Goal: Information Seeking & Learning: Check status

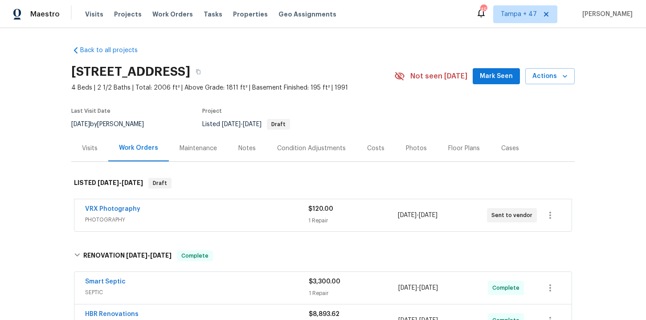
click at [172, 14] on span "Work Orders" at bounding box center [172, 14] width 41 height 9
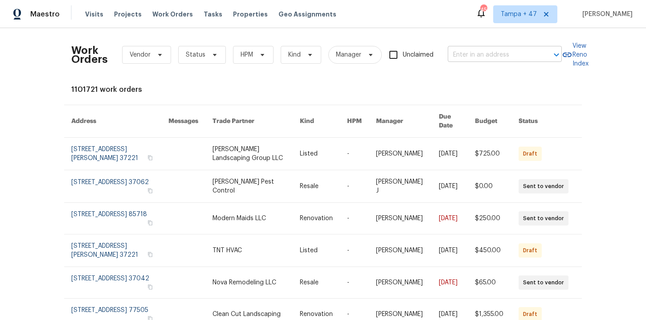
click at [462, 51] on input "text" at bounding box center [492, 55] width 89 height 14
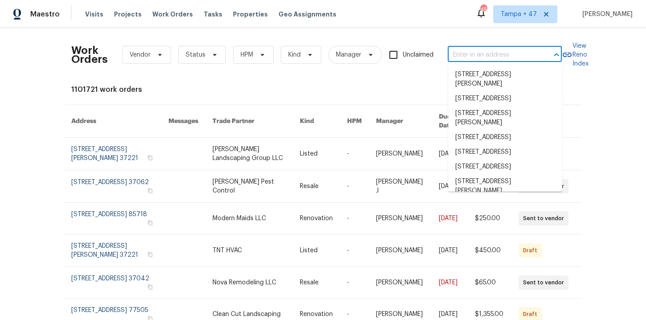
paste input "[STREET_ADDRESS][PERSON_NAME]"
type input "[STREET_ADDRESS][PERSON_NAME]"
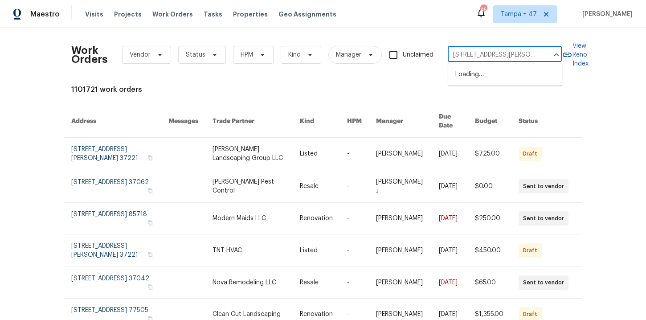
scroll to position [0, 31]
click at [477, 79] on li "[STREET_ADDRESS][PERSON_NAME]" at bounding box center [505, 79] width 114 height 24
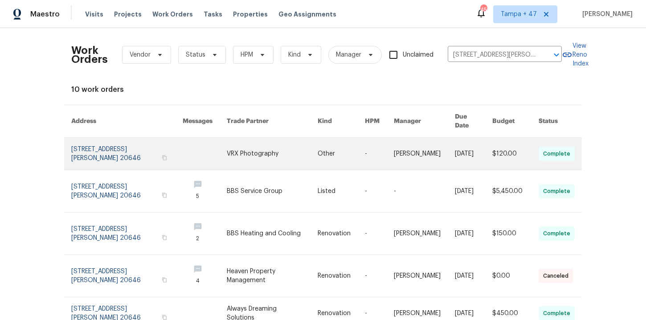
click at [91, 147] on link at bounding box center [126, 154] width 111 height 32
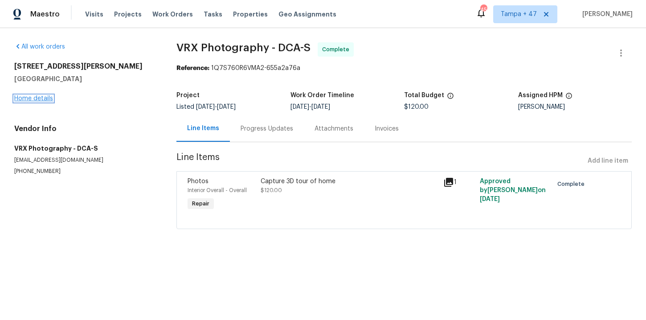
click at [45, 100] on link "Home details" at bounding box center [33, 98] width 39 height 6
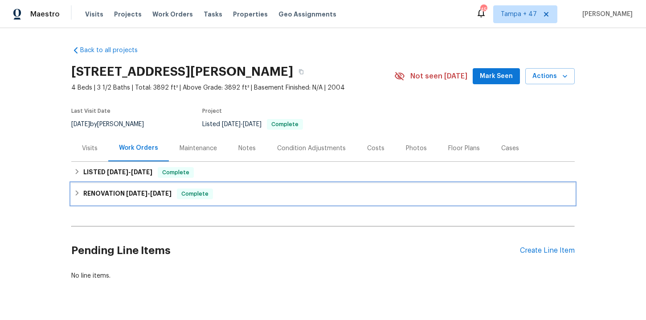
click at [269, 197] on div "RENOVATION [DATE] - [DATE] Complete" at bounding box center [323, 193] width 498 height 11
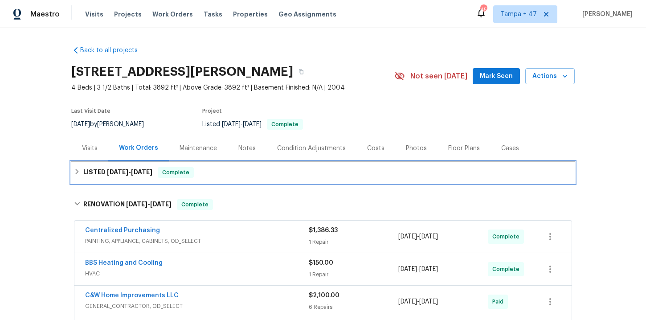
click at [258, 168] on div "LISTED [DATE] - [DATE] Complete" at bounding box center [323, 172] width 498 height 11
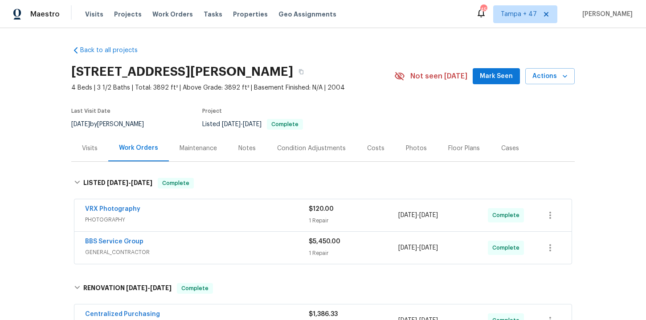
click at [250, 243] on div "BBS Service Group" at bounding box center [197, 242] width 224 height 11
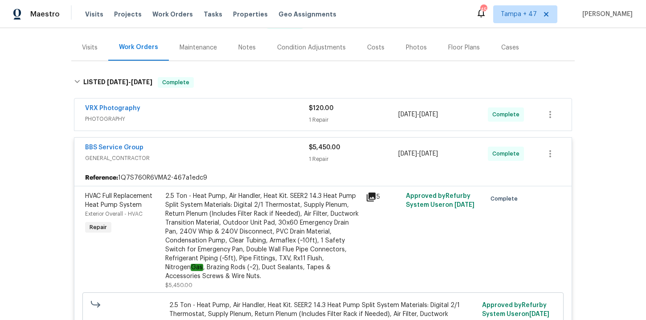
scroll to position [109, 0]
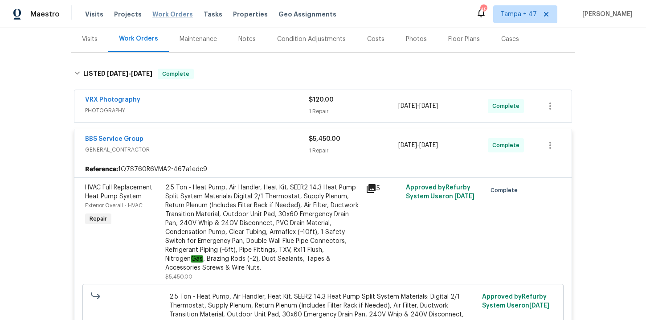
click at [163, 14] on span "Work Orders" at bounding box center [172, 14] width 41 height 9
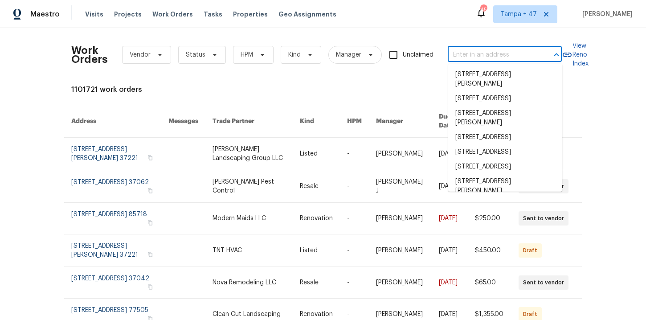
click at [499, 57] on input "text" at bounding box center [492, 55] width 89 height 14
paste input "[STREET_ADDRESS]"
type input "[STREET_ADDRESS]"
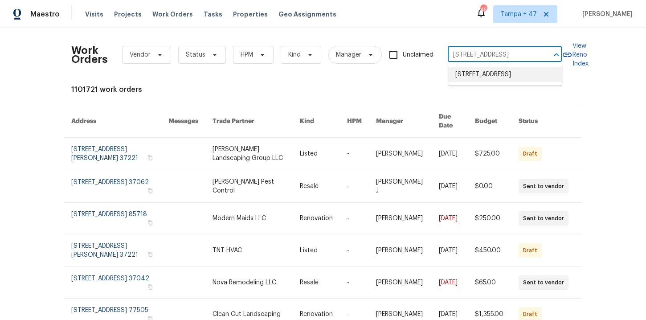
click at [494, 73] on li "[STREET_ADDRESS]" at bounding box center [505, 74] width 114 height 15
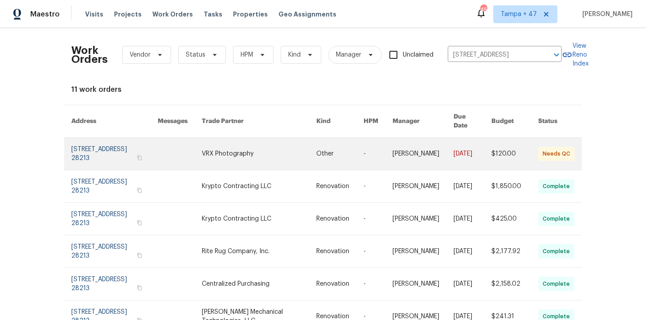
click at [101, 145] on link at bounding box center [114, 154] width 86 height 32
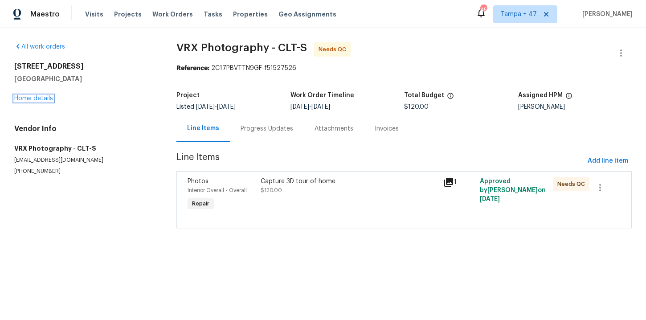
click at [45, 98] on link "Home details" at bounding box center [33, 98] width 39 height 6
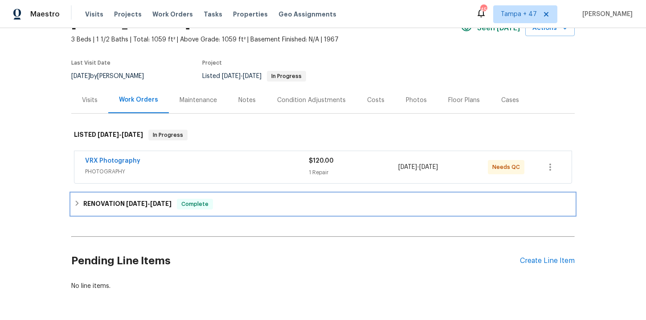
click at [269, 205] on div "RENOVATION [DATE] - [DATE] Complete" at bounding box center [323, 204] width 498 height 11
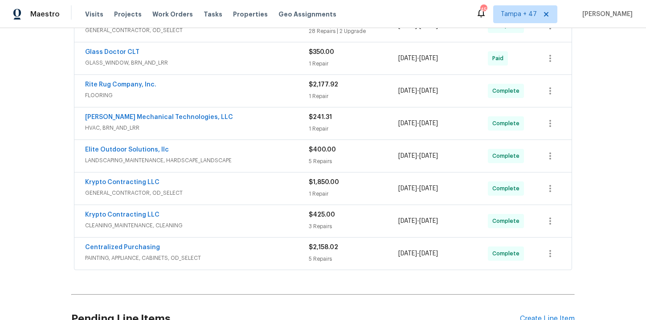
scroll to position [184, 0]
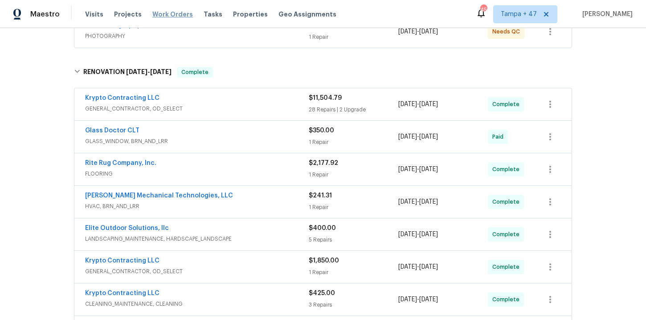
click at [152, 18] on span "Work Orders" at bounding box center [172, 14] width 41 height 9
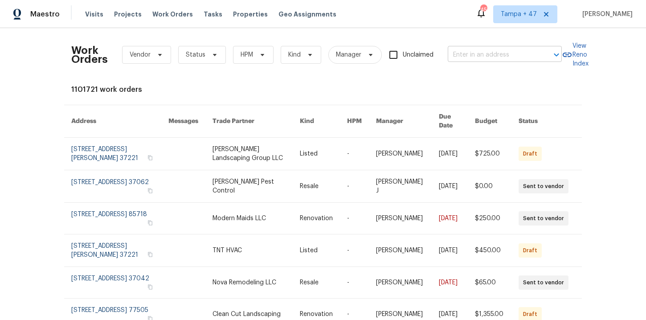
click at [459, 56] on input "text" at bounding box center [492, 55] width 89 height 14
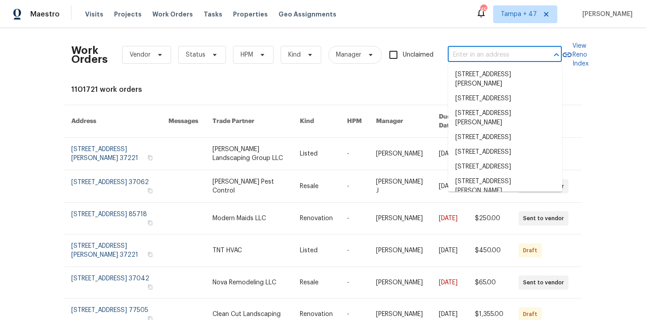
paste input "[STREET_ADDRESS]"
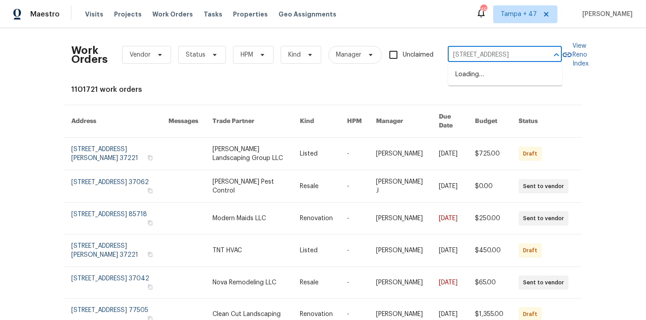
scroll to position [0, 14]
type input "[STREET_ADDRESS]"
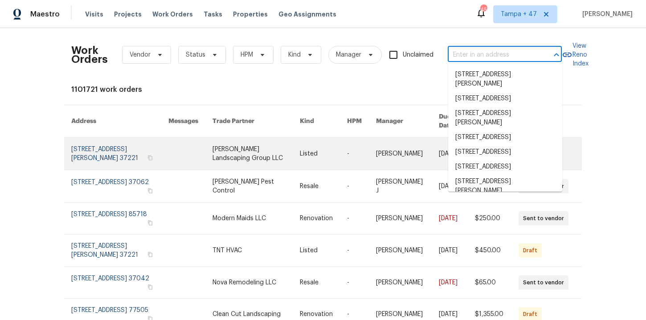
click at [107, 138] on link at bounding box center [119, 154] width 97 height 32
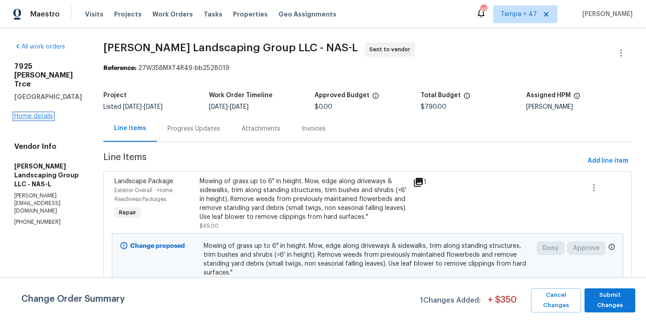
click at [49, 113] on link "Home details" at bounding box center [33, 116] width 39 height 6
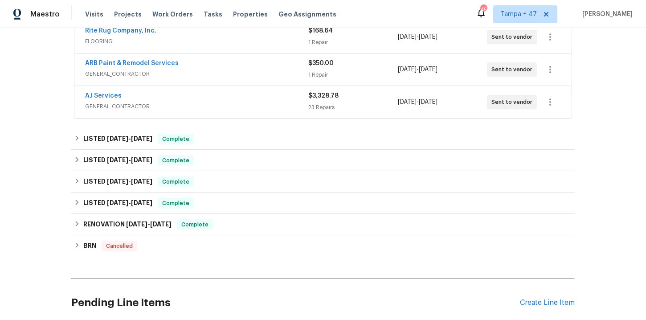
scroll to position [317, 0]
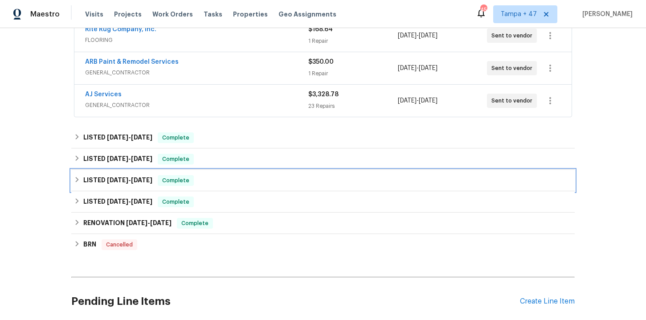
click at [224, 181] on div "LISTED [DATE] - [DATE] Complete" at bounding box center [323, 180] width 498 height 11
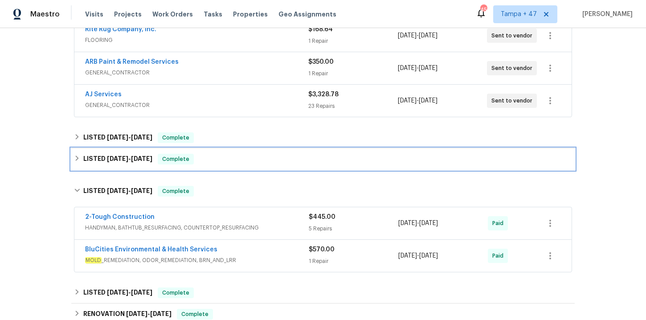
click at [249, 154] on div "LISTED [DATE] - [DATE] Complete" at bounding box center [323, 159] width 498 height 11
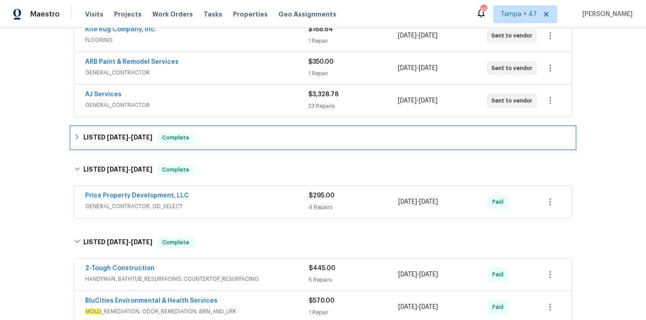
click at [249, 134] on div "LISTED [DATE] - [DATE] Complete" at bounding box center [323, 137] width 498 height 11
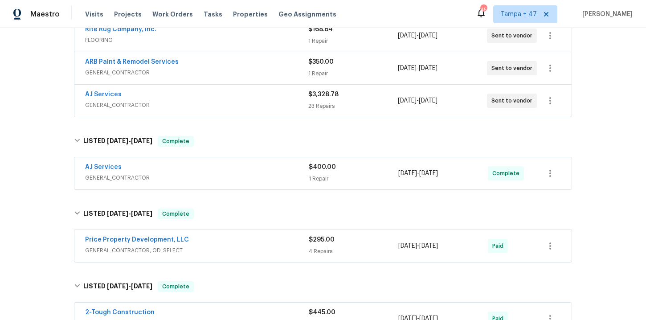
click at [262, 176] on span "GENERAL_CONTRACTOR" at bounding box center [197, 177] width 224 height 9
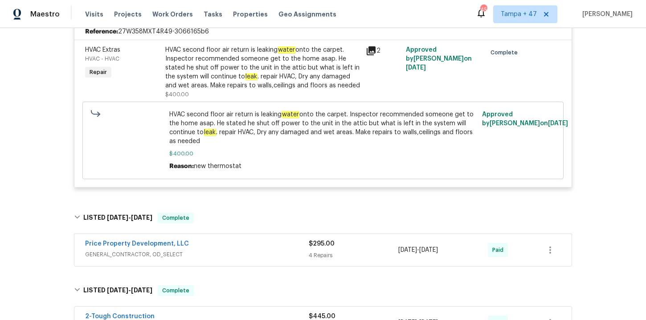
scroll to position [493, 0]
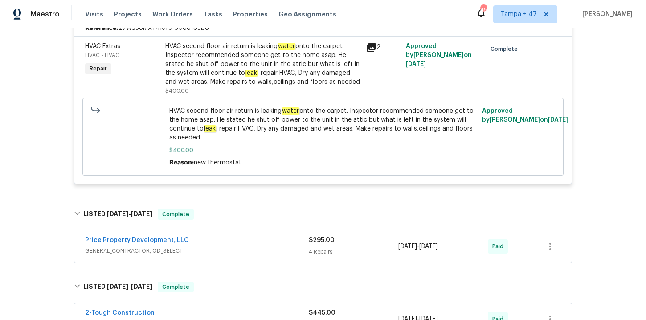
click at [248, 237] on div "Price Property Development, LLC" at bounding box center [197, 241] width 224 height 11
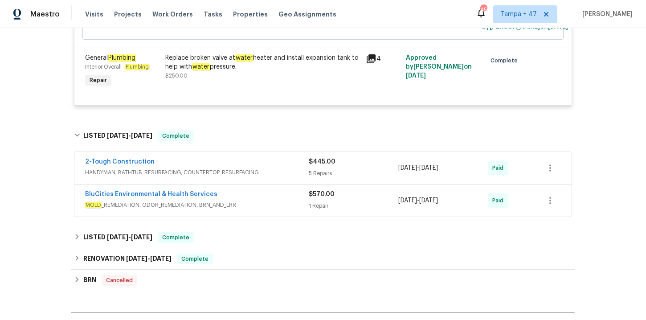
scroll to position [952, 0]
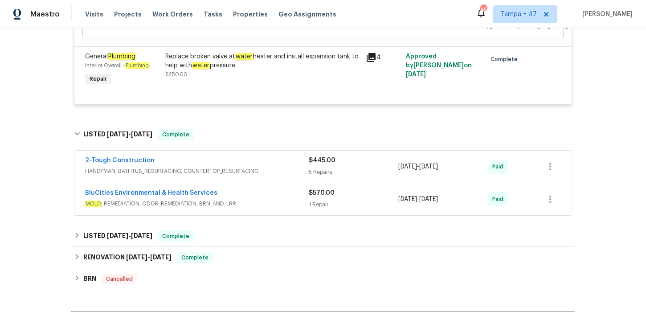
click at [256, 199] on div "BluCities Environmental & Health Services" at bounding box center [197, 193] width 224 height 11
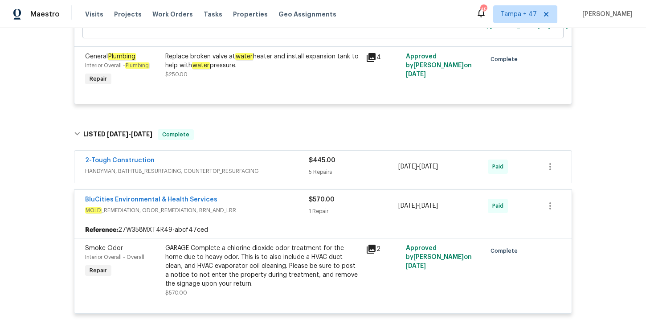
click at [263, 164] on div "2-Tough Construction" at bounding box center [197, 161] width 224 height 11
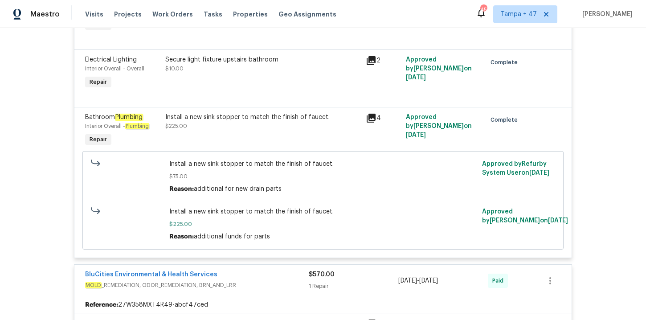
scroll to position [1443, 0]
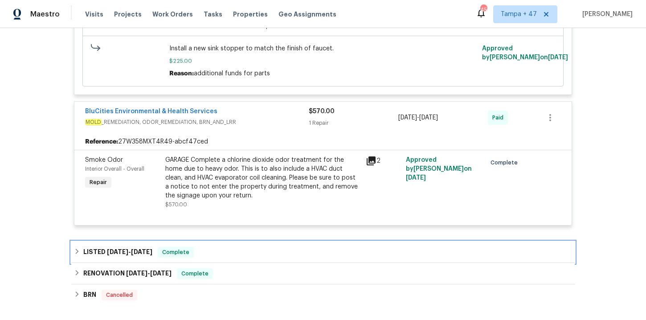
click at [247, 258] on div "LISTED [DATE] - [DATE] Complete" at bounding box center [323, 252] width 498 height 11
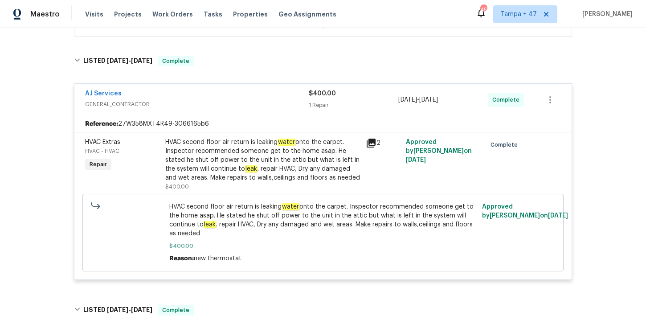
scroll to position [391, 0]
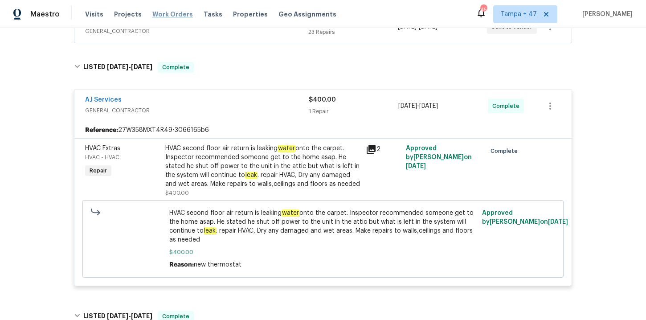
click at [162, 12] on span "Work Orders" at bounding box center [172, 14] width 41 height 9
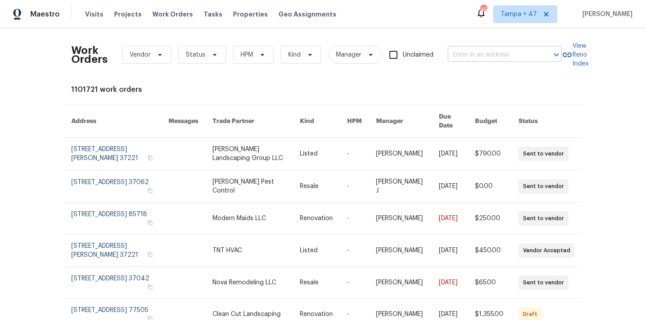
click at [471, 57] on input "text" at bounding box center [492, 55] width 89 height 14
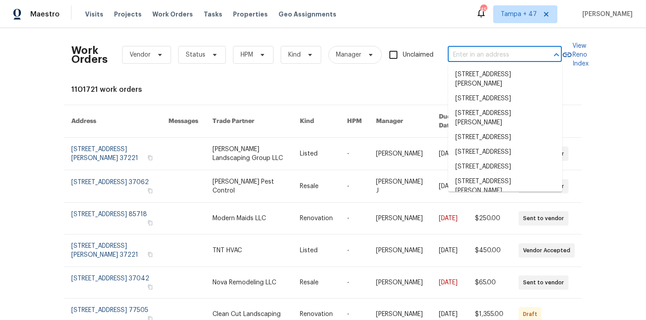
paste input "[STREET_ADDRESS][PERSON_NAME]"
type input "[STREET_ADDRESS][PERSON_NAME]"
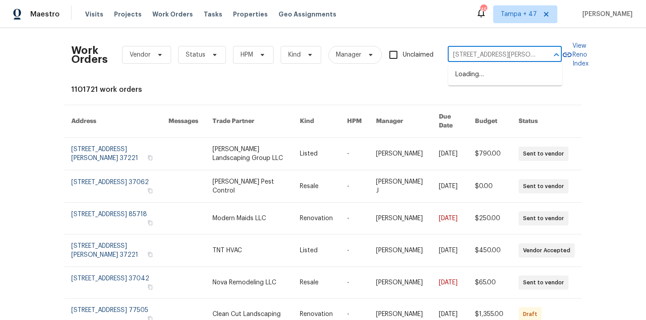
scroll to position [0, 28]
click at [481, 79] on li "[STREET_ADDRESS][PERSON_NAME]" at bounding box center [505, 79] width 114 height 24
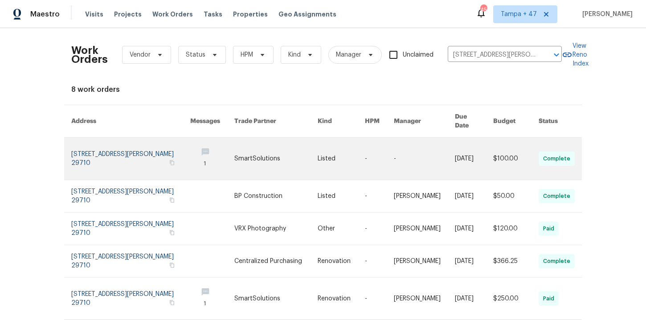
click at [106, 139] on link at bounding box center [130, 159] width 119 height 42
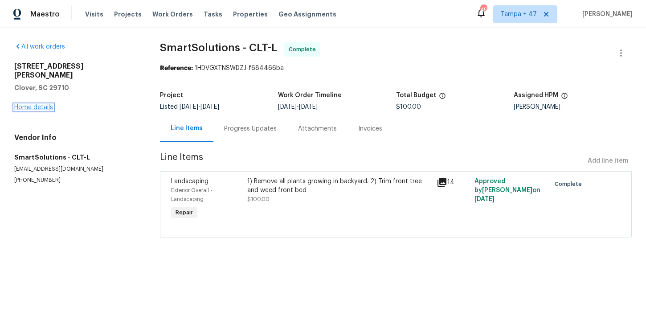
click at [46, 104] on link "Home details" at bounding box center [33, 107] width 39 height 6
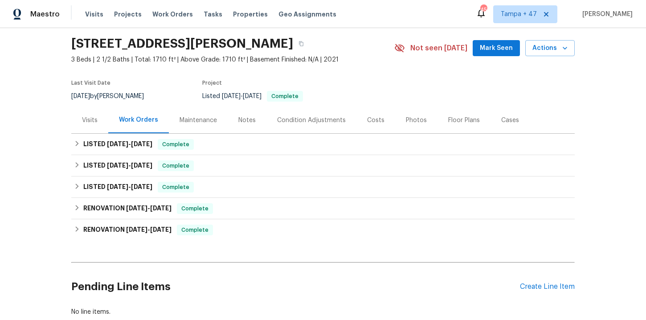
scroll to position [29, 0]
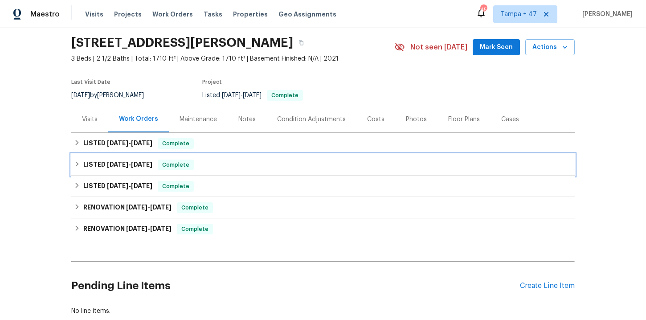
click at [245, 171] on div "LISTED [DATE] - [DATE] Complete" at bounding box center [323, 164] width 504 height 21
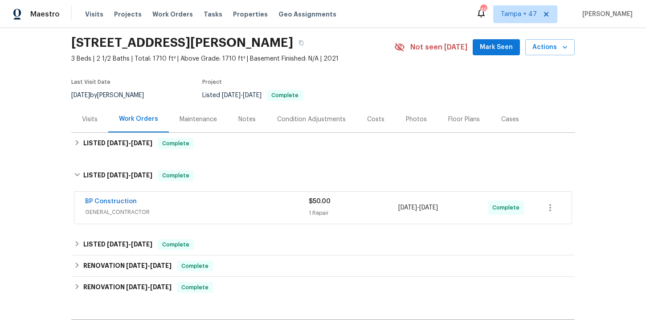
click at [252, 215] on span "GENERAL_CONTRACTOR" at bounding box center [197, 212] width 224 height 9
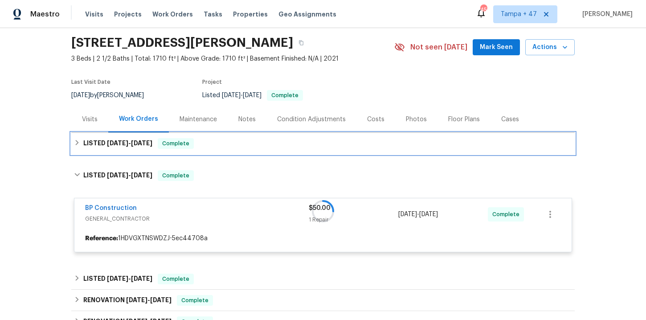
click at [251, 144] on div "LISTED [DATE] - [DATE] Complete" at bounding box center [323, 143] width 498 height 11
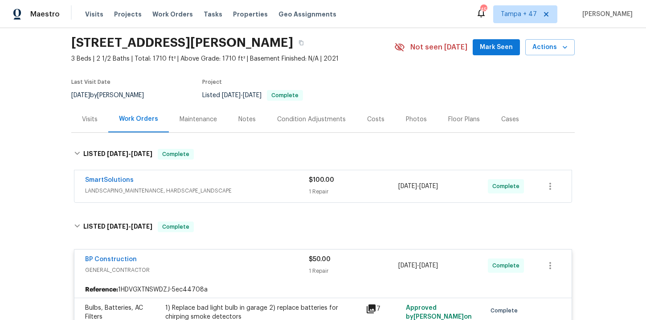
click at [254, 187] on span "LANDSCAPING_MAINTENANCE, HARDSCAPE_LANDSCAPE" at bounding box center [197, 190] width 224 height 9
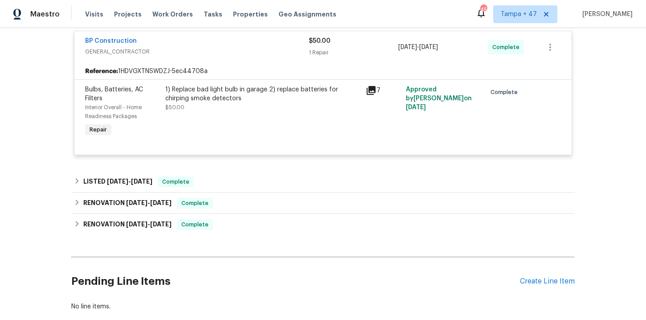
scroll to position [349, 0]
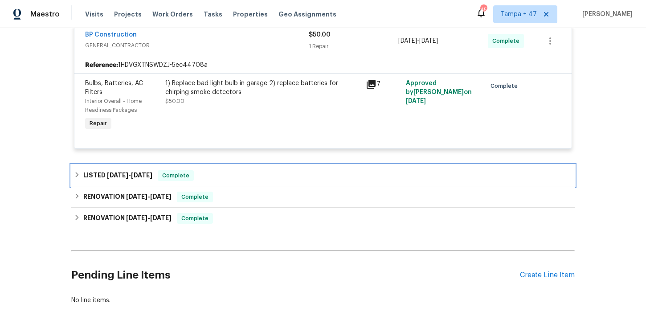
click at [254, 173] on div "LISTED [DATE] - [DATE] Complete" at bounding box center [323, 175] width 498 height 11
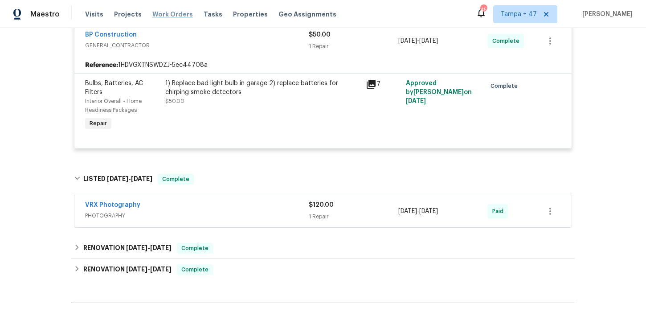
click at [154, 11] on span "Work Orders" at bounding box center [172, 14] width 41 height 9
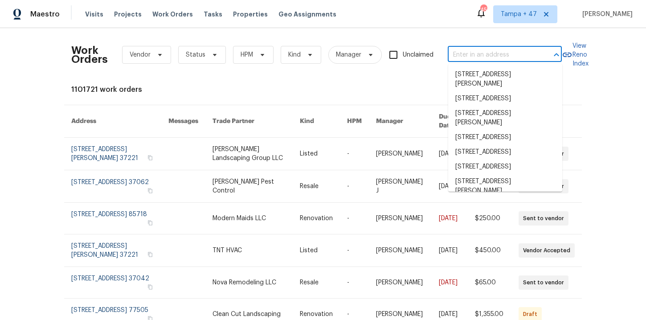
click at [469, 54] on input "text" at bounding box center [492, 55] width 89 height 14
paste input "[STREET_ADDRESS]"
type input "[STREET_ADDRESS]"
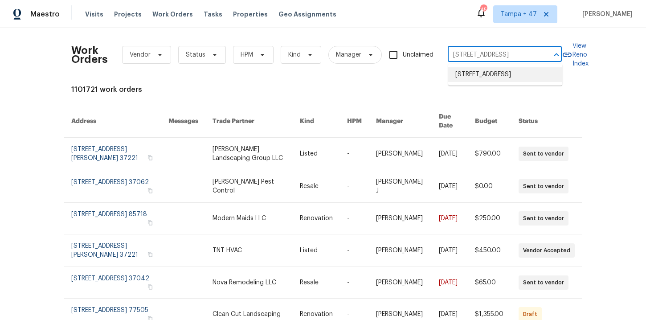
click at [489, 86] on ul "[STREET_ADDRESS]" at bounding box center [505, 75] width 114 height 22
click at [488, 82] on li "[STREET_ADDRESS]" at bounding box center [505, 74] width 114 height 15
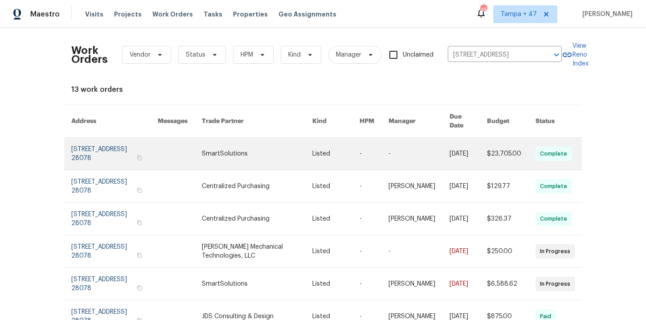
click at [100, 148] on link at bounding box center [114, 154] width 86 height 32
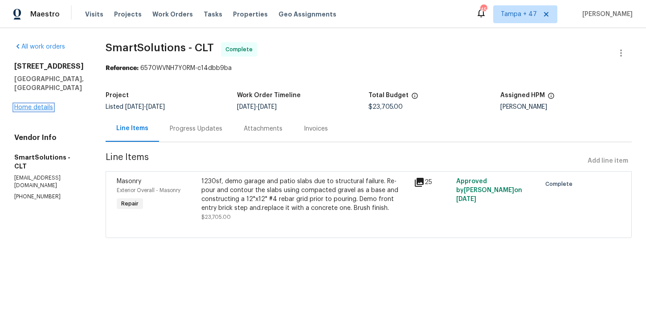
click at [46, 104] on link "Home details" at bounding box center [33, 107] width 39 height 6
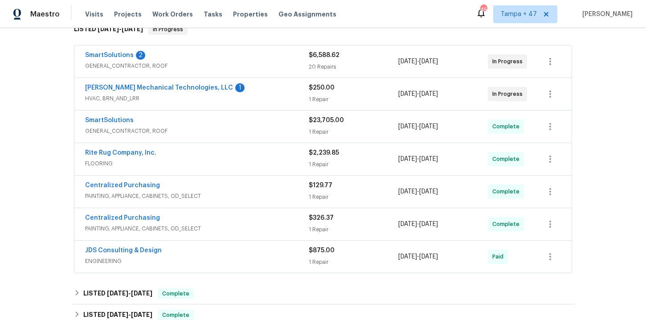
scroll to position [171, 0]
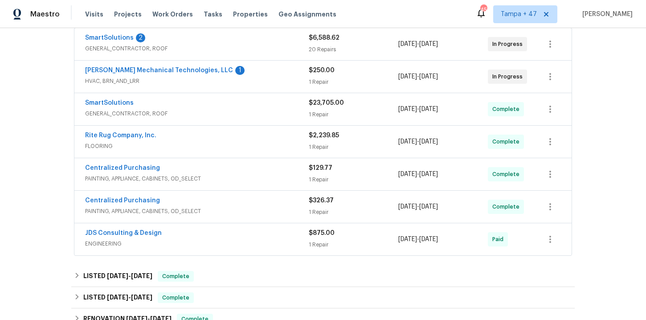
click at [234, 107] on div "SmartSolutions" at bounding box center [197, 103] width 224 height 11
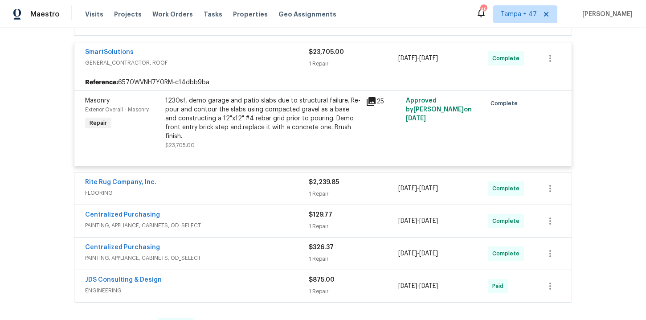
scroll to position [234, 0]
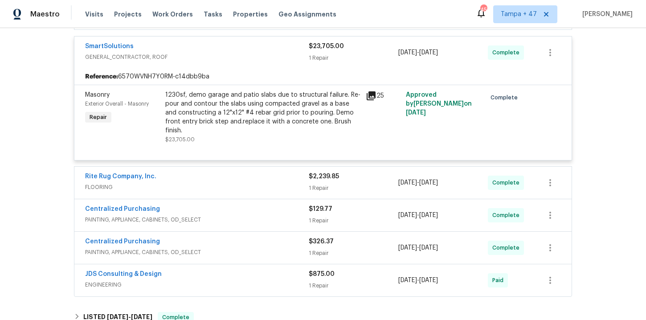
click at [246, 183] on span "FLOORING" at bounding box center [197, 187] width 224 height 9
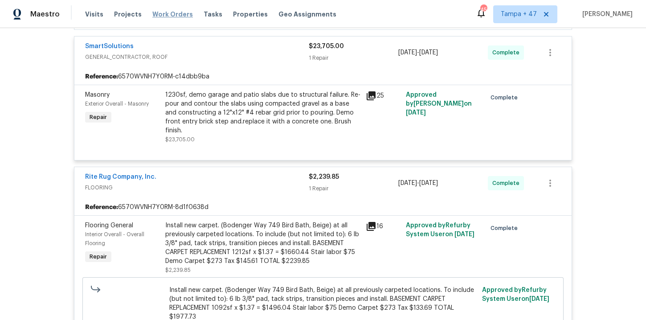
click at [175, 12] on span "Work Orders" at bounding box center [172, 14] width 41 height 9
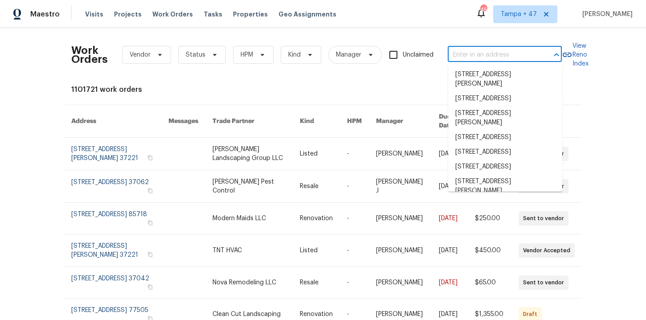
click at [467, 58] on input "text" at bounding box center [492, 55] width 89 height 14
paste input "[STREET_ADDRESS][PERSON_NAME]"
type input "[STREET_ADDRESS][PERSON_NAME]"
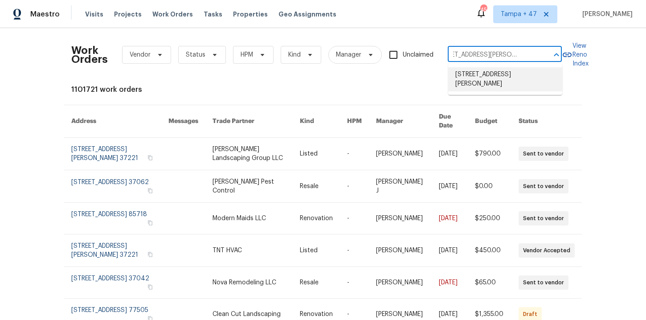
click at [475, 74] on li "[STREET_ADDRESS][PERSON_NAME]" at bounding box center [505, 79] width 114 height 24
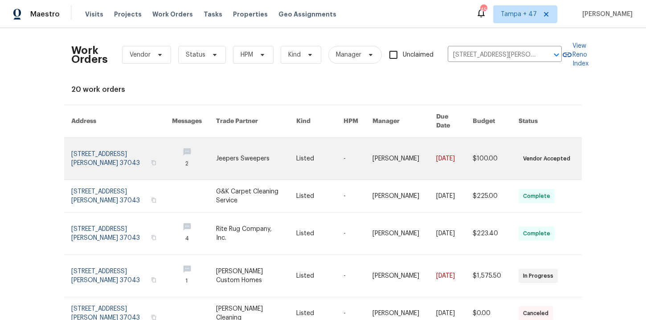
click at [115, 146] on link at bounding box center [121, 159] width 101 height 42
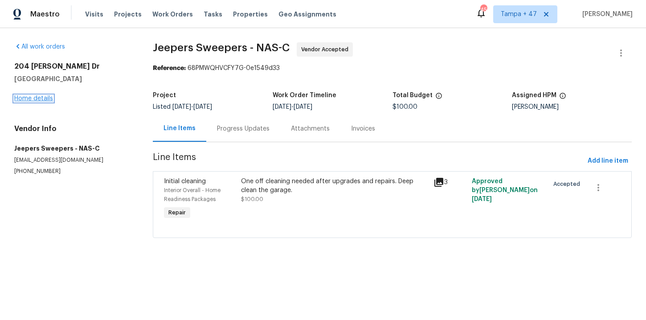
click at [41, 98] on link "Home details" at bounding box center [33, 98] width 39 height 6
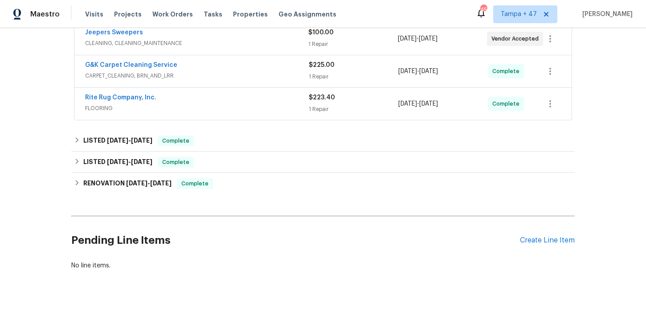
scroll to position [259, 0]
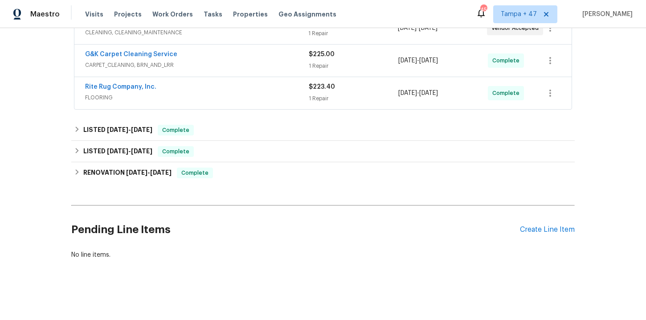
click at [229, 92] on div "Rite Rug Company, Inc." at bounding box center [197, 87] width 224 height 11
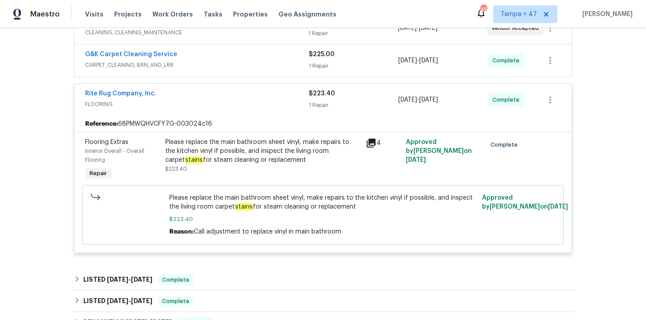
click at [232, 60] on div "G&K Carpet Cleaning Service" at bounding box center [197, 55] width 224 height 11
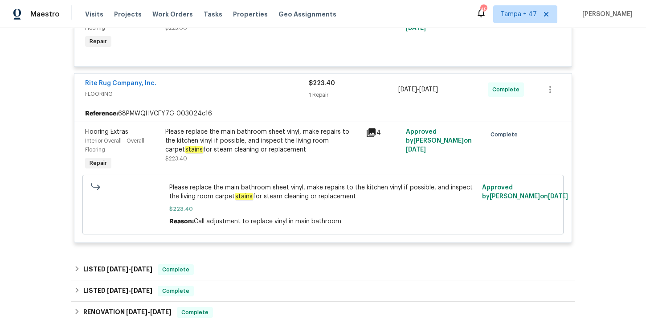
scroll to position [360, 0]
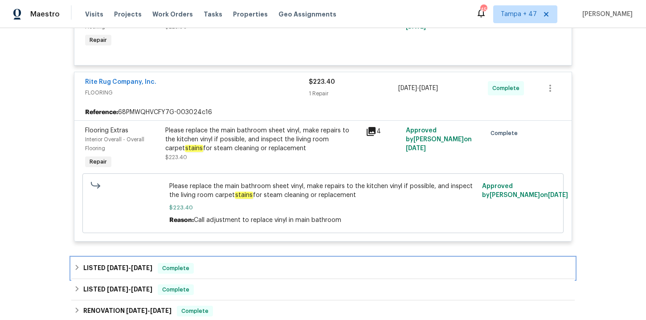
click at [206, 264] on div "LISTED [DATE] - [DATE] Complete" at bounding box center [323, 268] width 498 height 11
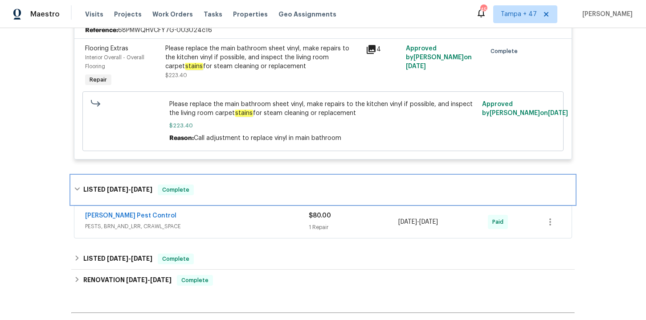
scroll to position [467, 0]
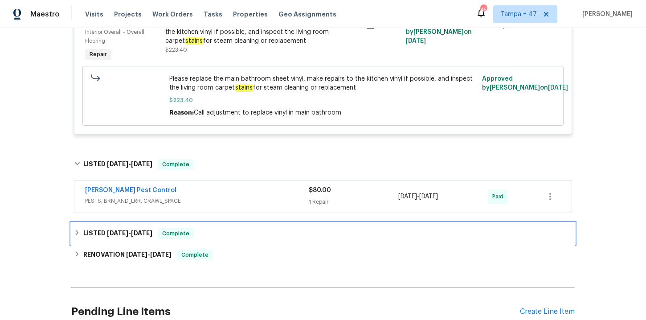
click at [214, 230] on div "LISTED [DATE] - [DATE] Complete" at bounding box center [323, 233] width 498 height 11
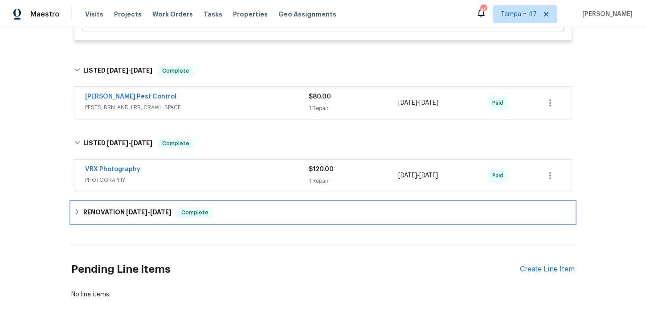
click at [235, 215] on div "RENOVATION [DATE] - [DATE] Complete" at bounding box center [323, 212] width 498 height 11
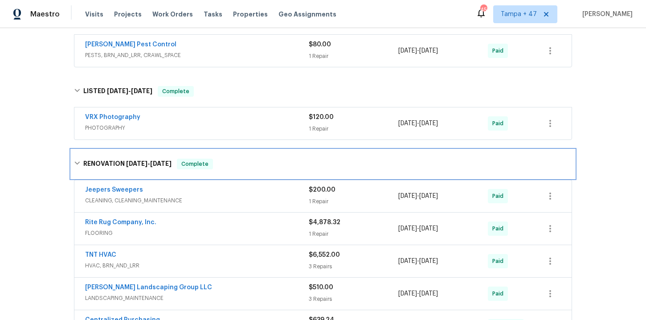
scroll to position [677, 0]
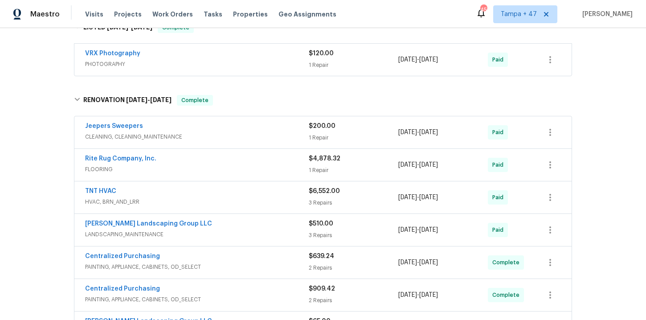
click at [234, 157] on div "Rite Rug Company, Inc." at bounding box center [197, 159] width 224 height 11
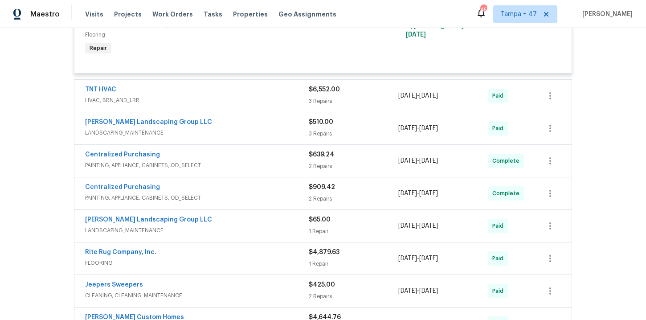
scroll to position [893, 0]
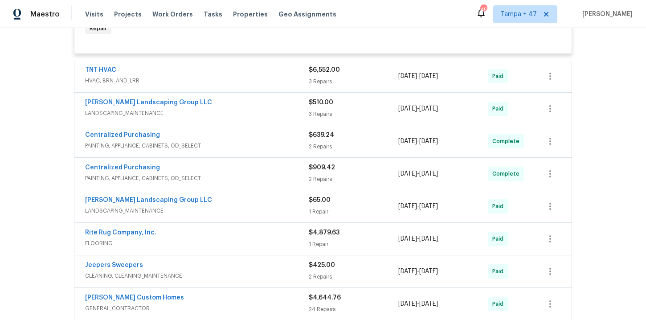
click at [223, 243] on span "FLOORING" at bounding box center [197, 243] width 224 height 9
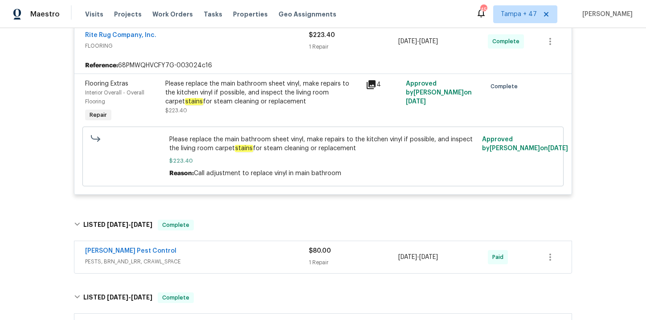
scroll to position [322, 0]
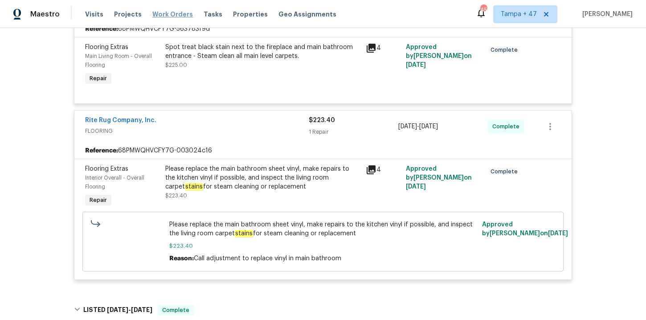
click at [177, 14] on span "Work Orders" at bounding box center [172, 14] width 41 height 9
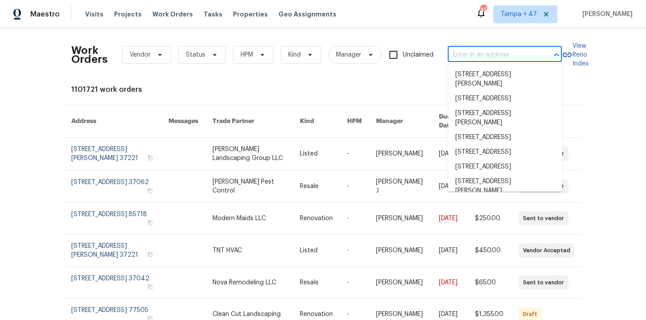
click at [470, 53] on input "text" at bounding box center [492, 55] width 89 height 14
paste input "[STREET_ADDRESS]"
type input "[STREET_ADDRESS]"
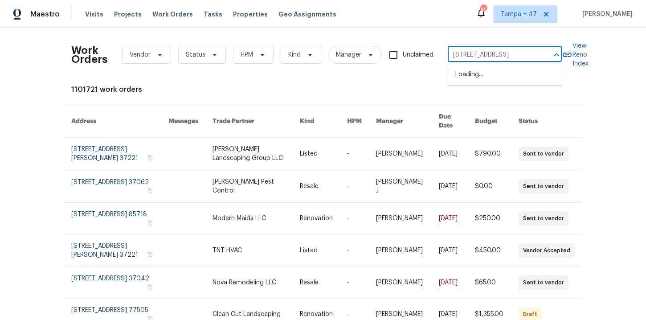
scroll to position [0, 18]
click at [480, 77] on li "[STREET_ADDRESS]" at bounding box center [505, 74] width 114 height 15
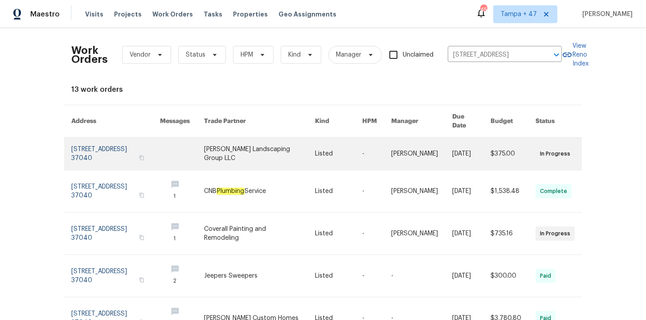
click at [109, 147] on link at bounding box center [115, 154] width 89 height 32
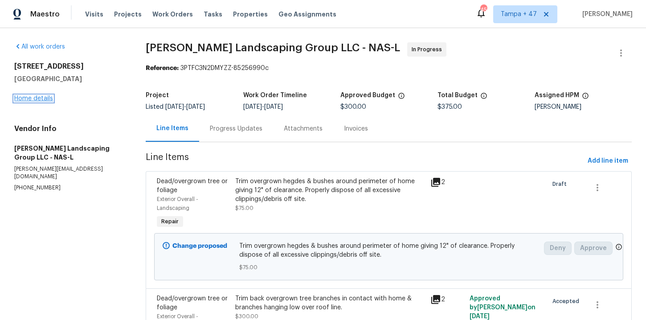
click at [30, 98] on link "Home details" at bounding box center [33, 98] width 39 height 6
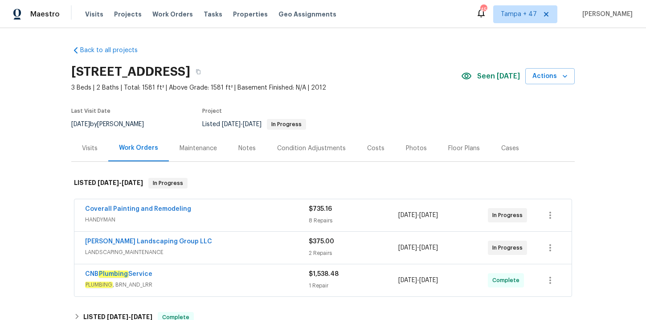
scroll to position [154, 0]
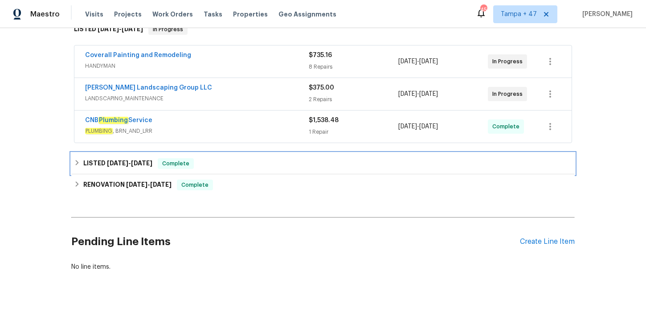
click at [222, 165] on div "LISTED [DATE] - [DATE] Complete" at bounding box center [323, 163] width 498 height 11
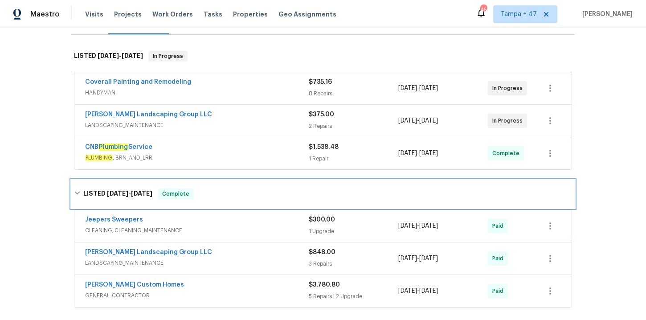
scroll to position [119, 0]
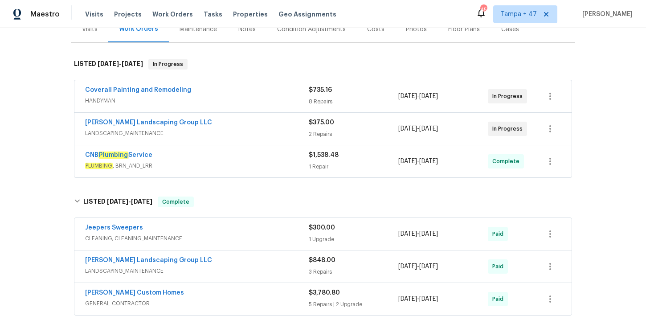
click at [231, 149] on div "CNB Plumbing Service PLUMBING , BRN_AND_LRR $1,538.48 1 Repair [DATE] - [DATE] …" at bounding box center [322, 161] width 497 height 32
click at [231, 156] on div "CNB Plumbing Service" at bounding box center [197, 156] width 224 height 11
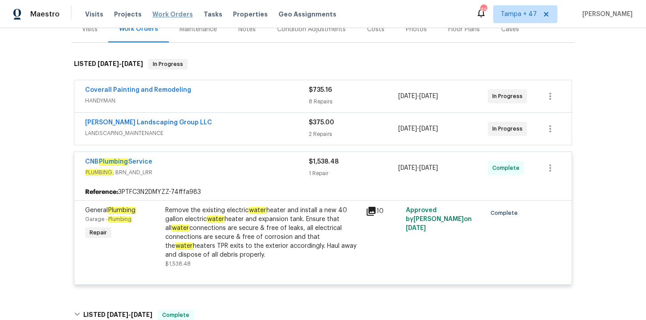
click at [177, 16] on span "Work Orders" at bounding box center [172, 14] width 41 height 9
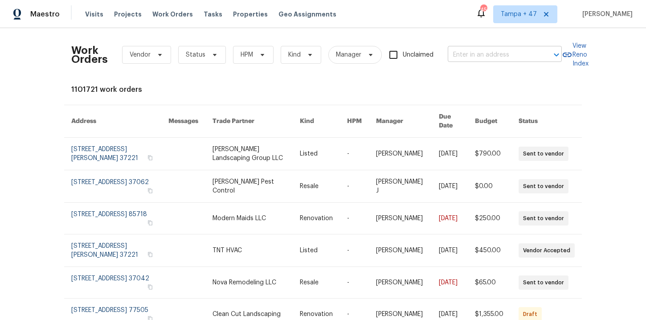
click at [476, 55] on input "text" at bounding box center [492, 55] width 89 height 14
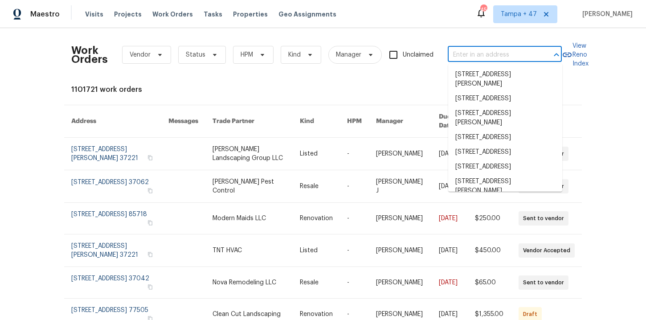
paste input "[STREET_ADDRESS]"
type input "[STREET_ADDRESS]"
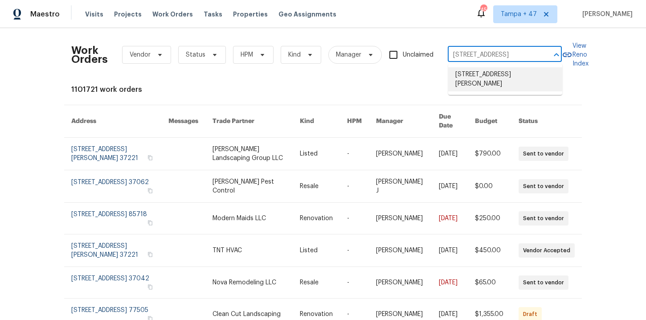
click at [490, 74] on li "[STREET_ADDRESS][PERSON_NAME]" at bounding box center [505, 79] width 114 height 24
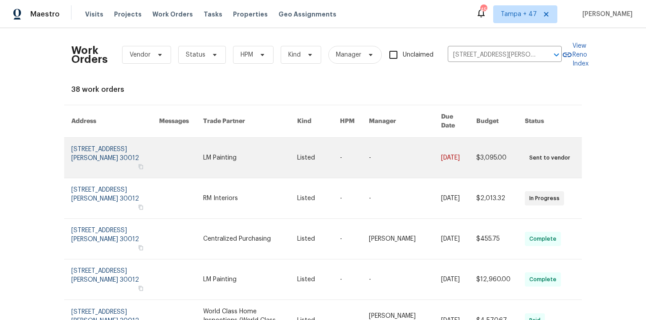
click at [90, 147] on link at bounding box center [115, 158] width 88 height 40
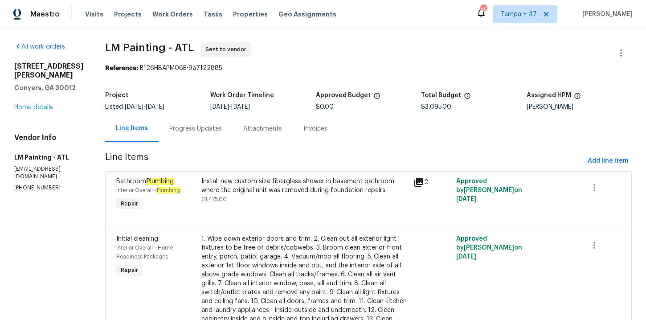
click at [43, 92] on div "[STREET_ADDRESS] Home details" at bounding box center [49, 87] width 70 height 50
click at [44, 94] on div "[STREET_ADDRESS] Home details" at bounding box center [49, 87] width 70 height 50
click at [44, 104] on link "Home details" at bounding box center [33, 107] width 39 height 6
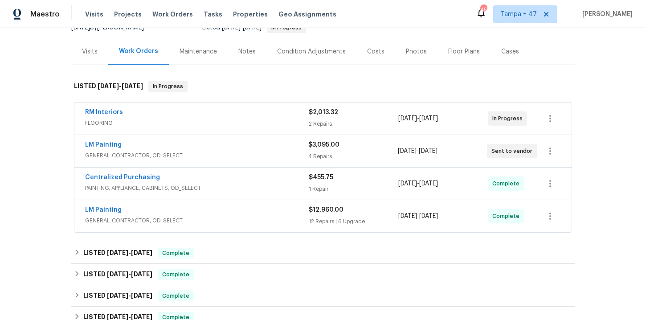
scroll to position [97, 0]
click at [263, 222] on span "GENERAL_CONTRACTOR, OD_SELECT" at bounding box center [197, 220] width 224 height 9
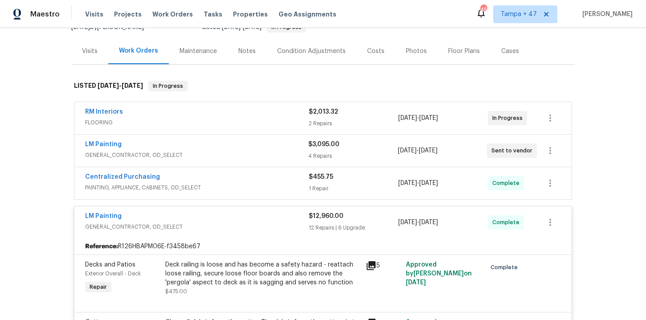
click at [266, 183] on span "PAINTING, APPLIANCE, CABINETS, OD_SELECT" at bounding box center [197, 187] width 224 height 9
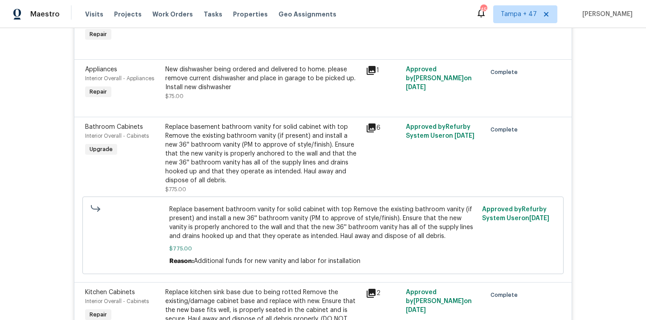
scroll to position [272, 0]
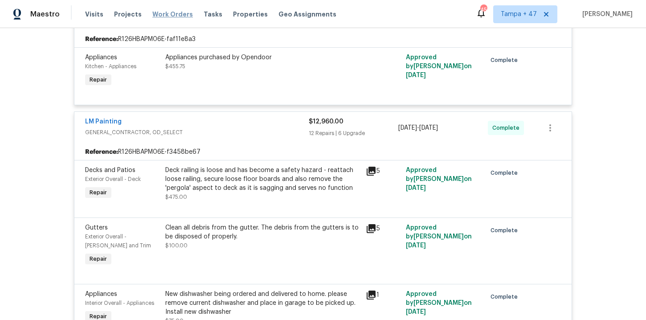
click at [171, 15] on span "Work Orders" at bounding box center [172, 14] width 41 height 9
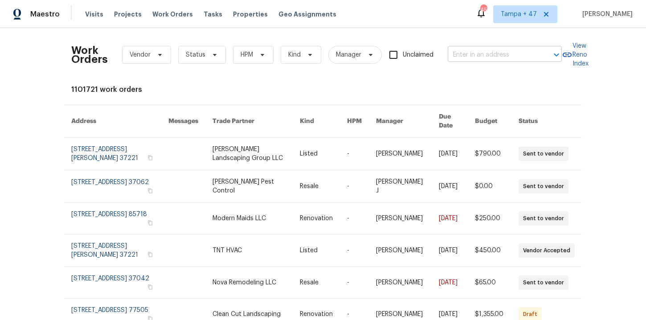
click at [488, 51] on input "text" at bounding box center [492, 55] width 89 height 14
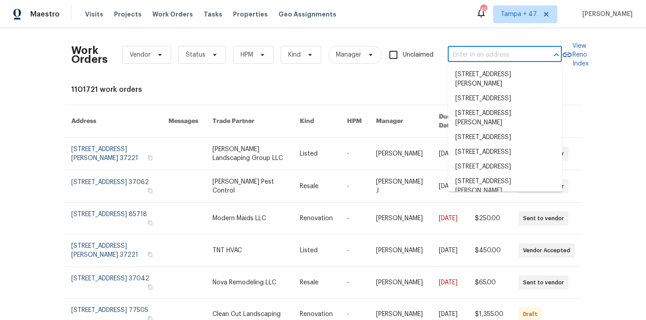
paste input "[STREET_ADDRESS]"
type input "[STREET_ADDRESS]"
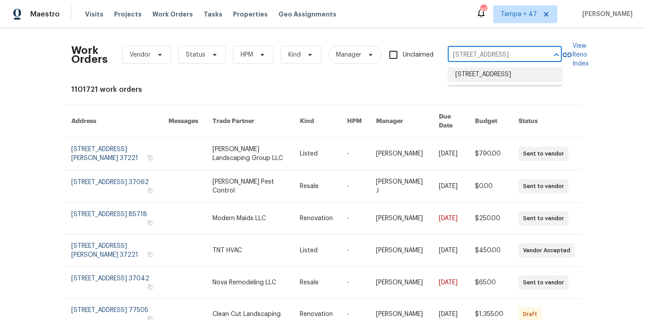
click at [492, 73] on li "[STREET_ADDRESS]" at bounding box center [505, 74] width 114 height 15
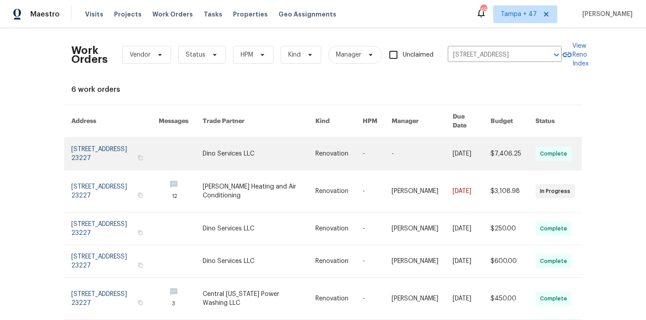
click at [112, 144] on link at bounding box center [114, 154] width 87 height 32
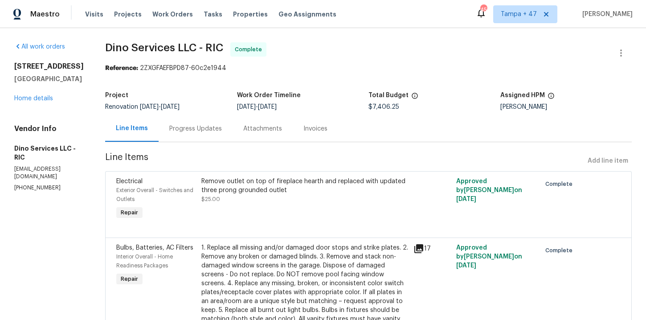
click at [43, 103] on div "[STREET_ADDRESS] Home details" at bounding box center [49, 82] width 70 height 41
click at [41, 102] on link "Home details" at bounding box center [33, 98] width 39 height 6
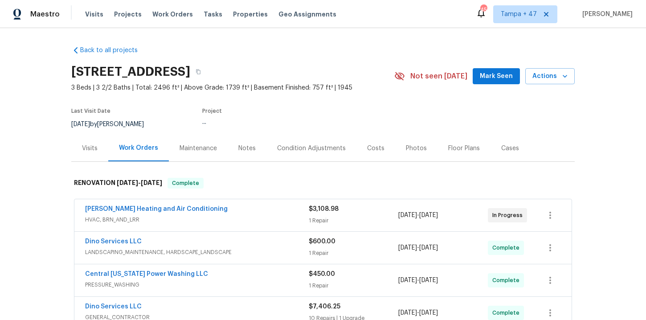
scroll to position [181, 0]
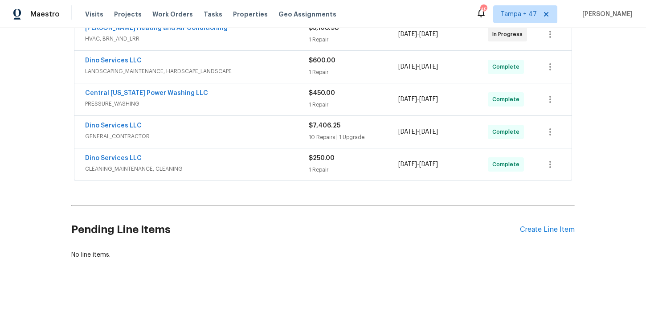
click at [240, 164] on span "CLEANING_MAINTENANCE, CLEANING" at bounding box center [197, 168] width 224 height 9
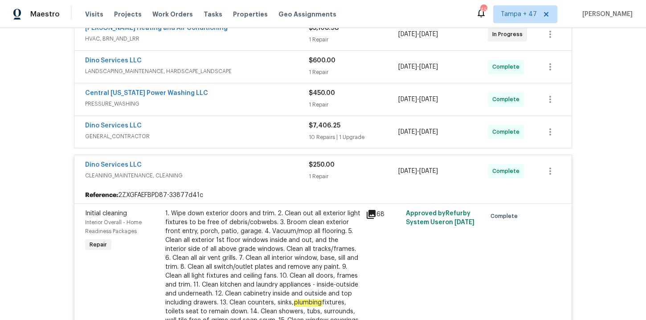
click at [237, 139] on span "GENERAL_CONTRACTOR" at bounding box center [197, 136] width 224 height 9
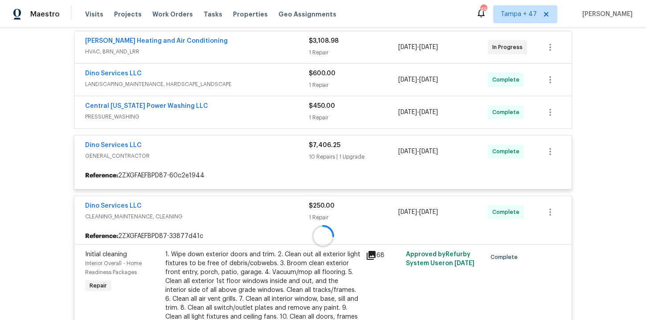
scroll to position [112, 0]
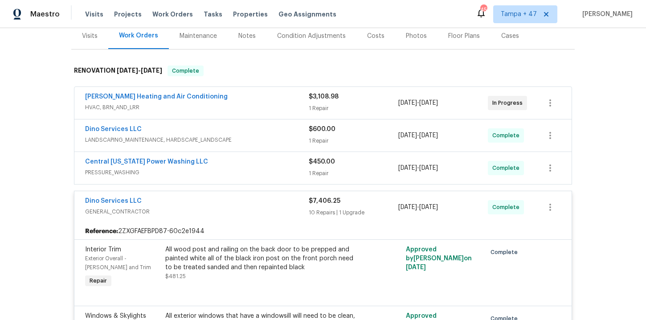
click at [236, 168] on span "PRESSURE_WASHING" at bounding box center [197, 172] width 224 height 9
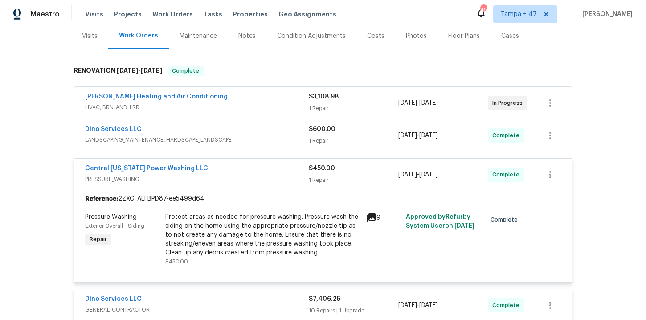
click at [254, 135] on span "LANDSCAPING_MAINTENANCE, HARDSCAPE_LANDSCAPE" at bounding box center [197, 139] width 224 height 9
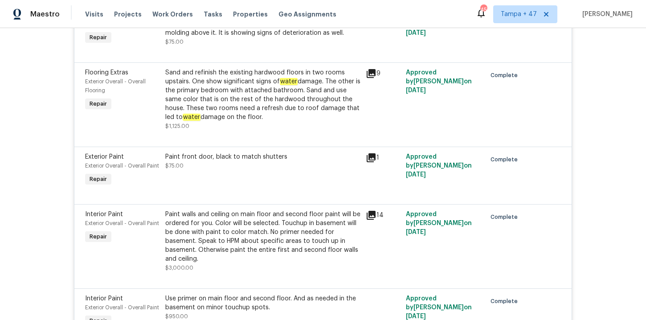
scroll to position [636, 0]
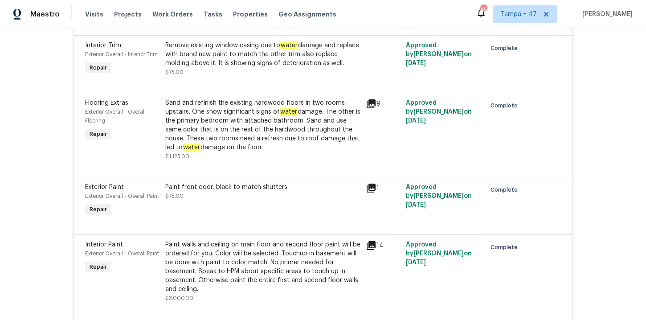
click at [263, 131] on div "Sand and refinish the existing hardwood floors in two rooms upstairs. One show …" at bounding box center [262, 124] width 195 height 53
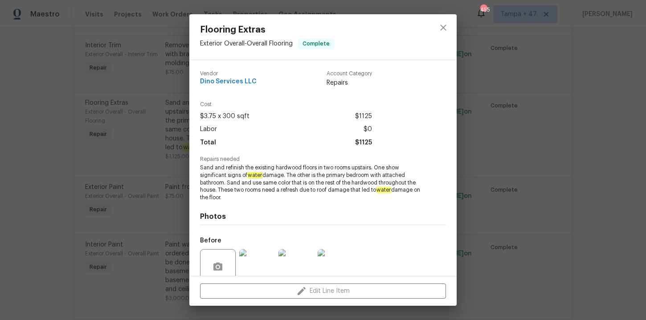
scroll to position [76, 0]
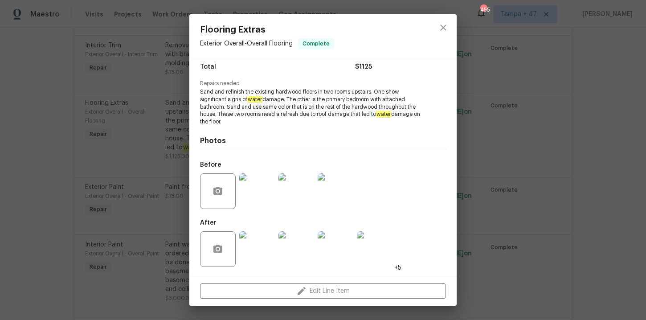
click at [257, 186] on img at bounding box center [257, 191] width 36 height 36
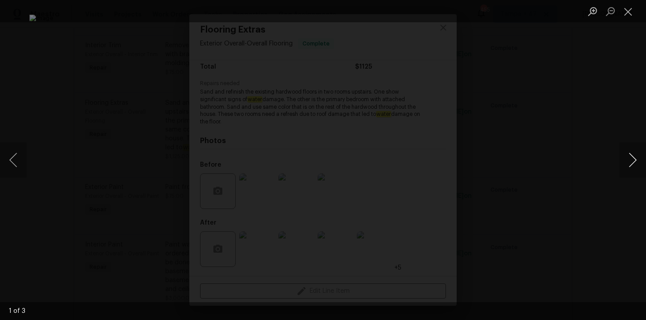
click at [632, 160] on button "Next image" at bounding box center [632, 160] width 27 height 36
click at [631, 69] on div "Lightbox" at bounding box center [323, 160] width 646 height 320
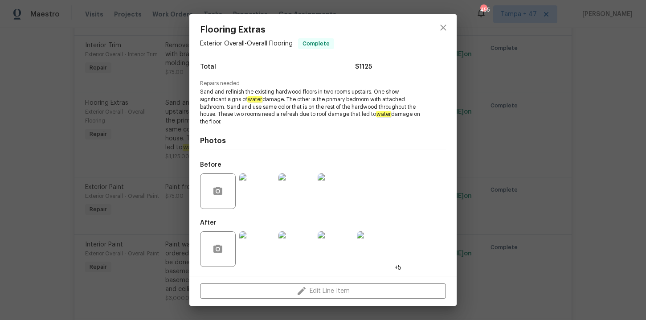
click at [586, 86] on div "Flooring Extras Exterior Overall - Overall Flooring Complete Vendor Dino Servic…" at bounding box center [323, 160] width 646 height 320
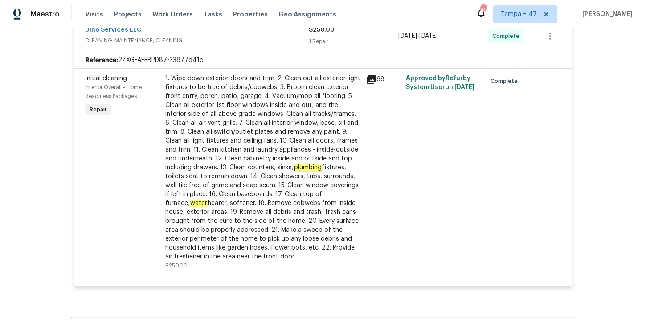
scroll to position [1356, 0]
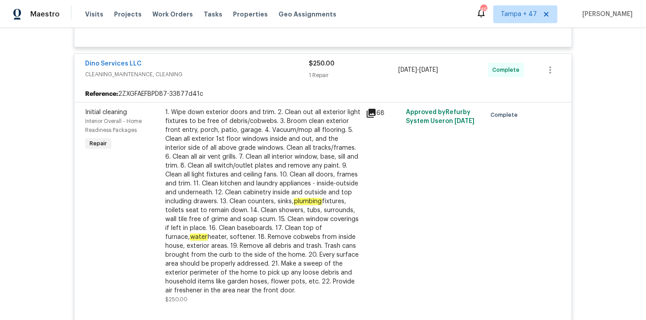
click at [165, 8] on div "Visits Projects Work Orders Tasks Properties Geo Assignments" at bounding box center [216, 14] width 262 height 18
click at [167, 12] on span "Work Orders" at bounding box center [172, 14] width 41 height 9
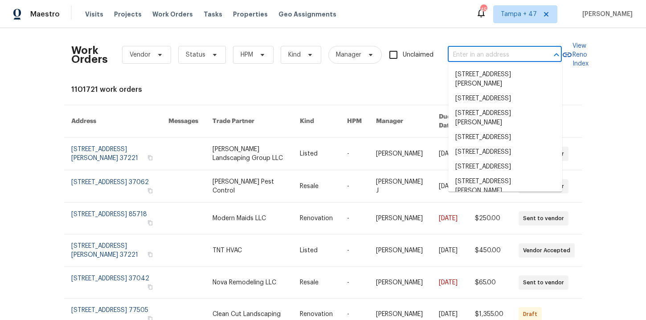
click at [498, 53] on input "text" at bounding box center [492, 55] width 89 height 14
paste input "[STREET_ADDRESS][PERSON_NAME]"
type input "[STREET_ADDRESS][PERSON_NAME]"
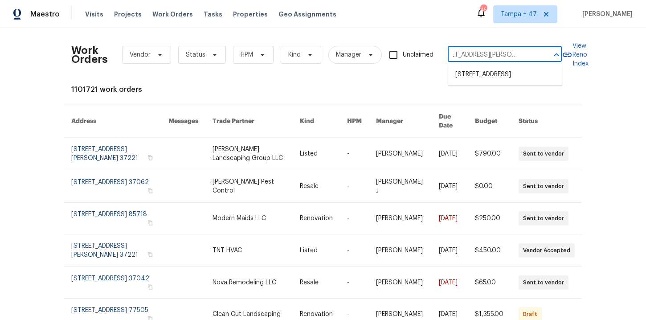
click at [493, 75] on li "[STREET_ADDRESS]" at bounding box center [505, 74] width 114 height 15
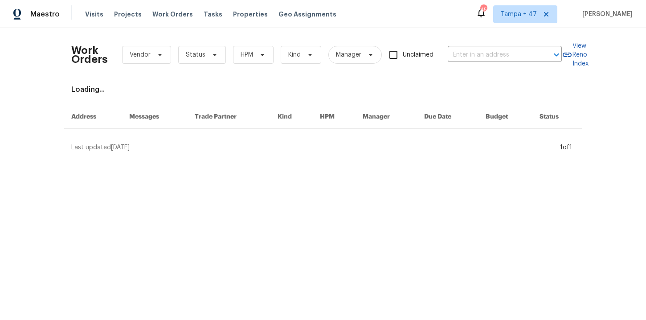
type input "[STREET_ADDRESS]"
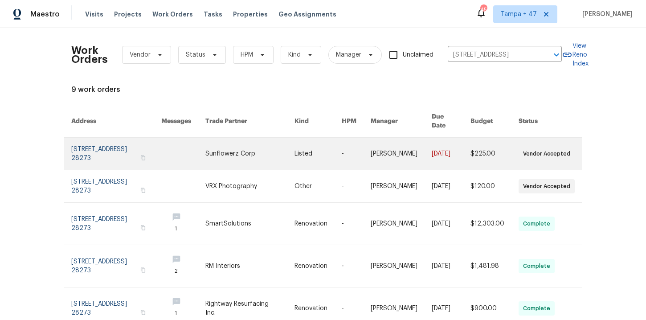
click at [111, 151] on link at bounding box center [116, 154] width 90 height 32
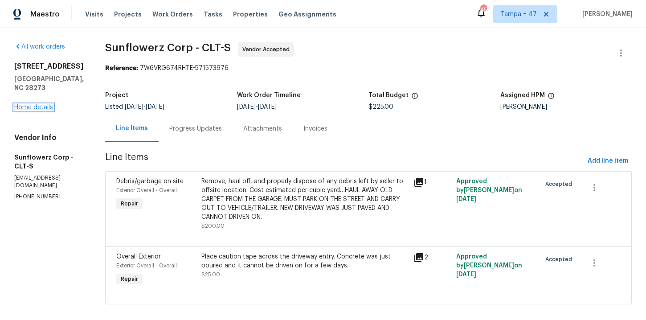
click at [38, 104] on link "Home details" at bounding box center [33, 107] width 39 height 6
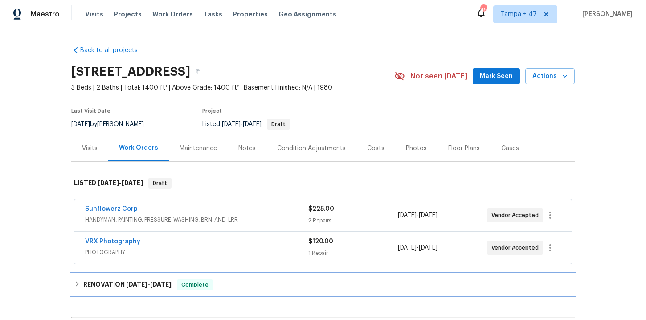
click at [153, 281] on span "[DATE] - [DATE]" at bounding box center [148, 284] width 45 height 6
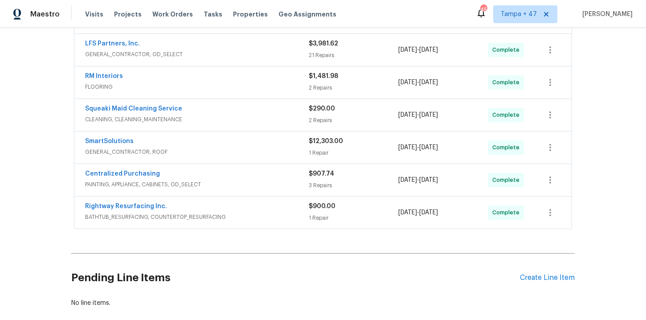
scroll to position [351, 0]
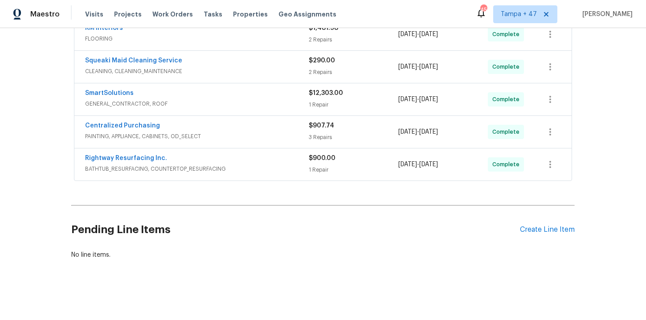
click at [277, 167] on span "BATHTUB_RESURFACING, COUNTERTOP_RESURFACING" at bounding box center [197, 168] width 224 height 9
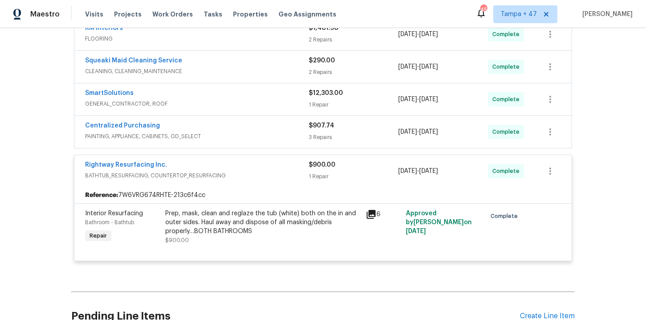
click at [260, 133] on span "PAINTING, APPLIANCE, CABINETS, OD_SELECT" at bounding box center [197, 136] width 224 height 9
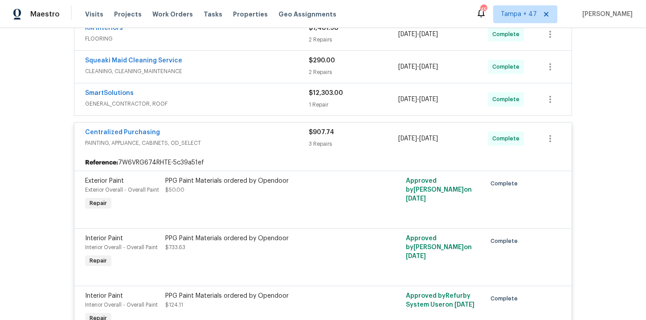
click at [248, 98] on div "SmartSolutions" at bounding box center [197, 94] width 224 height 11
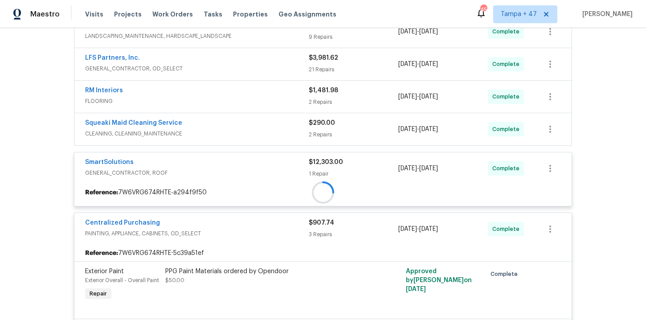
scroll to position [247, 0]
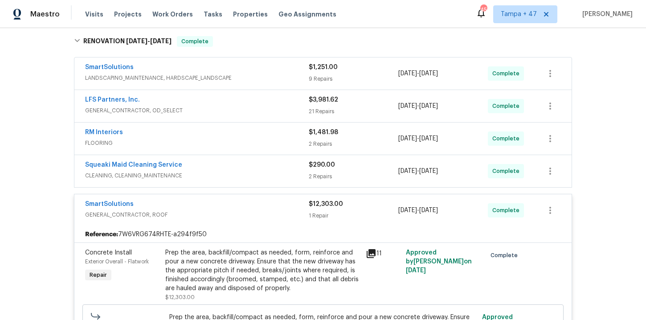
click at [246, 173] on span "CLEANING, CLEANING_MAINTENANCE" at bounding box center [197, 175] width 224 height 9
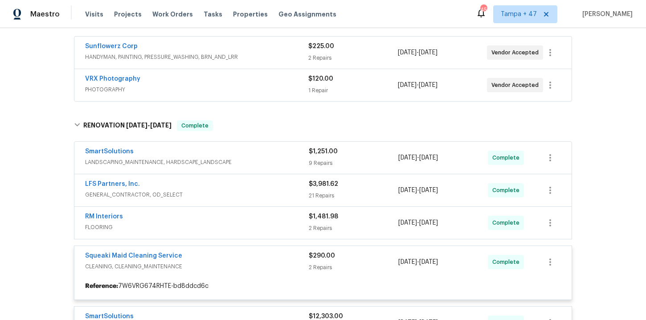
scroll to position [191, 0]
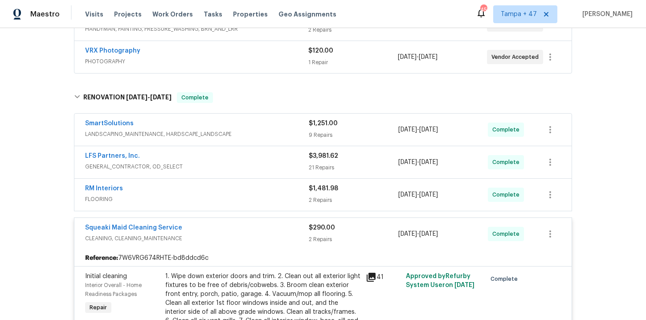
click at [242, 199] on span "FLOORING" at bounding box center [197, 199] width 224 height 9
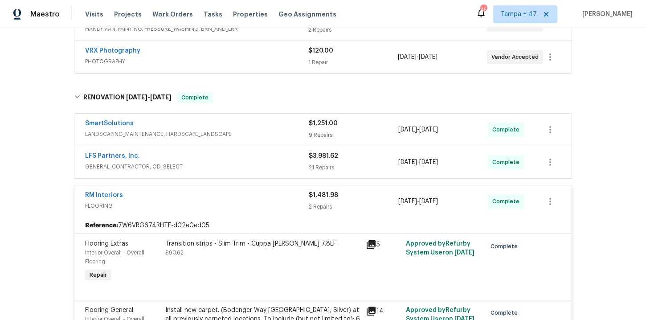
click at [234, 163] on span "GENERAL_CONTRACTOR, OD_SELECT" at bounding box center [197, 166] width 224 height 9
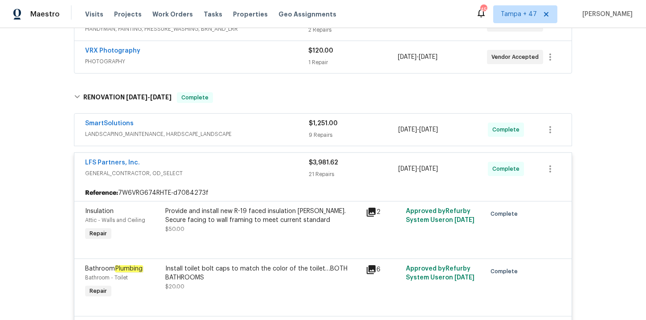
click at [243, 130] on span "LANDSCAPING_MAINTENANCE, HARDSCAPE_LANDSCAPE" at bounding box center [197, 134] width 224 height 9
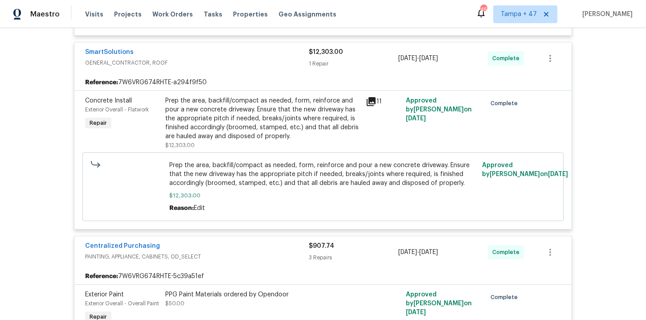
scroll to position [3145, 0]
click at [275, 130] on div "Prep the area, backfill/compact as needed, form, reinforce and pour a new concr…" at bounding box center [262, 117] width 195 height 45
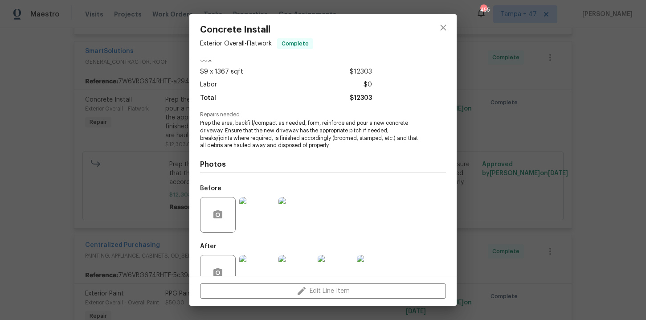
scroll to position [57, 0]
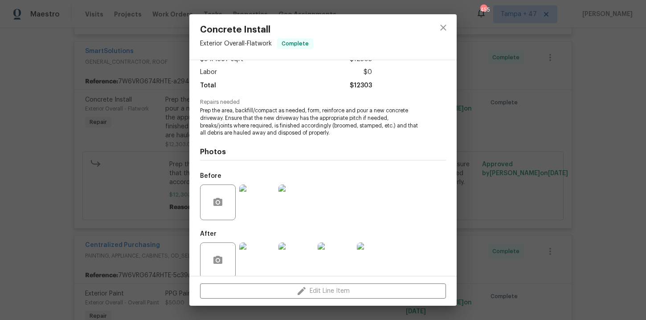
click at [261, 204] on img at bounding box center [257, 202] width 36 height 36
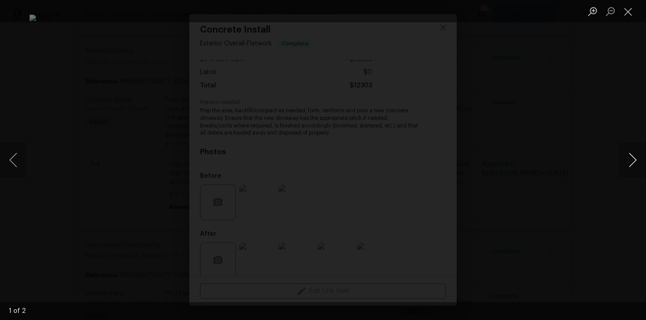
click at [634, 160] on button "Next image" at bounding box center [632, 160] width 27 height 36
click at [609, 114] on div "Lightbox" at bounding box center [323, 160] width 646 height 320
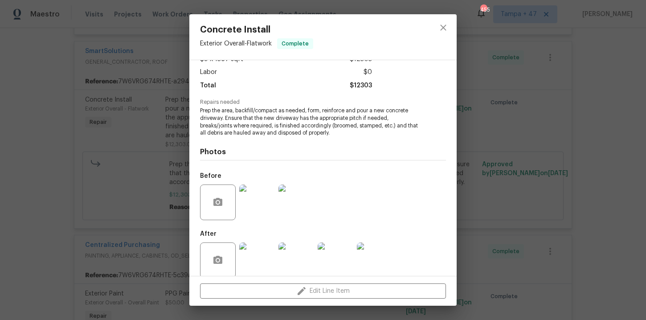
click at [255, 264] on img at bounding box center [257, 260] width 36 height 36
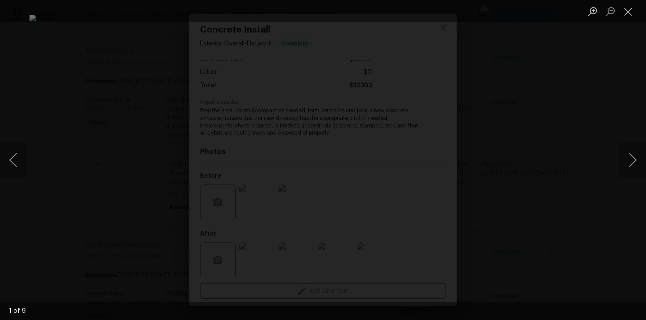
click at [627, 138] on div "Lightbox" at bounding box center [323, 160] width 646 height 320
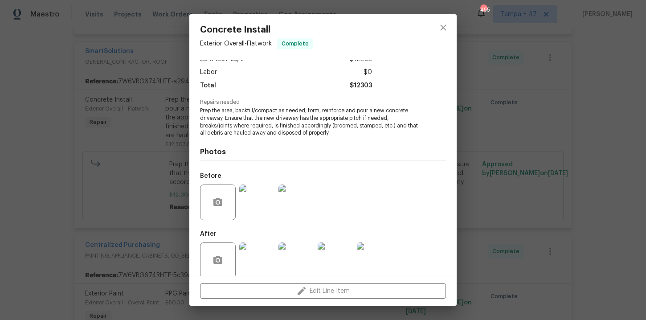
click at [41, 112] on div "Concrete Install Exterior Overall - Flatwork Complete Vendor SmartSolutions Acc…" at bounding box center [323, 160] width 646 height 320
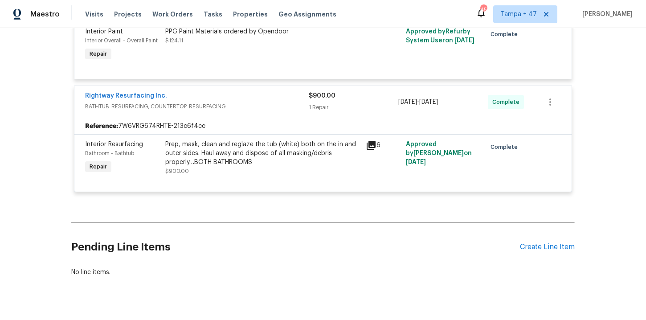
scroll to position [3533, 0]
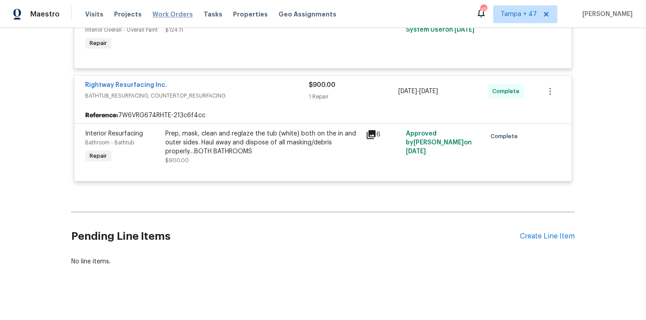
click at [167, 13] on span "Work Orders" at bounding box center [172, 14] width 41 height 9
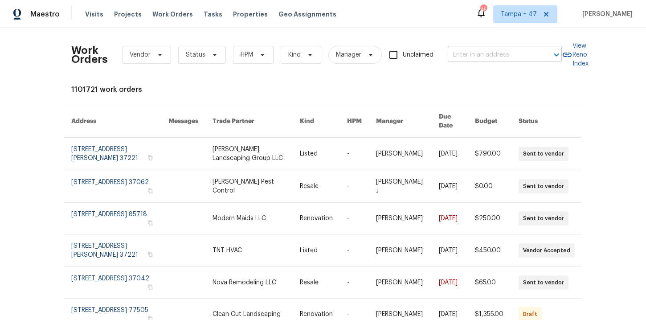
click at [471, 50] on input "text" at bounding box center [492, 55] width 89 height 14
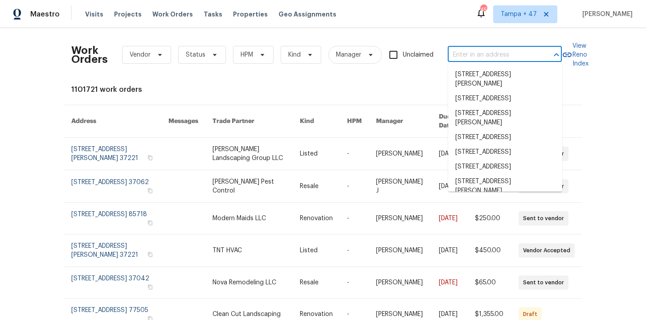
paste input "[STREET_ADDRESS][PERSON_NAME]"
type input "[STREET_ADDRESS][PERSON_NAME]"
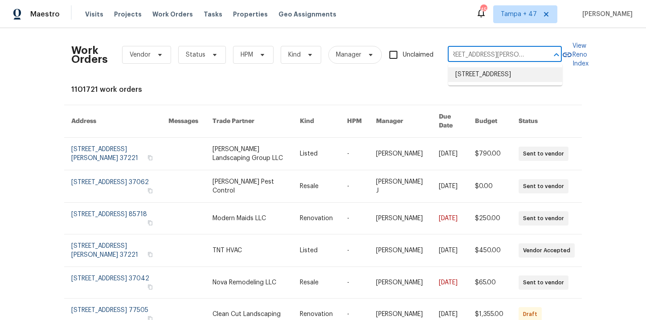
click at [492, 77] on li "[STREET_ADDRESS]" at bounding box center [505, 74] width 114 height 15
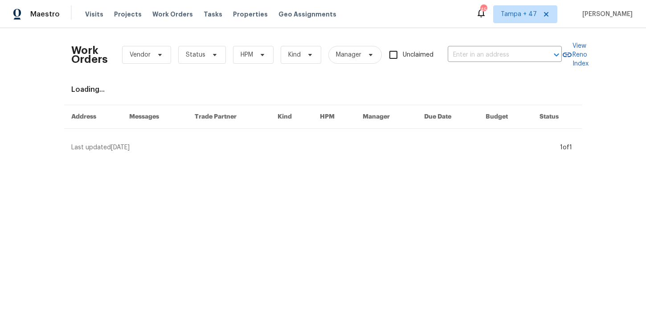
type input "[STREET_ADDRESS]"
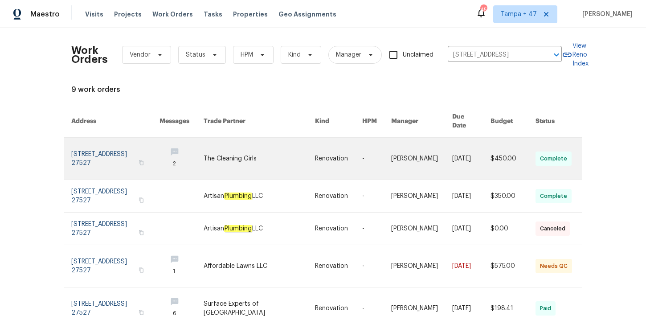
click at [93, 142] on link at bounding box center [115, 159] width 88 height 42
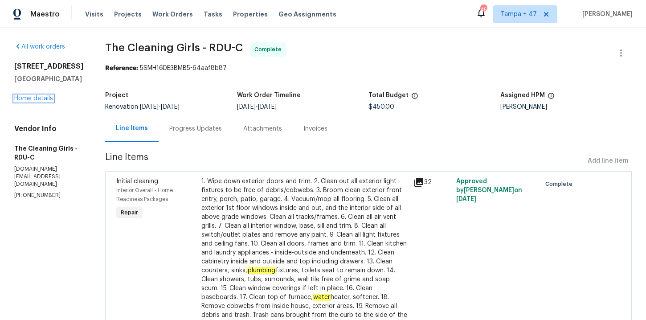
click at [39, 100] on link "Home details" at bounding box center [33, 98] width 39 height 6
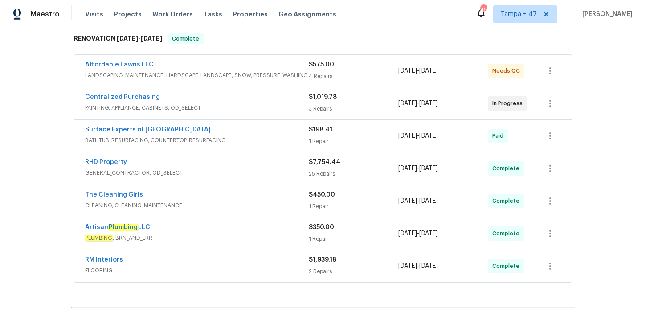
scroll to position [246, 0]
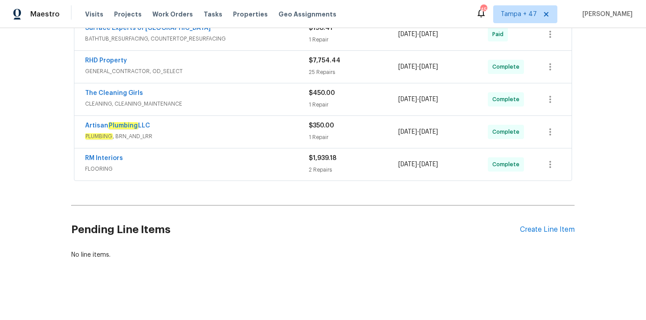
click at [211, 168] on span "FLOORING" at bounding box center [197, 168] width 224 height 9
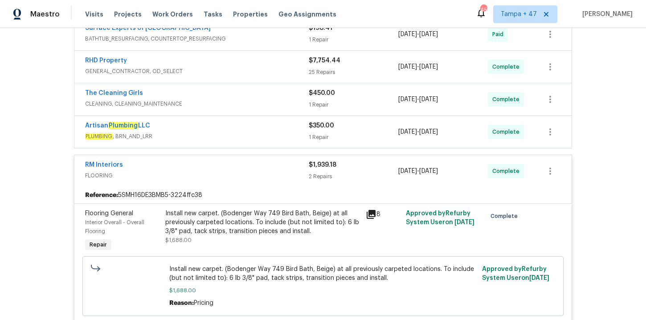
click at [222, 133] on span "PLUMBING , BRN_AND_LRR" at bounding box center [197, 136] width 224 height 9
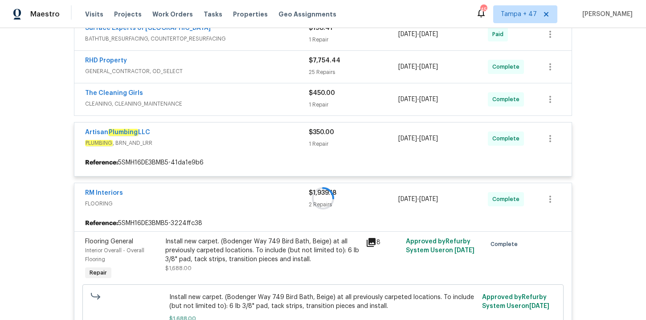
scroll to position [191, 0]
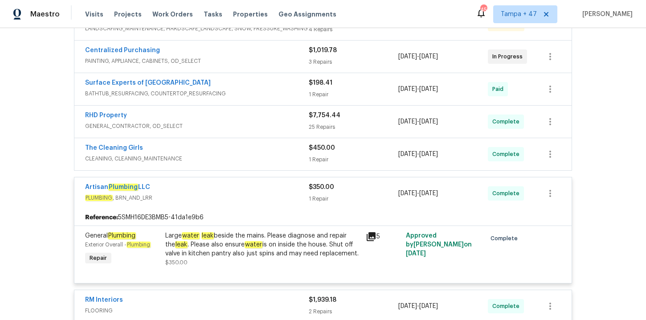
click at [241, 157] on span "CLEANING, CLEANING_MAINTENANCE" at bounding box center [197, 158] width 224 height 9
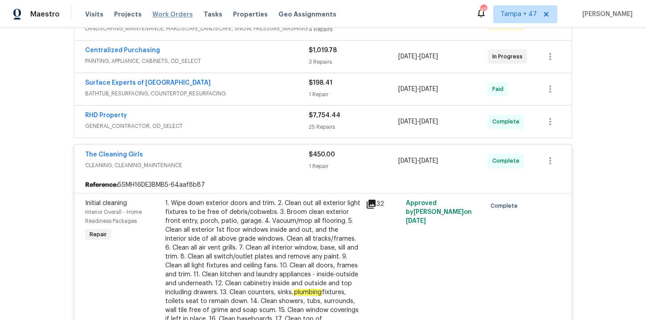
click at [163, 13] on span "Work Orders" at bounding box center [172, 14] width 41 height 9
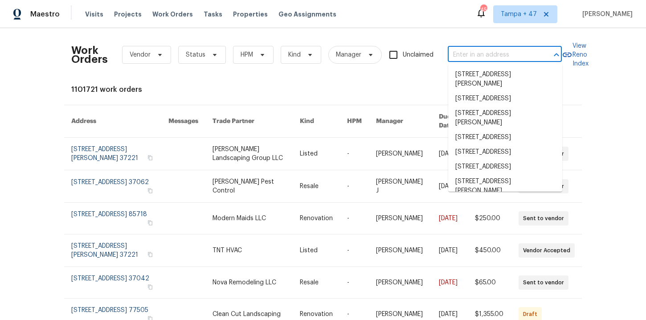
click at [480, 54] on input "text" at bounding box center [492, 55] width 89 height 14
paste input "[STREET_ADDRESS]"
type input "[STREET_ADDRESS]"
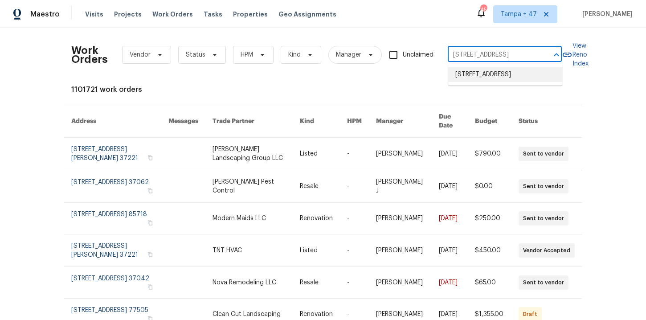
click at [475, 79] on li "[STREET_ADDRESS]" at bounding box center [505, 74] width 114 height 15
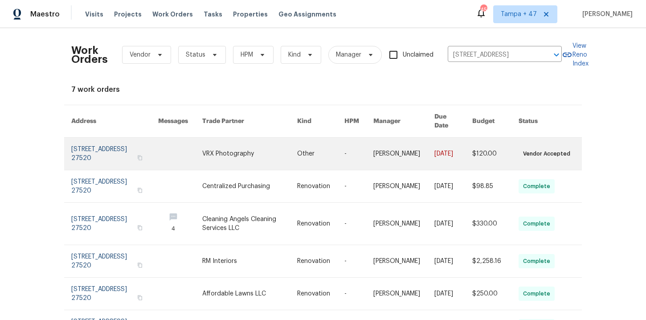
click at [105, 146] on link at bounding box center [114, 154] width 87 height 32
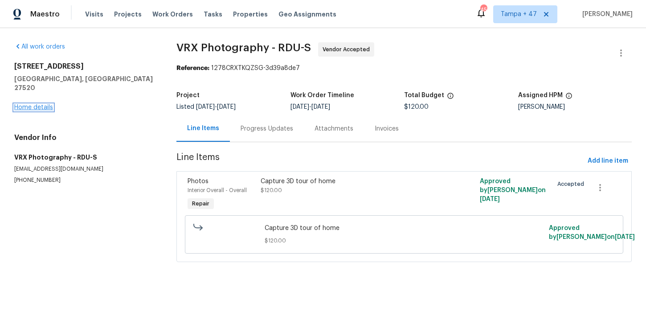
click at [45, 104] on link "Home details" at bounding box center [33, 107] width 39 height 6
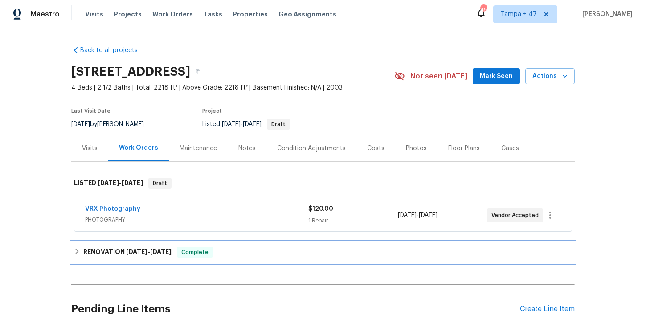
click at [277, 252] on div "RENOVATION [DATE] - [DATE] Complete" at bounding box center [323, 252] width 498 height 11
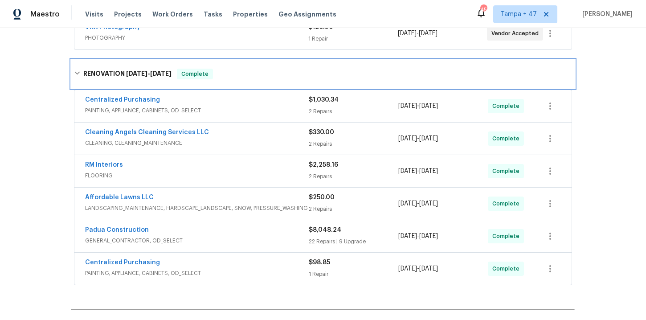
scroll to position [231, 0]
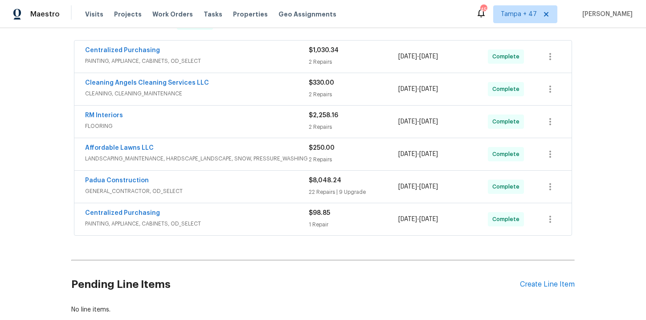
click at [267, 219] on div "Centralized Purchasing" at bounding box center [197, 214] width 224 height 11
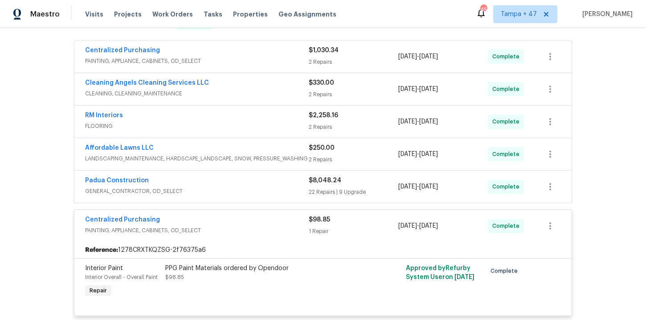
click at [248, 185] on div "Padua Construction" at bounding box center [197, 181] width 224 height 11
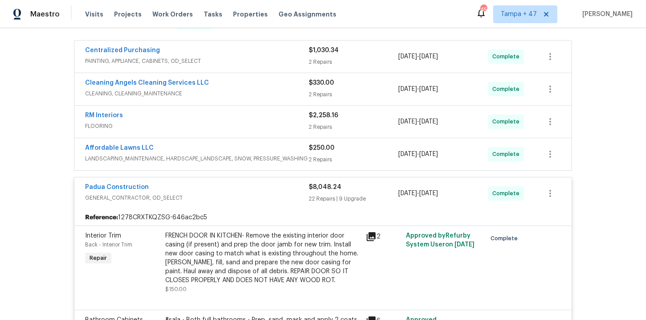
click at [233, 157] on span "LANDSCAPING_MAINTENANCE, HARDSCAPE_LANDSCAPE, SNOW, PRESSURE_WASHING" at bounding box center [197, 158] width 224 height 9
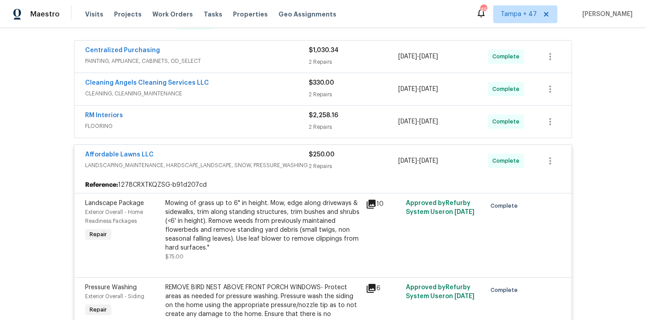
click at [215, 122] on span "FLOORING" at bounding box center [197, 126] width 224 height 9
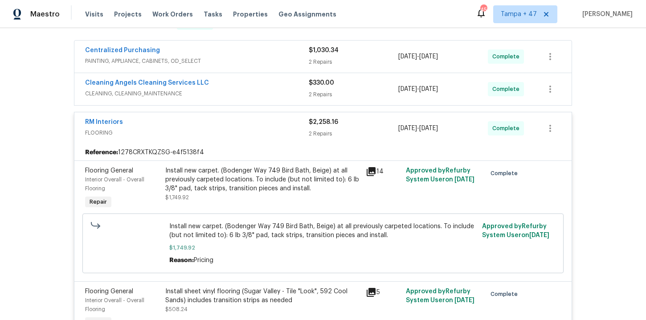
click at [220, 84] on div "Cleaning Angels Cleaning Services LLC" at bounding box center [197, 83] width 224 height 11
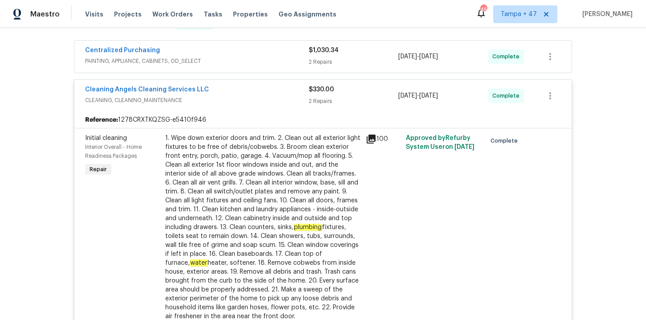
click at [246, 58] on span "PAINTING, APPLIANCE, CABINETS, OD_SELECT" at bounding box center [197, 61] width 224 height 9
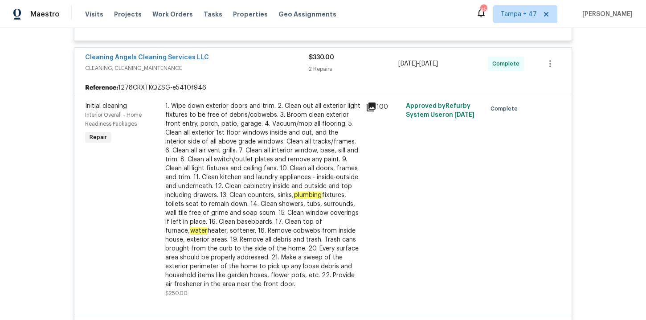
scroll to position [0, 0]
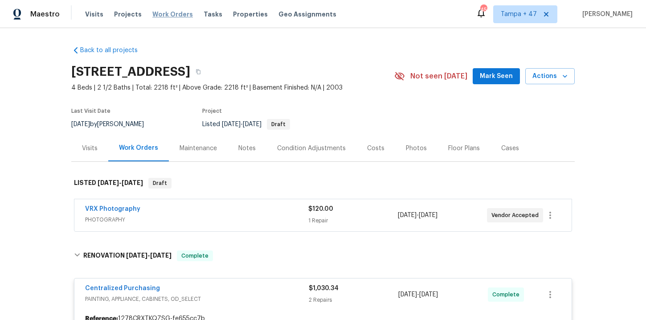
click at [169, 16] on span "Work Orders" at bounding box center [172, 14] width 41 height 9
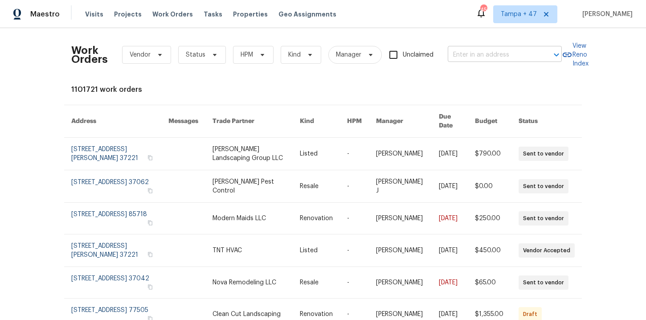
click at [493, 54] on input "text" at bounding box center [492, 55] width 89 height 14
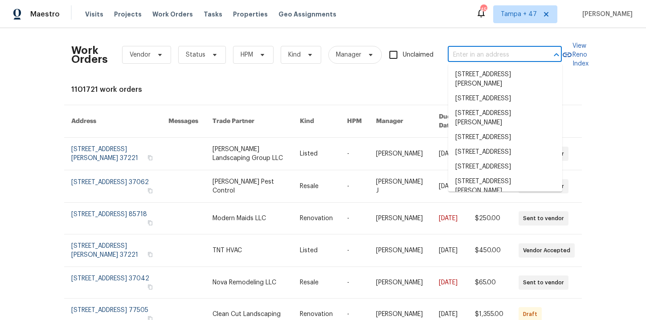
paste input "[STREET_ADDRESS]"
type input "[STREET_ADDRESS]"
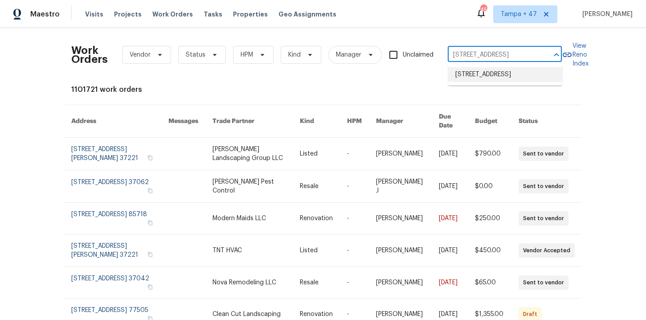
click at [472, 82] on li "[STREET_ADDRESS]" at bounding box center [505, 74] width 114 height 15
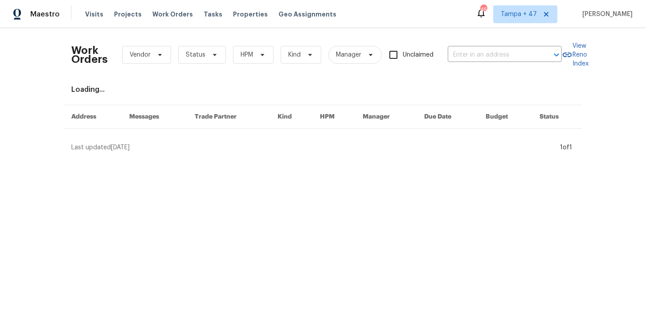
type input "[STREET_ADDRESS]"
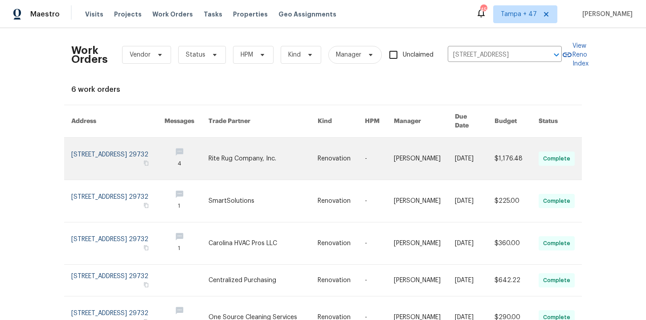
click at [106, 148] on link at bounding box center [117, 159] width 93 height 42
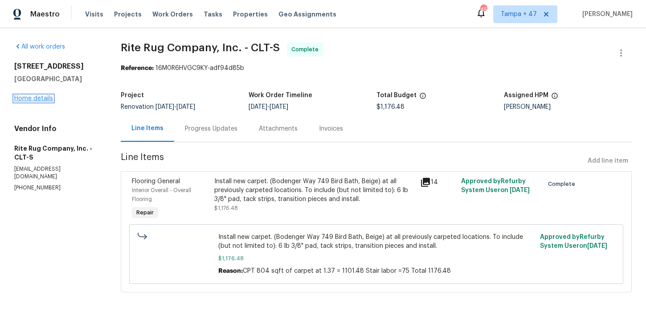
click at [44, 95] on link "Home details" at bounding box center [33, 98] width 39 height 6
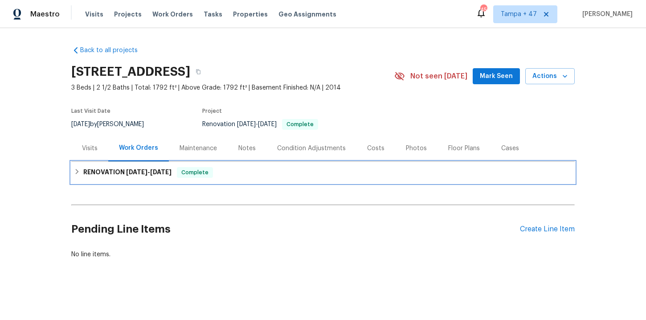
click at [248, 173] on div "RENOVATION [DATE] - [DATE] Complete" at bounding box center [323, 172] width 498 height 11
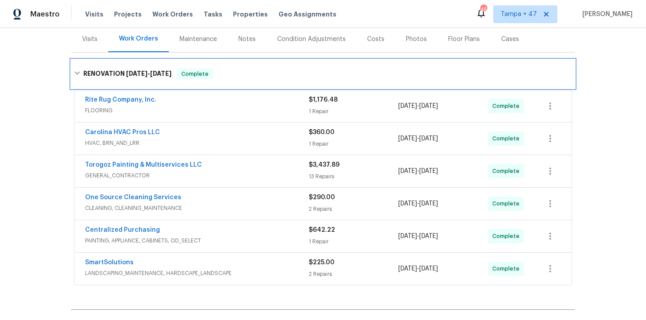
scroll to position [159, 0]
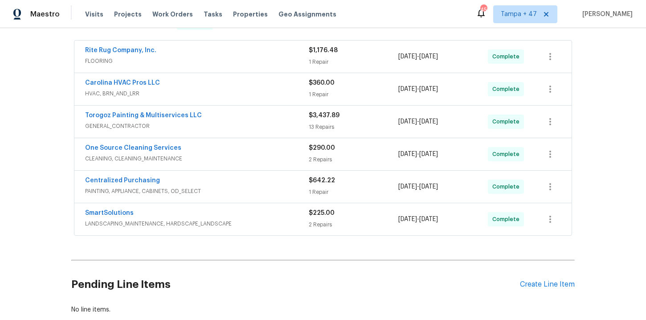
click at [265, 218] on div "SmartSolutions" at bounding box center [197, 214] width 224 height 11
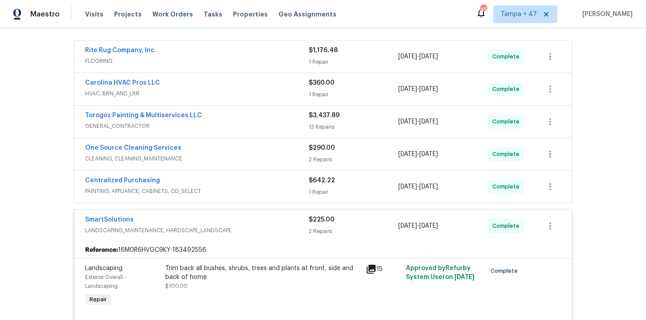
click at [245, 184] on div "Centralized Purchasing" at bounding box center [197, 181] width 224 height 11
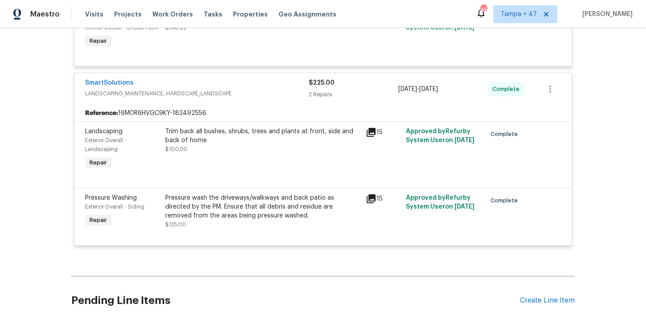
scroll to position [377, 0]
click at [239, 161] on div "Trim back all bushes, shrubs, trees and plants at front, side and back of home …" at bounding box center [263, 148] width 201 height 50
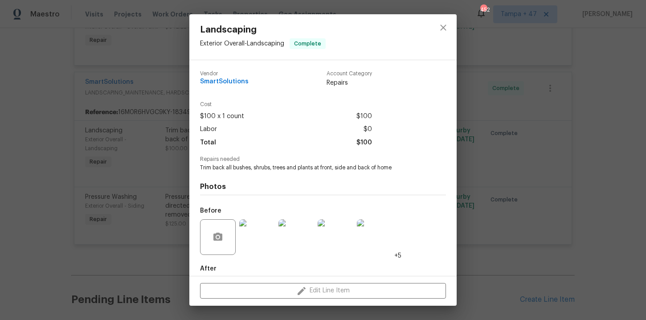
scroll to position [46, 0]
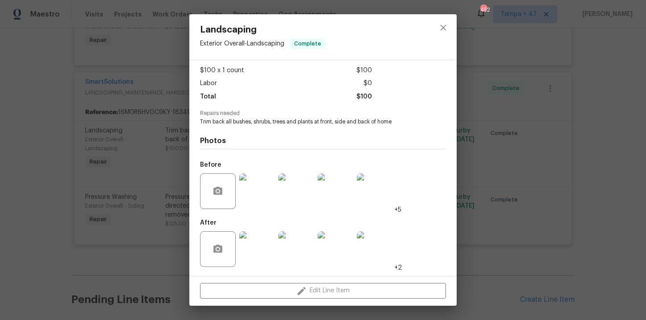
click at [256, 194] on img at bounding box center [257, 191] width 36 height 36
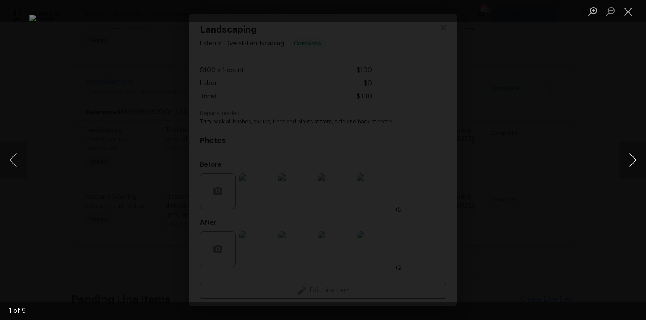
click at [633, 156] on button "Next image" at bounding box center [632, 160] width 27 height 36
click at [613, 81] on div "Lightbox" at bounding box center [323, 160] width 646 height 320
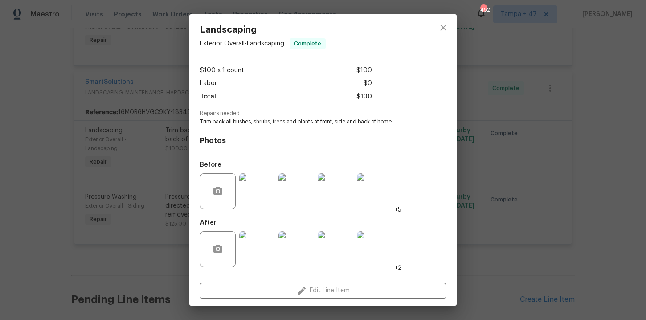
click at [47, 48] on div "Landscaping Exterior Overall - Landscaping Complete Vendor SmartSolutions Accou…" at bounding box center [323, 160] width 646 height 320
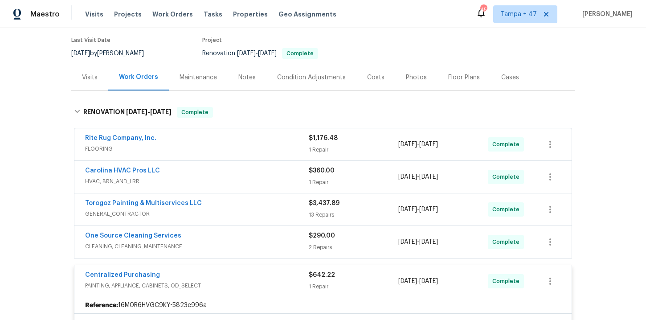
scroll to position [0, 0]
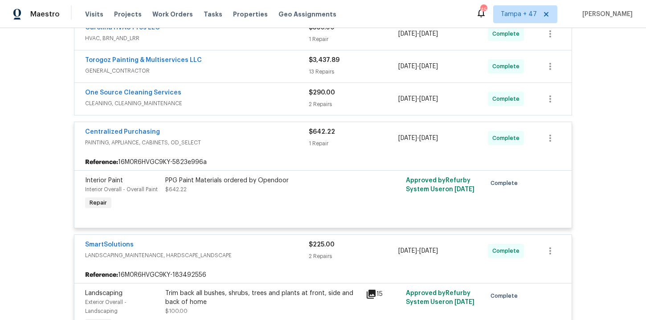
click at [271, 109] on div "One Source Cleaning Services CLEANING, CLEANING_MAINTENANCE" at bounding box center [197, 98] width 224 height 21
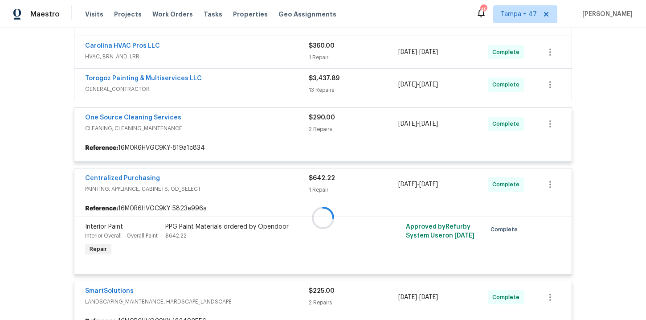
scroll to position [173, 0]
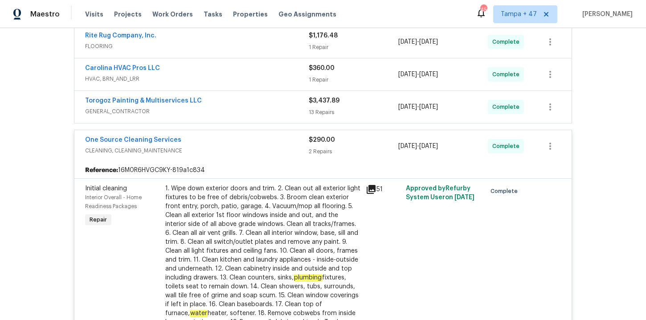
click at [266, 110] on span "GENERAL_CONTRACTOR" at bounding box center [197, 111] width 224 height 9
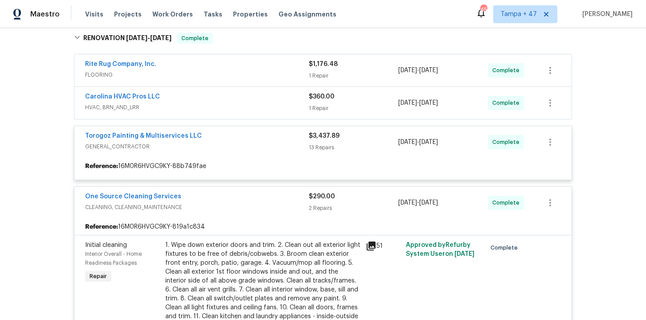
scroll to position [144, 0]
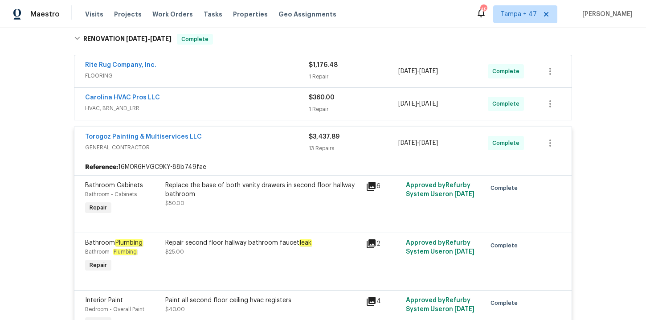
click at [226, 100] on div "Carolina HVAC Pros LLC" at bounding box center [197, 98] width 224 height 11
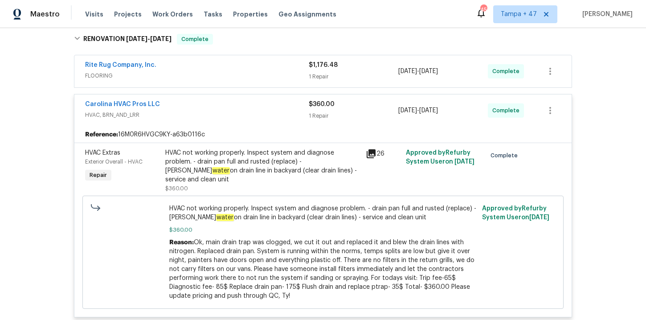
click at [250, 69] on div "Rite Rug Company, Inc." at bounding box center [197, 66] width 224 height 11
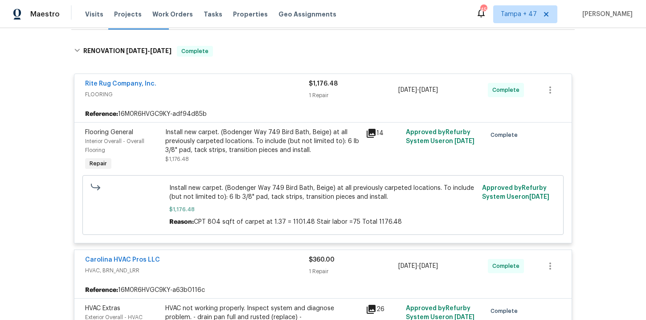
scroll to position [0, 0]
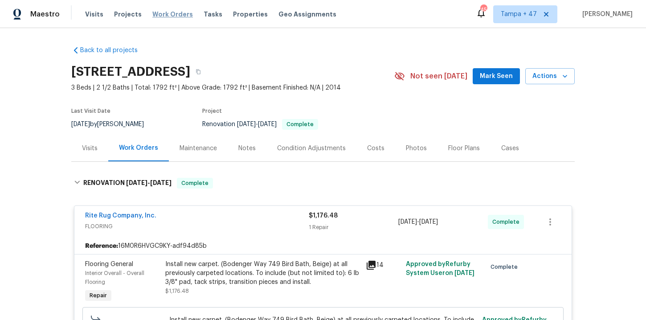
click at [166, 14] on span "Work Orders" at bounding box center [172, 14] width 41 height 9
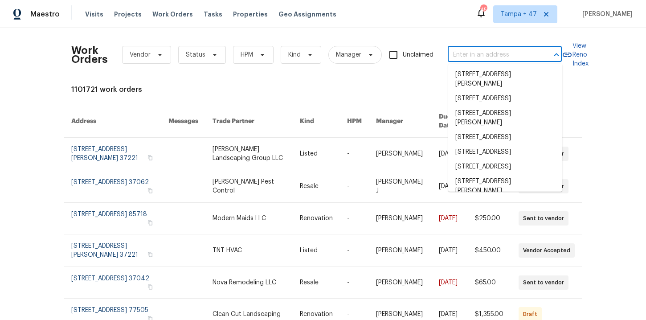
click at [487, 56] on input "text" at bounding box center [492, 55] width 89 height 14
paste input "[STREET_ADDRESS]"
type input "[STREET_ADDRESS]"
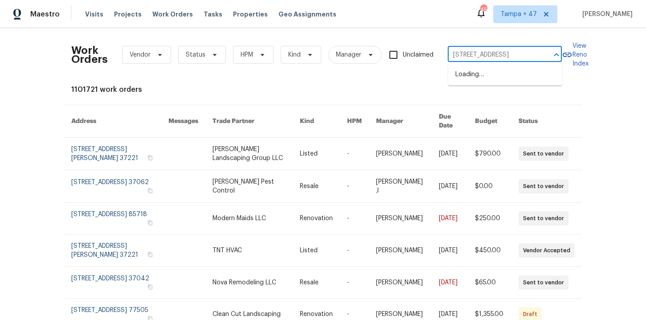
scroll to position [0, 6]
click at [494, 72] on li "[STREET_ADDRESS]" at bounding box center [505, 74] width 114 height 15
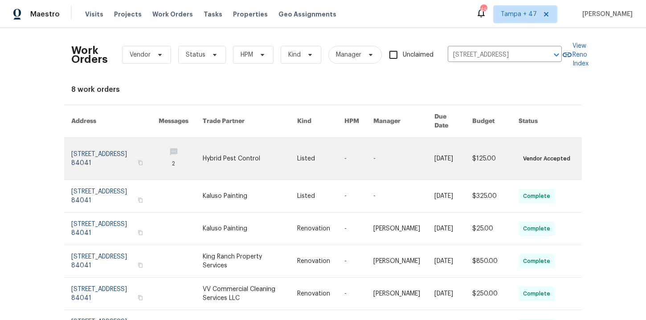
click at [104, 156] on link at bounding box center [114, 159] width 87 height 42
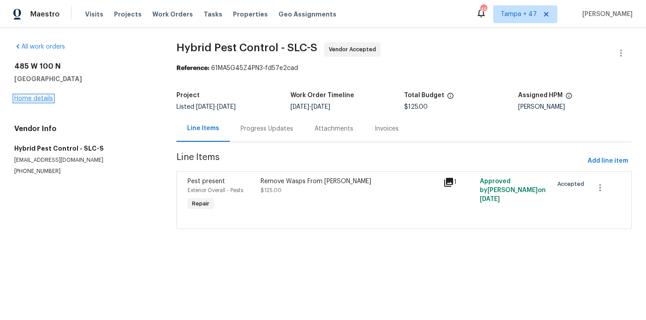
click at [44, 99] on link "Home details" at bounding box center [33, 98] width 39 height 6
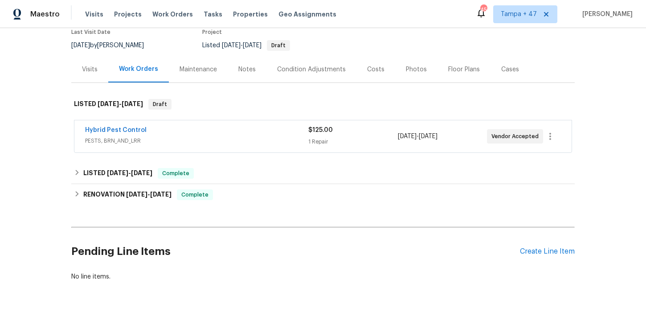
scroll to position [101, 0]
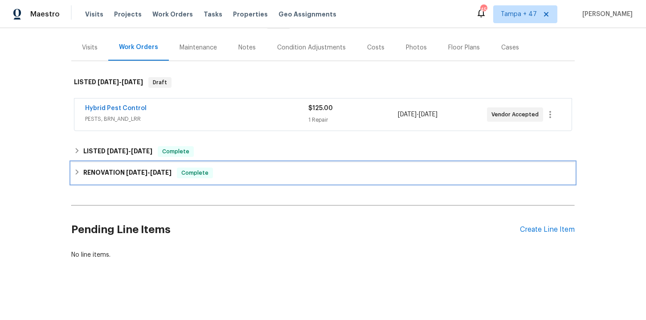
click at [240, 173] on div "RENOVATION [DATE] - [DATE] Complete" at bounding box center [323, 173] width 498 height 11
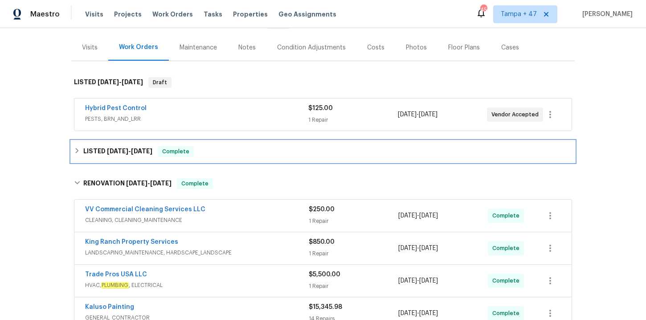
click at [237, 150] on div "LISTED [DATE] - [DATE] Complete" at bounding box center [323, 151] width 498 height 11
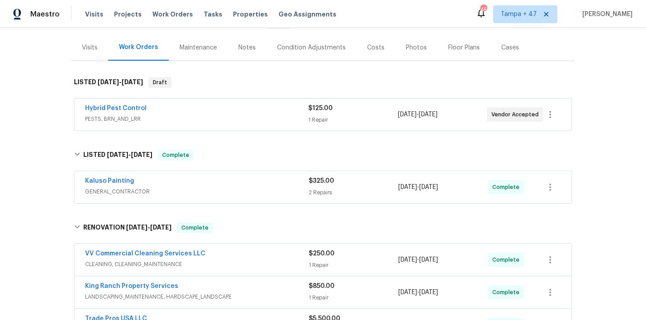
click at [252, 197] on div "Kaluso Painting GENERAL_CONTRACTOR" at bounding box center [197, 186] width 224 height 21
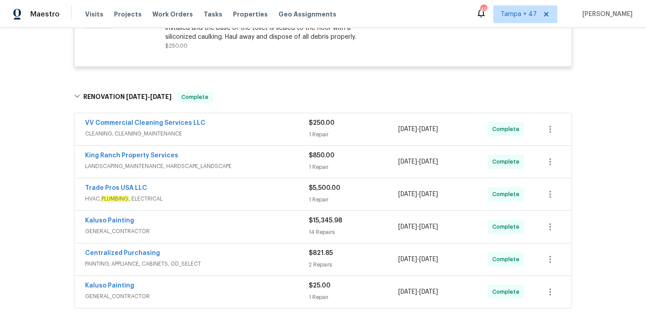
scroll to position [521, 0]
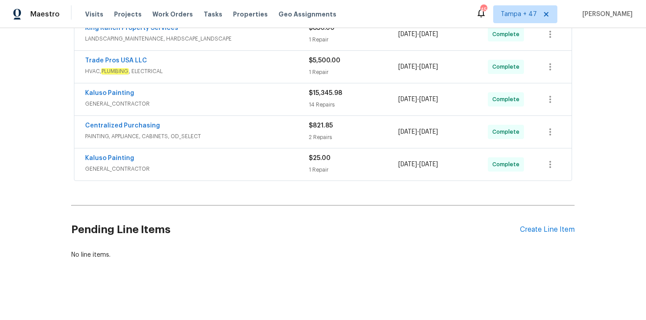
click at [250, 164] on div "Kaluso Painting" at bounding box center [197, 159] width 224 height 11
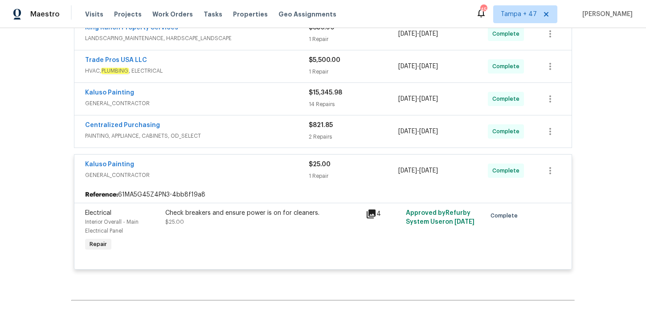
click at [241, 132] on span "PAINTING, APPLIANCE, CABINETS, OD_SELECT" at bounding box center [197, 135] width 224 height 9
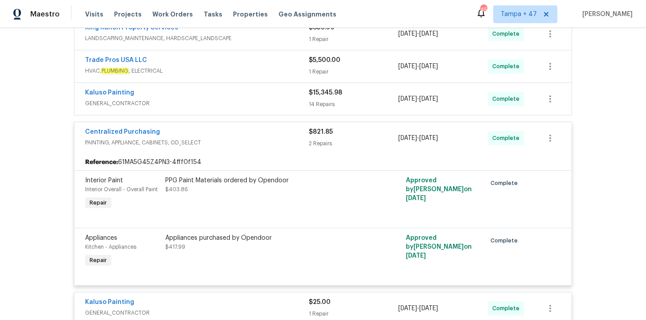
click at [222, 97] on div "Kaluso Painting" at bounding box center [197, 93] width 224 height 11
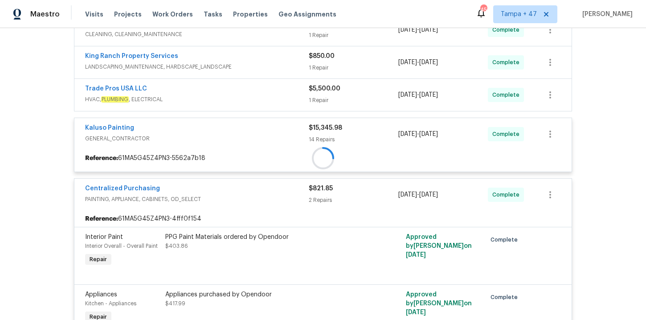
scroll to position [490, 0]
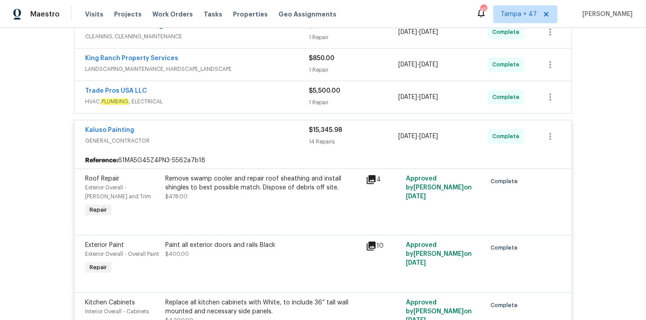
click at [241, 102] on span "HVAC, PLUMBING , ELECTRICAL" at bounding box center [197, 101] width 224 height 9
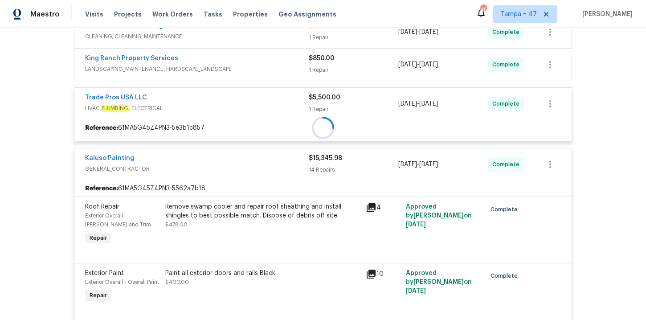
scroll to position [435, 0]
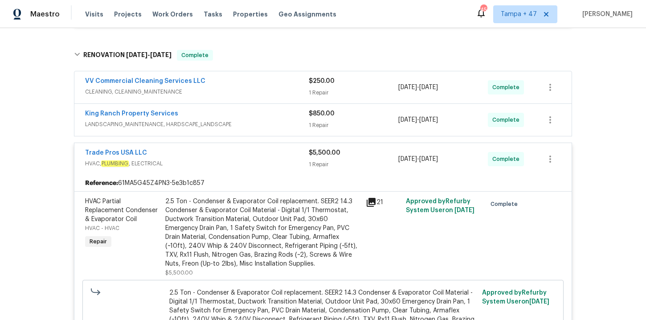
click at [259, 130] on div "King Ranch Property Services LANDSCAPING_MAINTENANCE, HARDSCAPE_LANDSCAPE" at bounding box center [197, 119] width 224 height 21
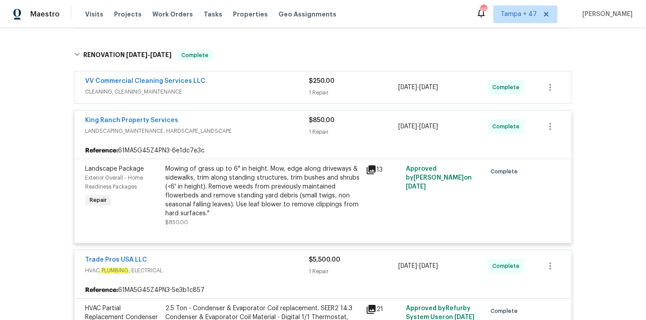
click at [248, 93] on span "CLEANING, CLEANING_MAINTENANCE" at bounding box center [197, 91] width 224 height 9
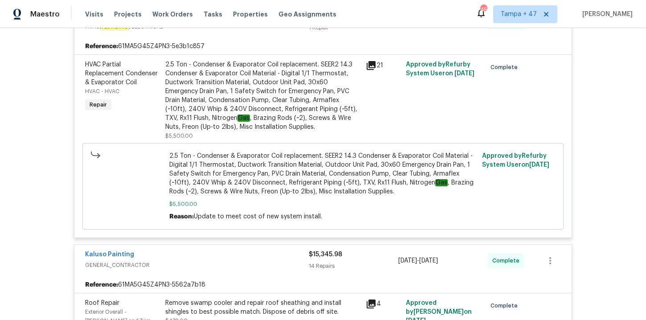
scroll to position [913, 0]
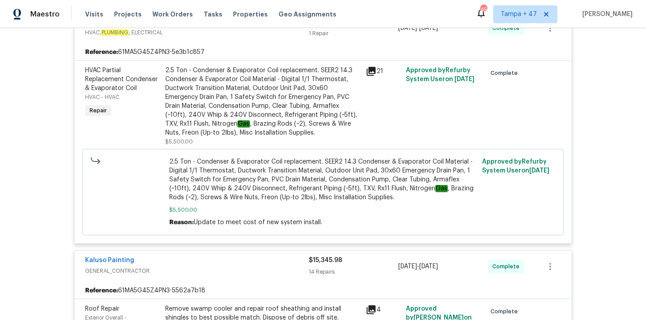
click at [263, 110] on div "2.5 Ton - Condenser & Evaporator Coil replacement. SEER2 14.3 Condenser & Evapo…" at bounding box center [262, 101] width 195 height 71
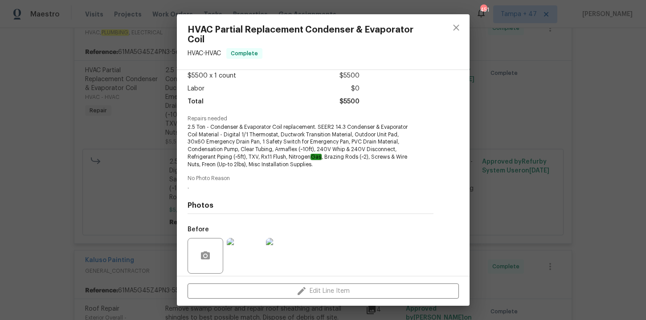
scroll to position [115, 0]
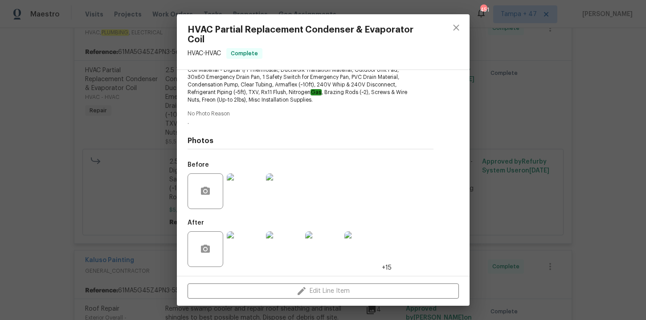
click at [253, 241] on img at bounding box center [245, 249] width 36 height 36
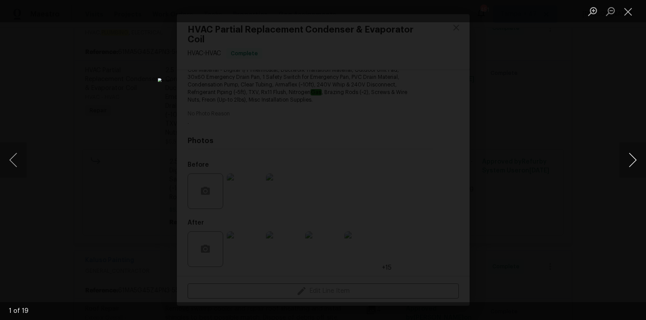
click at [632, 159] on button "Next image" at bounding box center [632, 160] width 27 height 36
click at [632, 160] on button "Next image" at bounding box center [632, 160] width 27 height 36
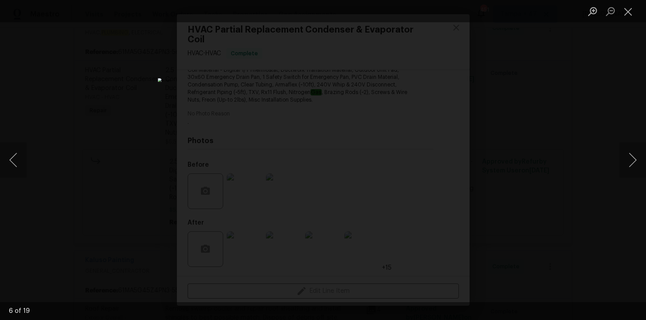
click at [618, 81] on div "Lightbox" at bounding box center [323, 160] width 646 height 320
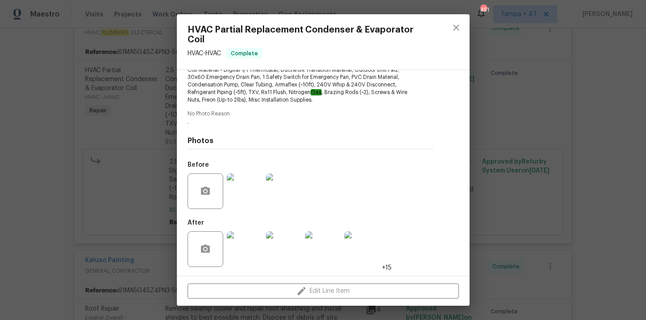
click at [613, 62] on div "HVAC Partial Replacement Condenser & Evaporator Coil HVAC - HVAC Complete Vendo…" at bounding box center [323, 160] width 646 height 320
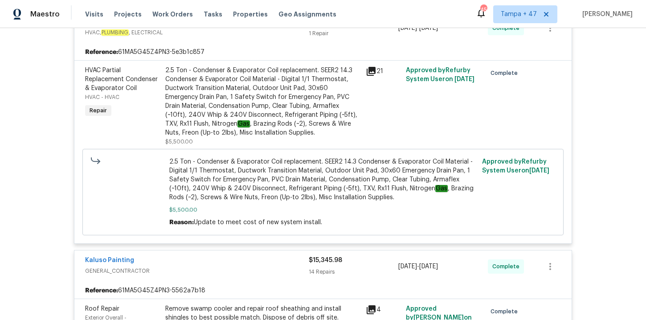
click at [258, 113] on div "2.5 Ton - Condenser & Evaporator Coil replacement. SEER2 14.3 Condenser & Evapo…" at bounding box center [262, 101] width 195 height 71
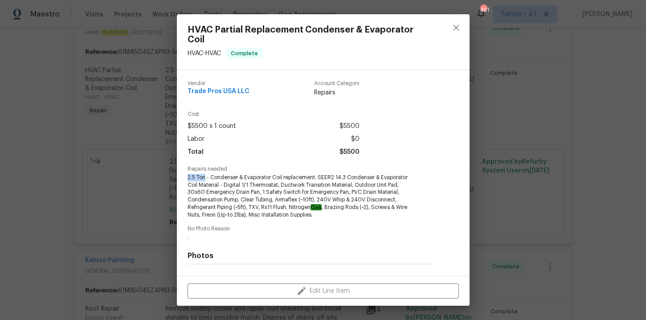
drag, startPoint x: 187, startPoint y: 176, endPoint x: 206, endPoint y: 178, distance: 19.3
click at [206, 178] on div "Vendor Trade Pros USA LLC Account Category Repairs Cost $5500 x 1 count $5500 L…" at bounding box center [310, 173] width 267 height 206
copy span "2.5 Ton"
click at [58, 156] on div "HVAC Partial Replacement Condenser & Evaporator Coil HVAC - HVAC Complete Vendo…" at bounding box center [323, 160] width 646 height 320
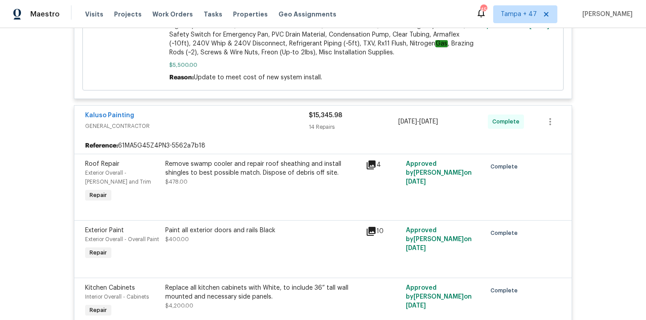
scroll to position [1060, 0]
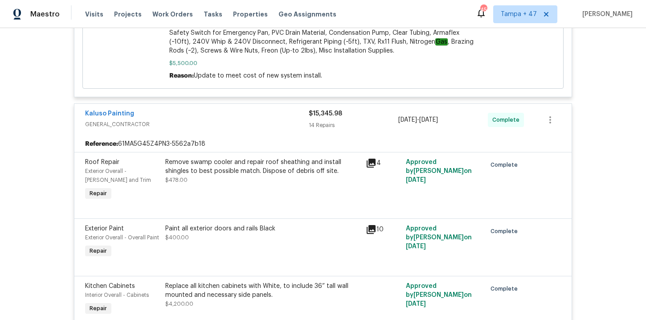
click at [239, 167] on div "Remove swamp cooler and repair roof sheathing and install shingles to best poss…" at bounding box center [262, 167] width 195 height 18
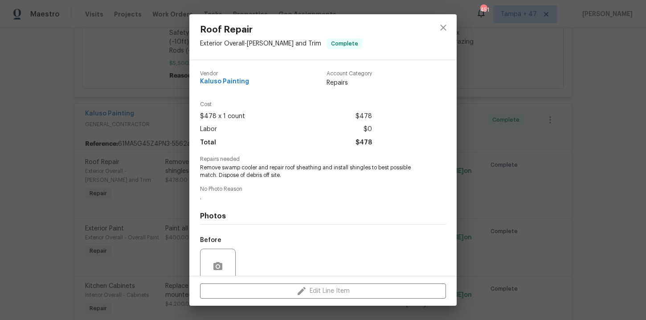
scroll to position [75, 0]
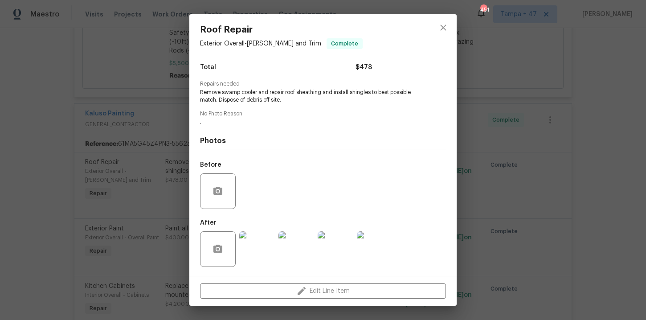
click at [261, 250] on img at bounding box center [257, 249] width 36 height 36
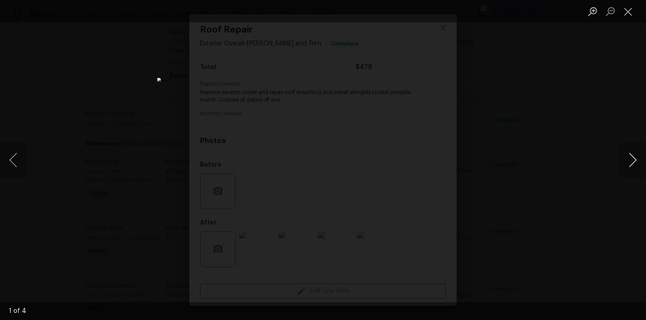
click at [634, 163] on button "Next image" at bounding box center [632, 160] width 27 height 36
click at [633, 10] on button "Close lightbox" at bounding box center [628, 12] width 18 height 16
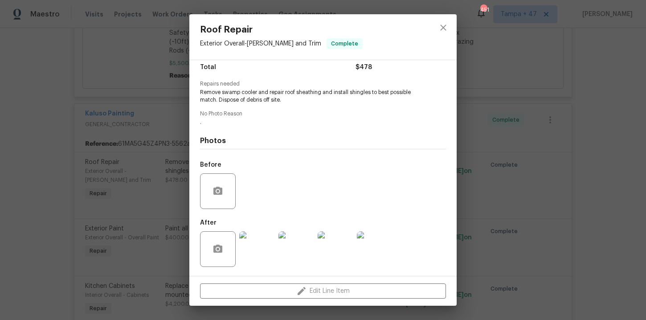
click at [560, 118] on div "Roof Repair Exterior Overall - [PERSON_NAME] and Trim Complete Vendor Kaluso Pa…" at bounding box center [323, 160] width 646 height 320
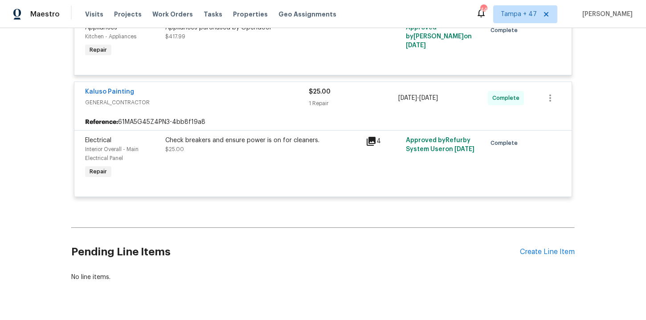
scroll to position [2415, 0]
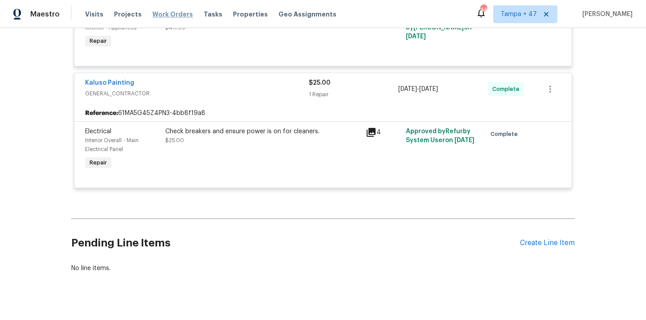
click at [164, 15] on span "Work Orders" at bounding box center [172, 14] width 41 height 9
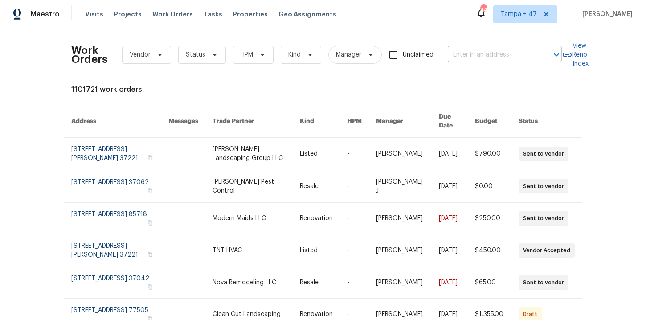
click at [491, 58] on input "text" at bounding box center [492, 55] width 89 height 14
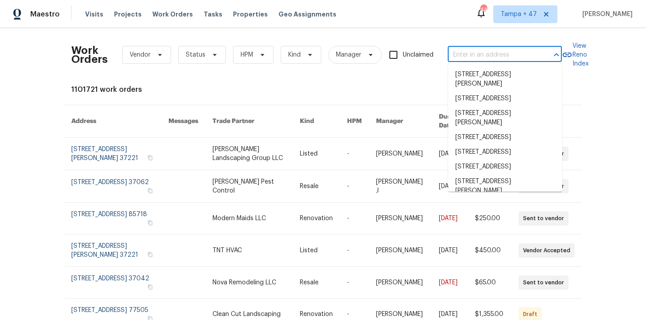
paste input "[STREET_ADDRESS]"
type input "[STREET_ADDRESS]"
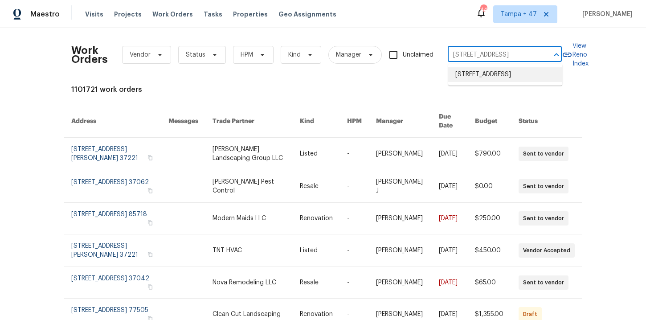
click at [486, 78] on li "[STREET_ADDRESS]" at bounding box center [505, 74] width 114 height 15
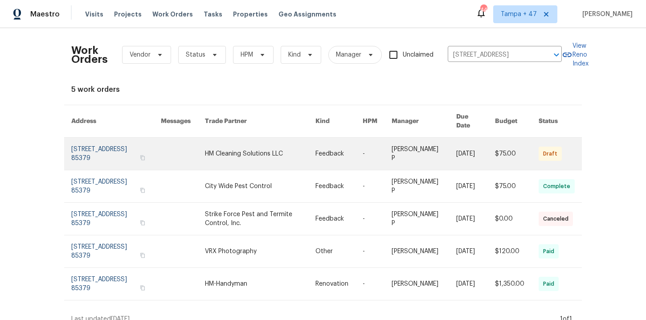
click at [103, 146] on link at bounding box center [116, 154] width 90 height 32
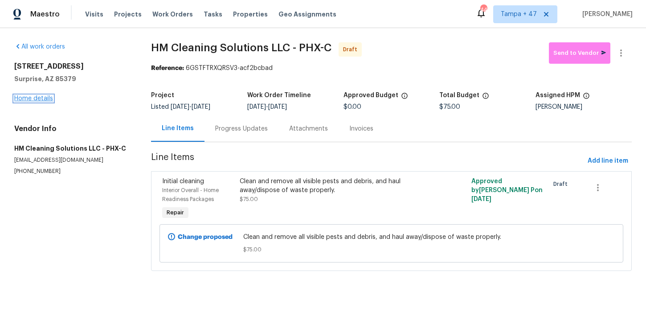
click at [46, 99] on link "Home details" at bounding box center [33, 98] width 39 height 6
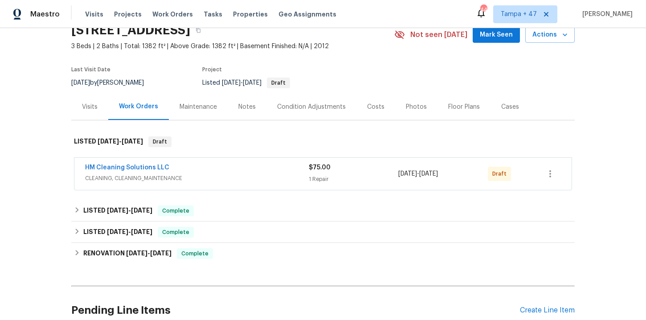
scroll to position [86, 0]
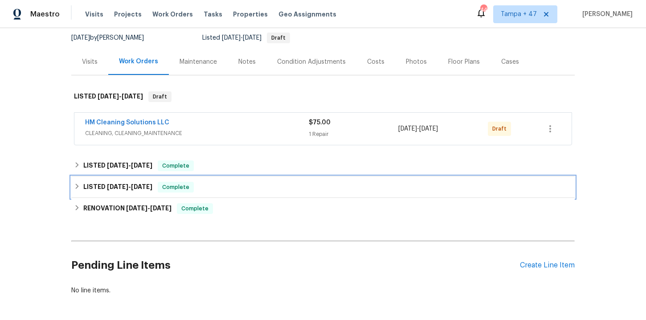
click at [244, 190] on div "LISTED [DATE] - [DATE] Complete" at bounding box center [323, 187] width 498 height 11
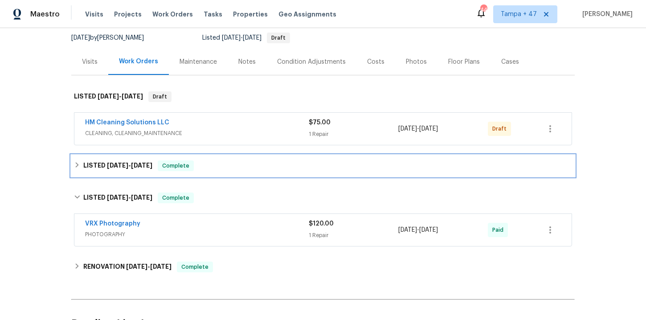
click at [239, 166] on div "LISTED [DATE] - [DATE] Complete" at bounding box center [323, 165] width 498 height 11
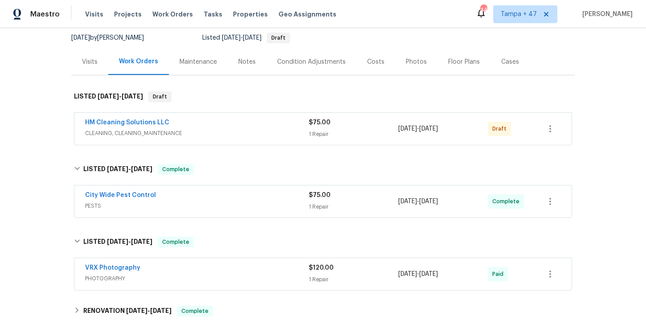
click at [238, 209] on span "PESTS" at bounding box center [197, 205] width 224 height 9
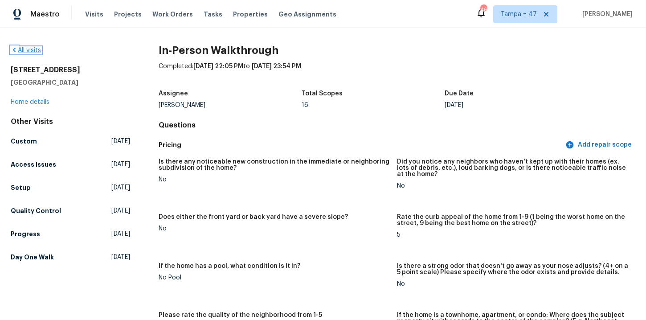
click at [30, 52] on link "All visits" at bounding box center [26, 50] width 30 height 6
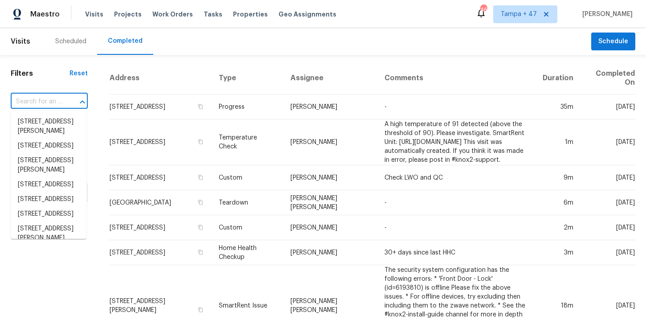
click at [53, 105] on input "text" at bounding box center [37, 102] width 52 height 14
paste input "[STREET_ADDRESS]"
type input "[STREET_ADDRESS]"
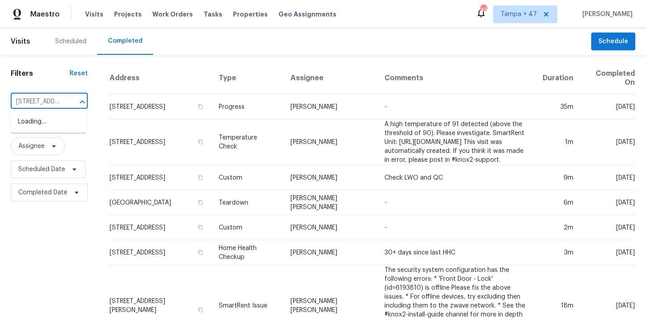
scroll to position [0, 78]
click at [61, 125] on li "[STREET_ADDRESS]" at bounding box center [49, 122] width 76 height 15
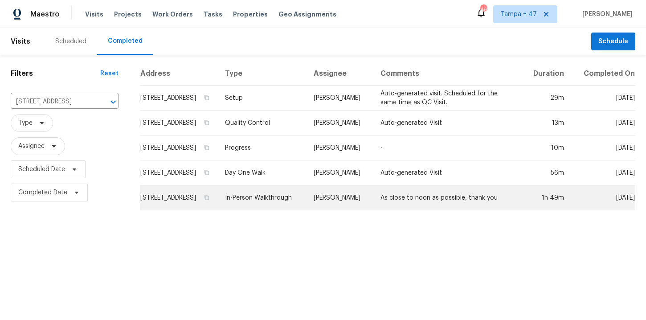
click at [284, 205] on td "In-Person Walkthrough" at bounding box center [262, 197] width 89 height 25
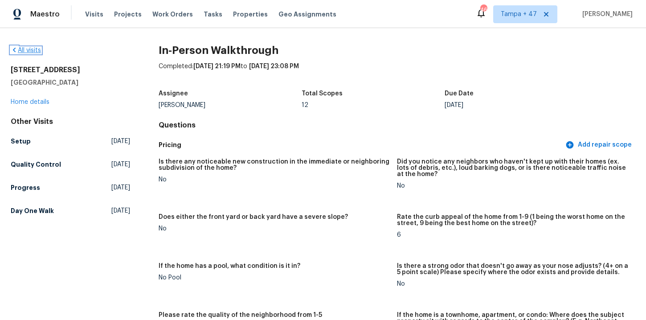
click at [25, 49] on link "All visits" at bounding box center [26, 50] width 30 height 6
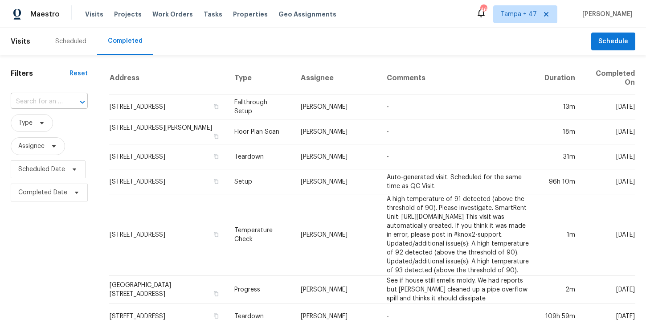
click at [56, 99] on input "text" at bounding box center [37, 102] width 52 height 14
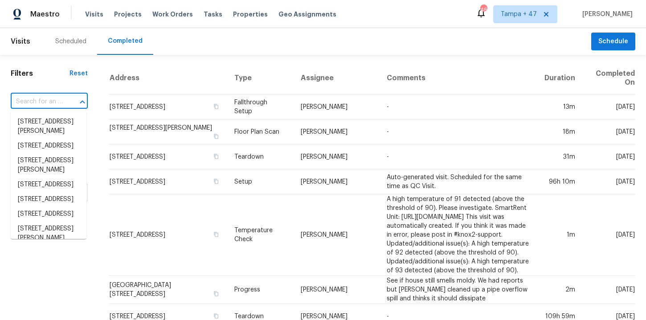
paste input "[STREET_ADDRESS][PERSON_NAME]"
type input "[STREET_ADDRESS][PERSON_NAME]"
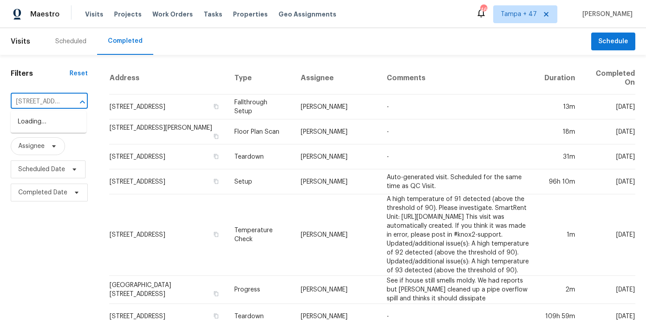
scroll to position [0, 64]
click at [62, 123] on li "[STREET_ADDRESS]" at bounding box center [49, 122] width 76 height 15
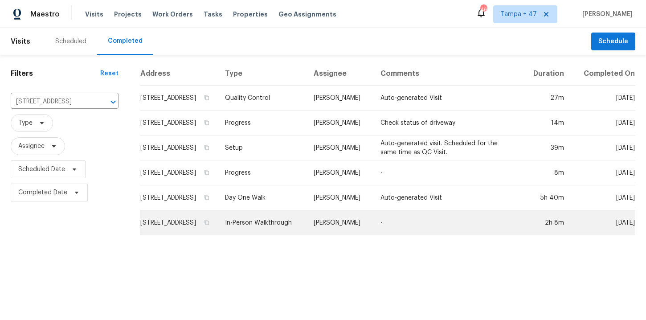
click at [285, 227] on td "In-Person Walkthrough" at bounding box center [262, 222] width 89 height 25
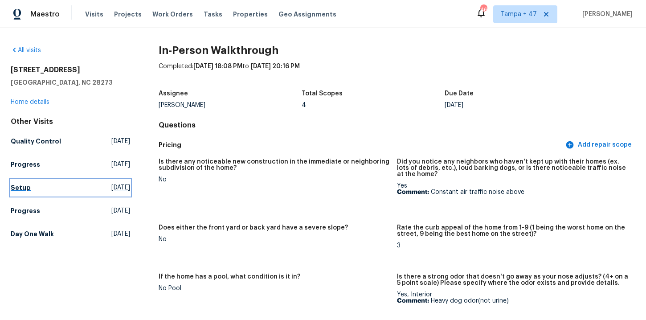
click at [21, 187] on h5 "Setup" at bounding box center [21, 187] width 20 height 9
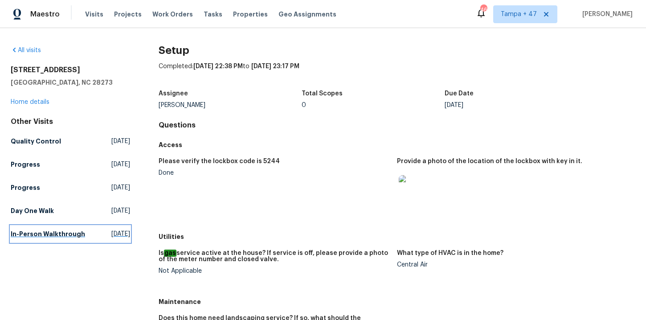
click at [38, 241] on link "In-Person Walkthrough Fri, Jun 20 2025" at bounding box center [70, 234] width 119 height 16
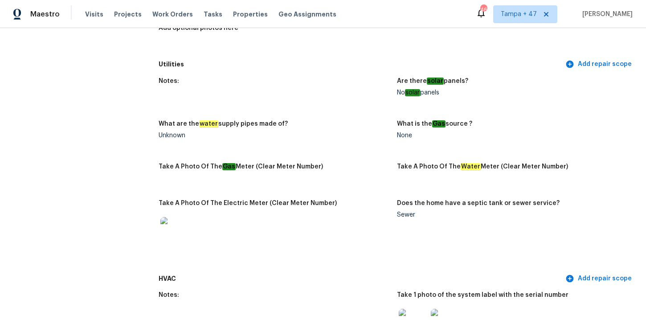
scroll to position [462, 0]
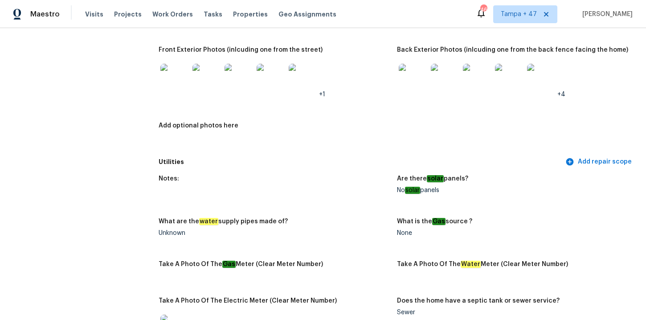
click at [416, 75] on img at bounding box center [413, 78] width 29 height 29
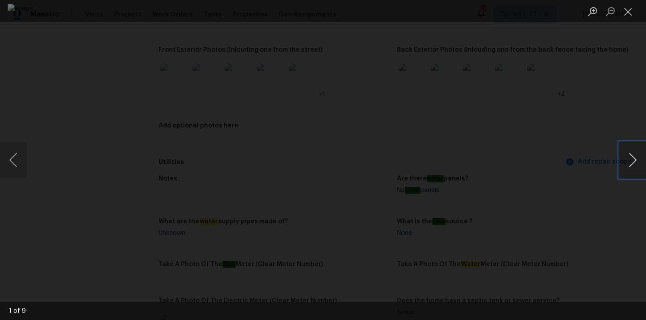
click at [634, 161] on button "Next image" at bounding box center [632, 160] width 27 height 36
click at [627, 12] on button "Close lightbox" at bounding box center [628, 12] width 18 height 16
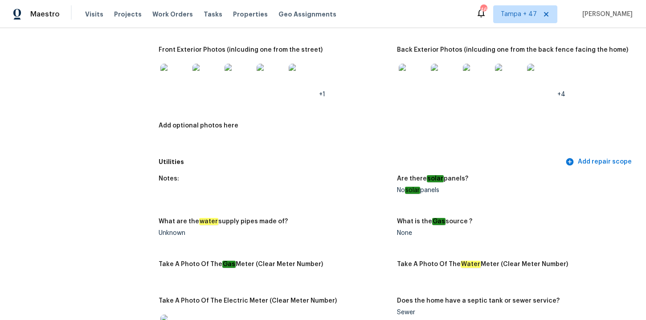
click at [333, 157] on h5 "Utilities" at bounding box center [361, 161] width 405 height 9
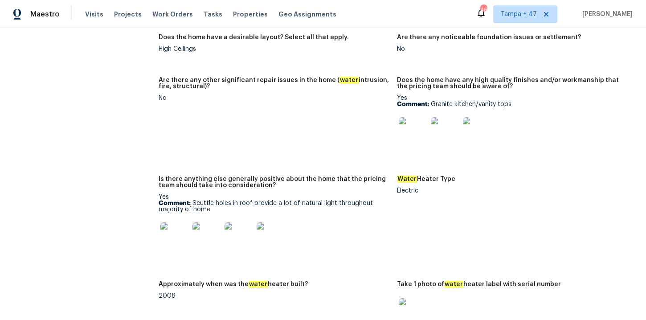
scroll to position [1504, 0]
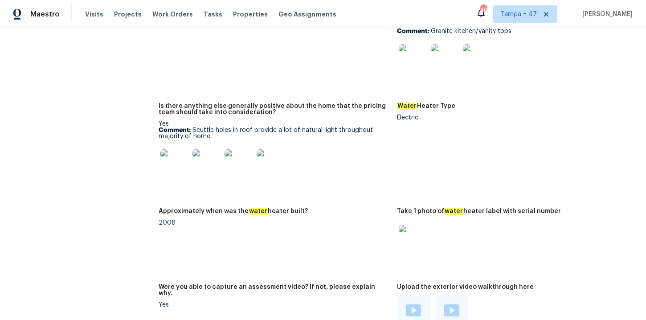
click at [415, 233] on img at bounding box center [413, 239] width 29 height 29
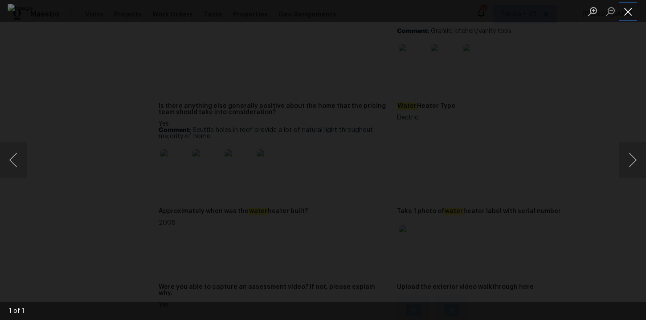
click at [632, 11] on button "Close lightbox" at bounding box center [628, 12] width 18 height 16
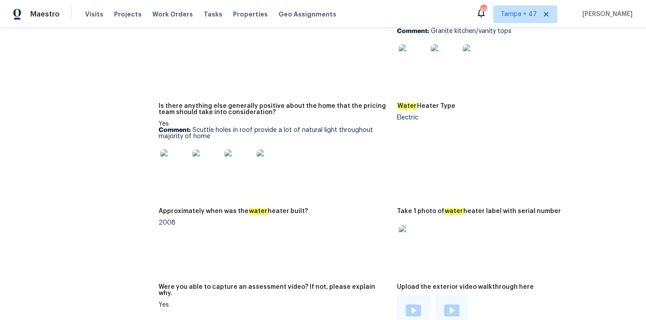
click at [423, 229] on img at bounding box center [413, 239] width 29 height 29
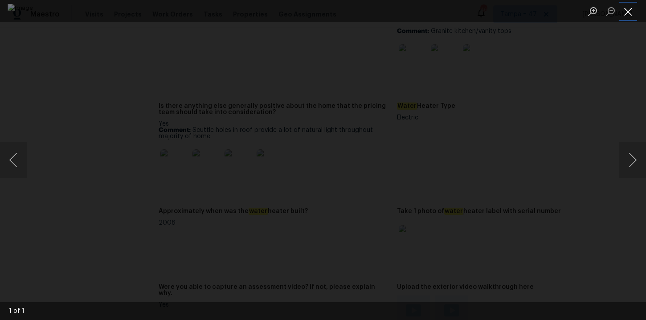
click at [626, 15] on button "Close lightbox" at bounding box center [628, 12] width 18 height 16
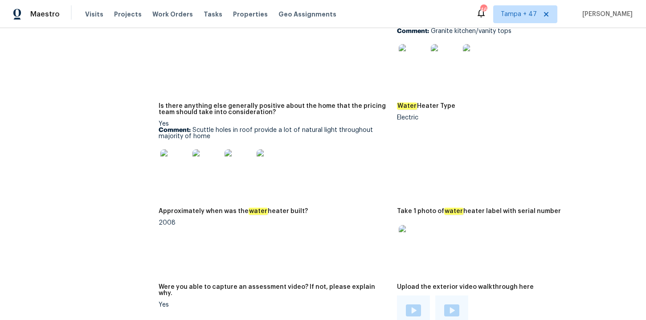
scroll to position [1765, 0]
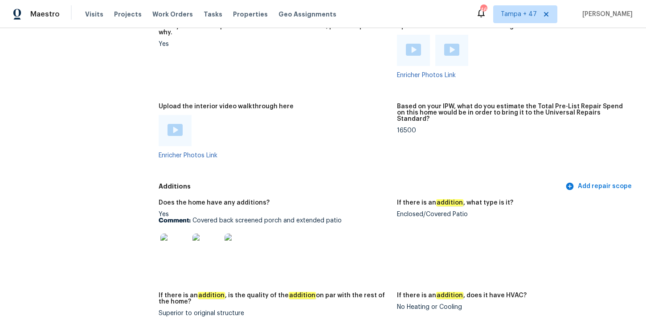
click at [446, 211] on div "Enclosed/Covered Patio" at bounding box center [512, 214] width 231 height 6
copy div "Enclosed/Covered Patio"
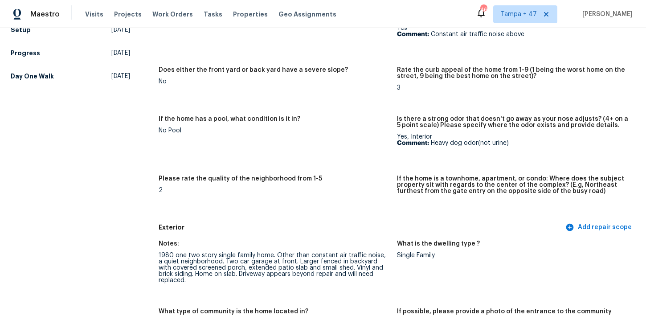
scroll to position [0, 0]
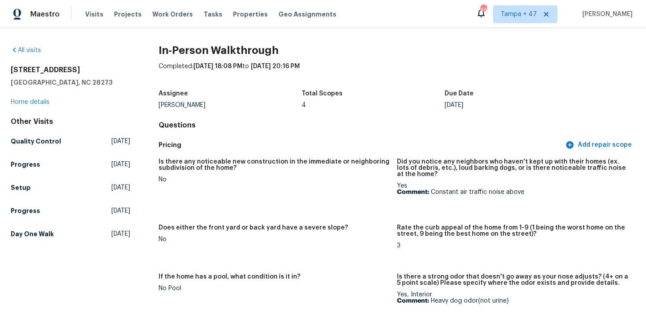
click at [32, 41] on div "All visits 2222 Merimac Dr Charlotte, NC 28273 Home details Other Visits Qualit…" at bounding box center [323, 174] width 646 height 292
click at [34, 51] on link "All visits" at bounding box center [26, 50] width 30 height 6
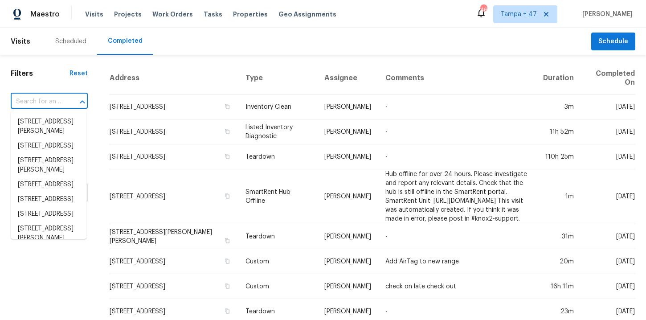
click at [59, 99] on input "text" at bounding box center [37, 102] width 52 height 14
paste input "[STREET_ADDRESS]"
type input "[STREET_ADDRESS]"
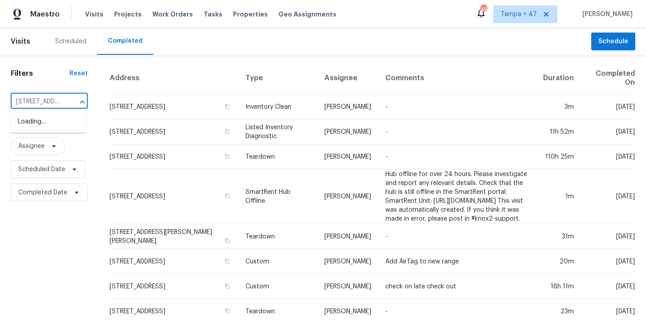
scroll to position [0, 66]
click at [65, 128] on li "[STREET_ADDRESS]" at bounding box center [49, 122] width 76 height 15
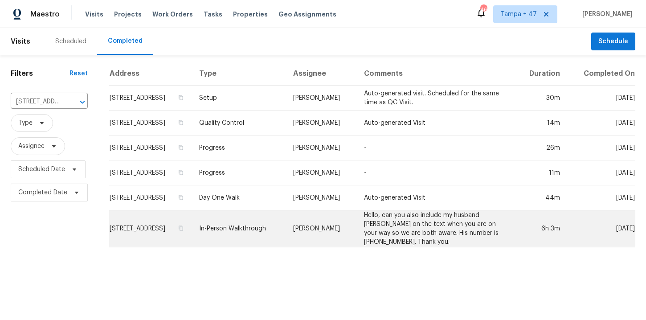
click at [263, 240] on td "In-Person Walkthrough" at bounding box center [239, 228] width 94 height 37
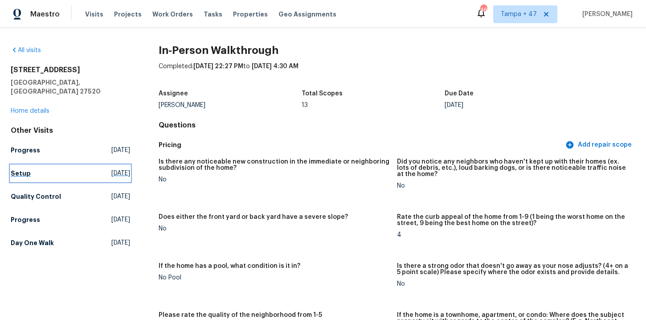
click at [18, 169] on h5 "Setup" at bounding box center [21, 173] width 20 height 9
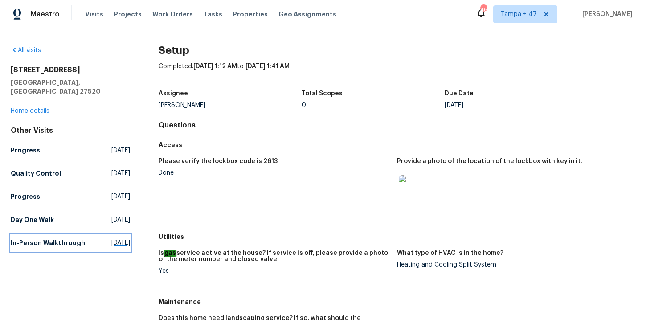
click at [33, 238] on h5 "In-Person Walkthrough" at bounding box center [48, 242] width 74 height 9
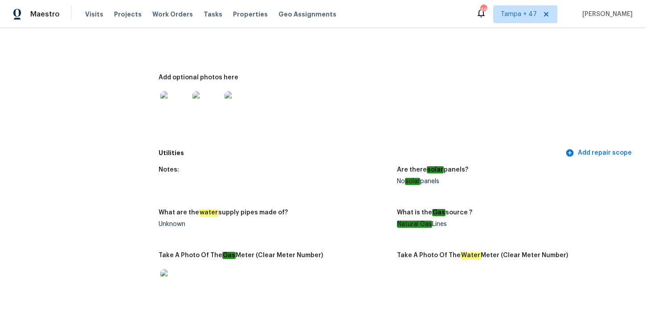
scroll to position [473, 0]
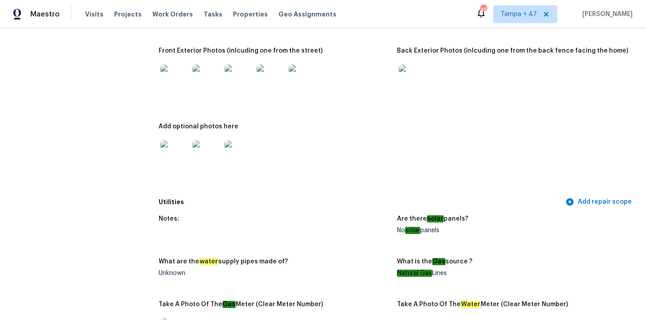
click at [176, 82] on img at bounding box center [174, 79] width 29 height 29
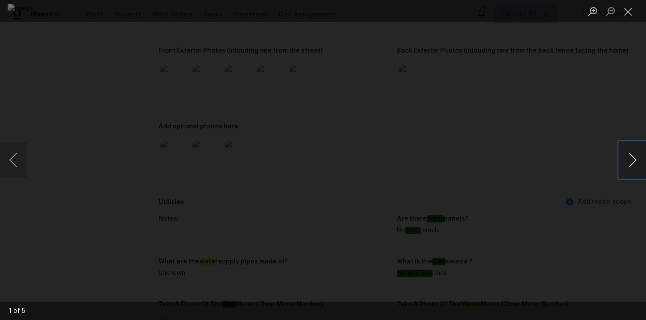
click at [627, 156] on button "Next image" at bounding box center [632, 160] width 27 height 36
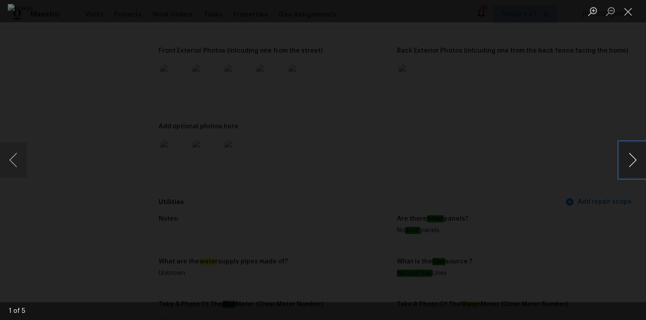
click at [627, 156] on button "Next image" at bounding box center [632, 160] width 27 height 36
click at [629, 21] on li "Lightbox" at bounding box center [628, 11] width 18 height 22
click at [626, 6] on button "Close lightbox" at bounding box center [628, 12] width 18 height 16
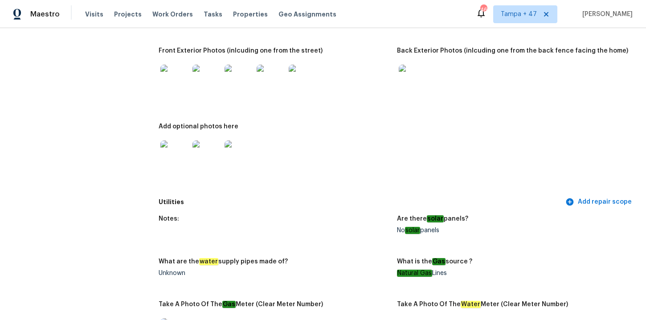
click at [418, 79] on img at bounding box center [413, 79] width 29 height 29
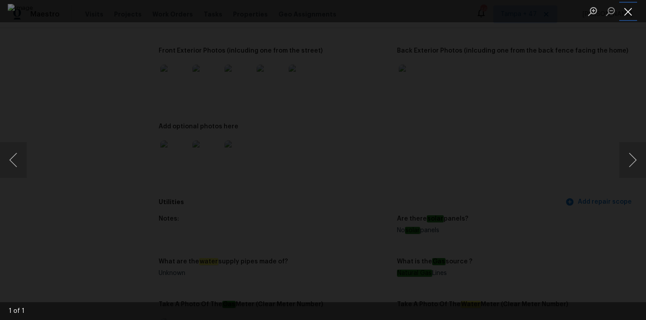
click at [625, 14] on button "Close lightbox" at bounding box center [628, 12] width 18 height 16
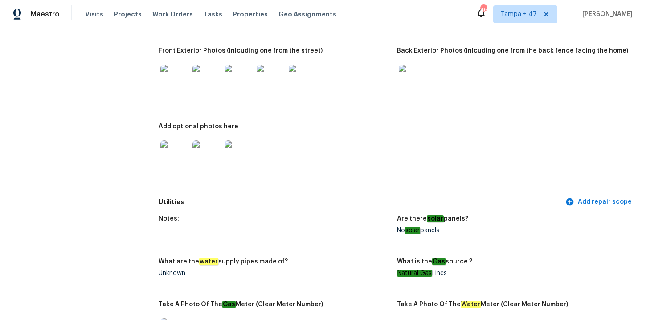
scroll to position [0, 0]
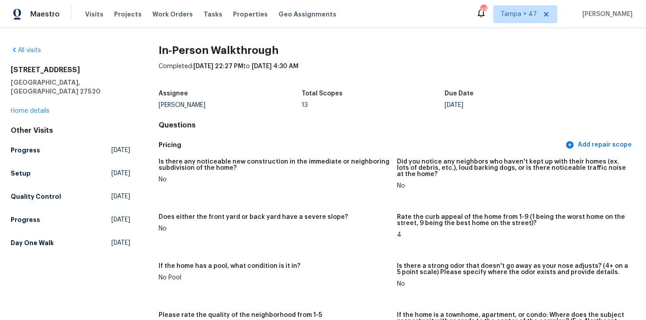
click at [336, 148] on h5 "Pricing" at bounding box center [361, 144] width 405 height 9
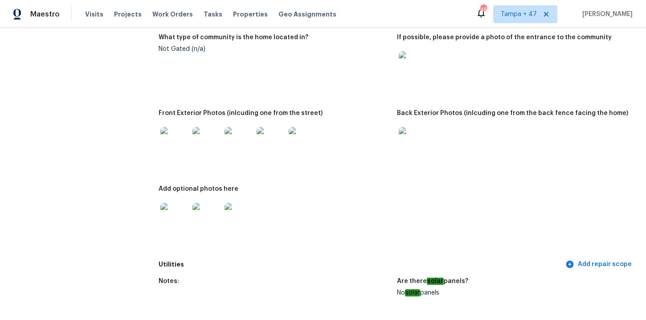
scroll to position [409, 0]
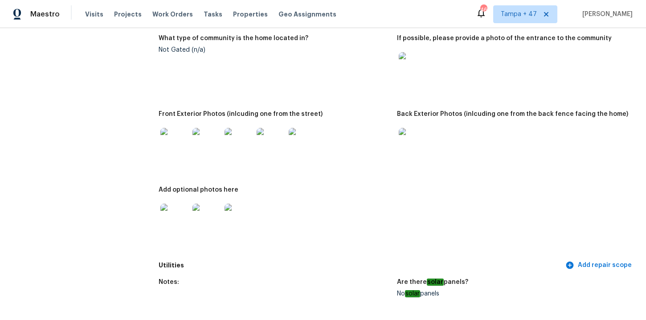
click at [421, 133] on img at bounding box center [413, 142] width 29 height 29
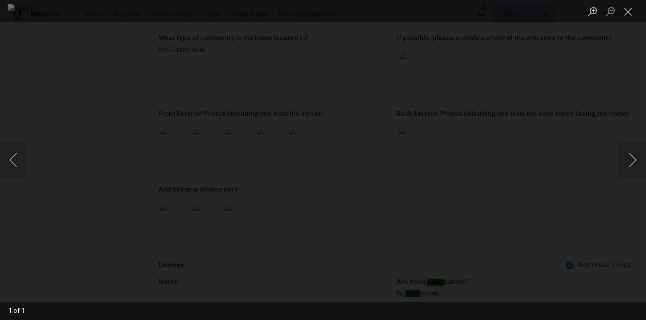
click at [558, 119] on div "Lightbox" at bounding box center [323, 160] width 646 height 320
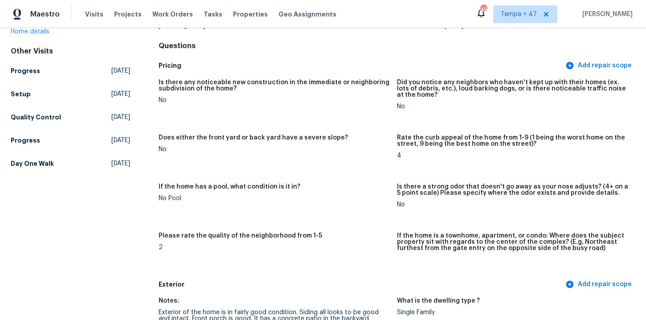
scroll to position [0, 0]
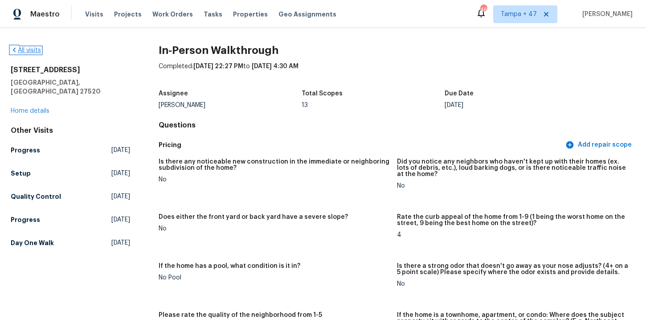
click at [29, 50] on link "All visits" at bounding box center [26, 50] width 30 height 6
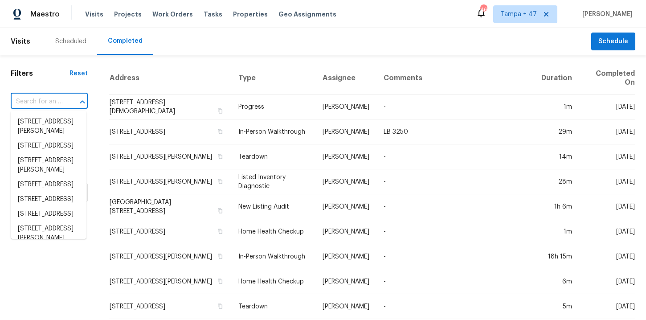
click at [55, 102] on input "text" at bounding box center [37, 102] width 52 height 14
paste input "[STREET_ADDRESS]"
type input "[STREET_ADDRESS]"
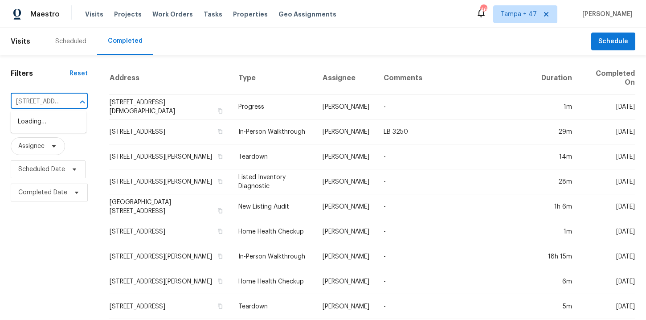
scroll to position [0, 67]
click at [62, 123] on li "[STREET_ADDRESS]" at bounding box center [49, 122] width 76 height 15
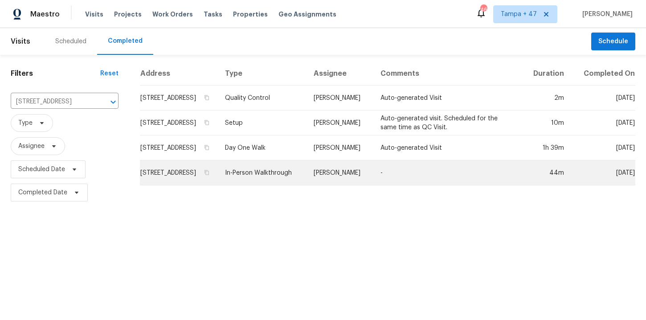
click at [277, 178] on td "In-Person Walkthrough" at bounding box center [262, 172] width 89 height 25
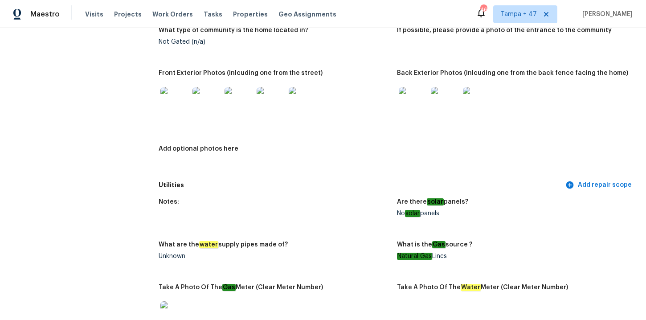
scroll to position [330, 0]
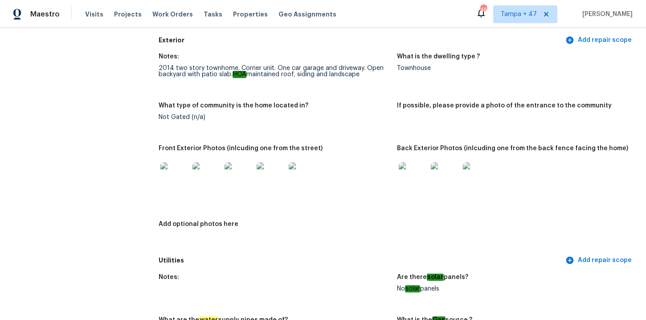
click at [412, 180] on img at bounding box center [413, 176] width 29 height 29
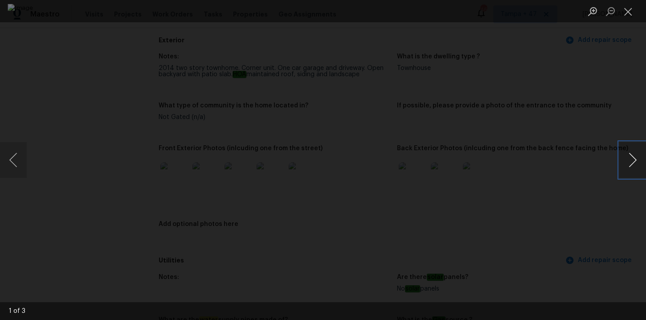
click at [630, 155] on button "Next image" at bounding box center [632, 160] width 27 height 36
click at [614, 123] on div "Lightbox" at bounding box center [323, 160] width 646 height 320
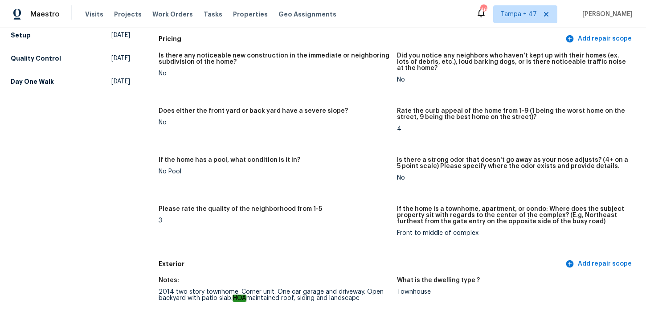
scroll to position [0, 0]
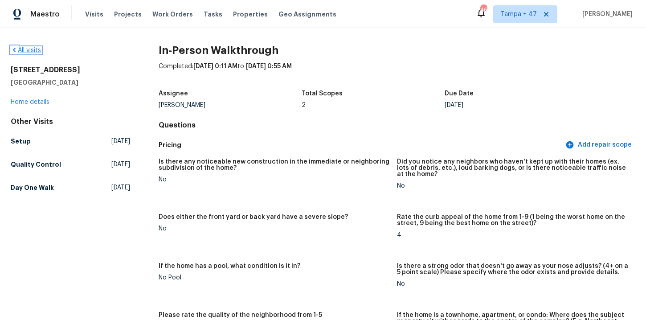
click at [27, 52] on link "All visits" at bounding box center [26, 50] width 30 height 6
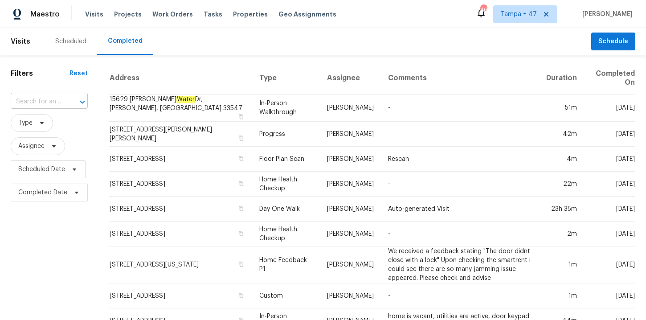
click at [65, 106] on div at bounding box center [76, 102] width 23 height 12
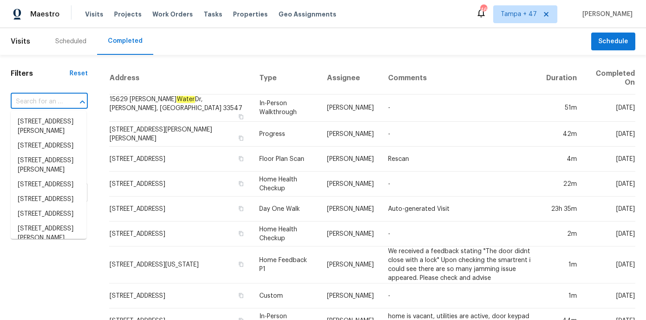
paste input "[STREET_ADDRESS]"
type input "[STREET_ADDRESS]"
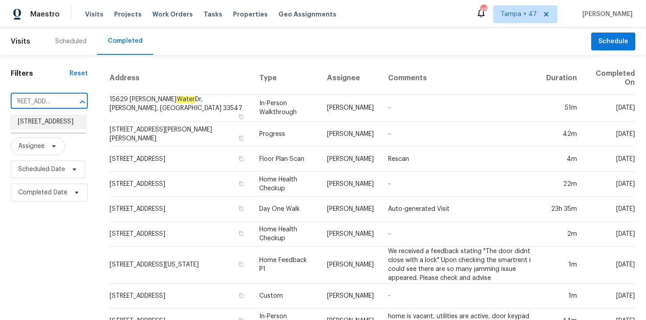
click at [64, 125] on li "[STREET_ADDRESS]" at bounding box center [49, 122] width 76 height 15
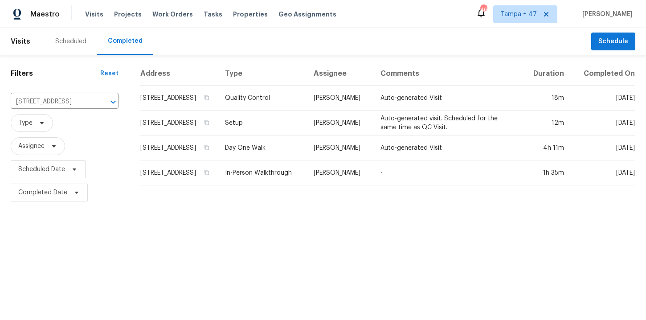
click at [274, 172] on td "In-Person Walkthrough" at bounding box center [262, 172] width 89 height 25
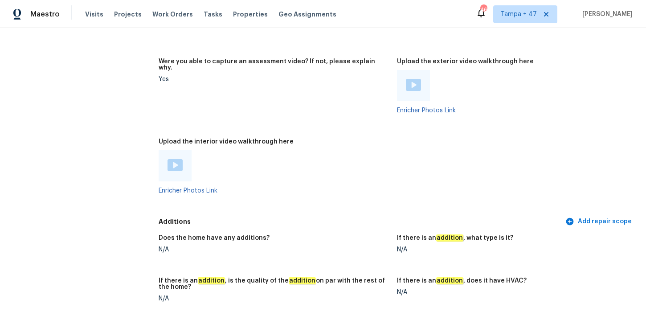
scroll to position [1808, 0]
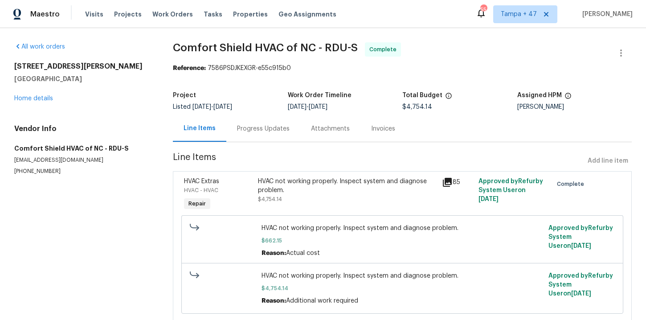
scroll to position [28, 0]
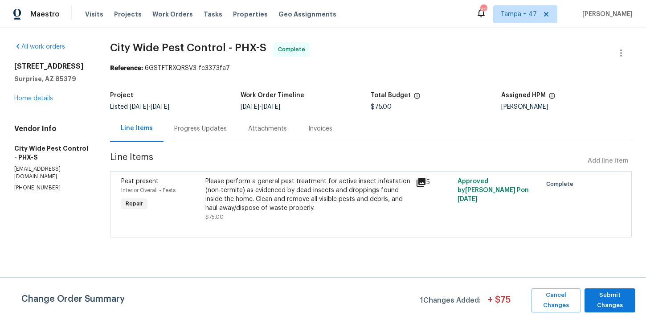
click at [203, 135] on div "Progress Updates" at bounding box center [201, 128] width 74 height 26
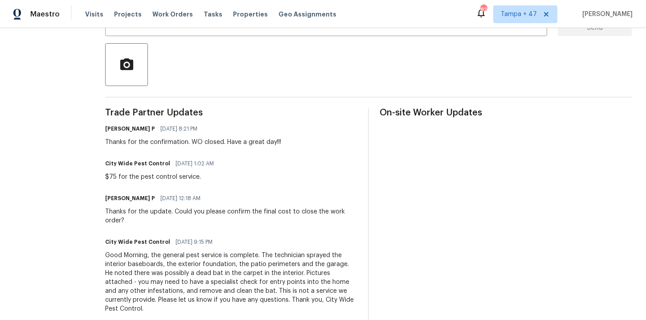
scroll to position [63, 0]
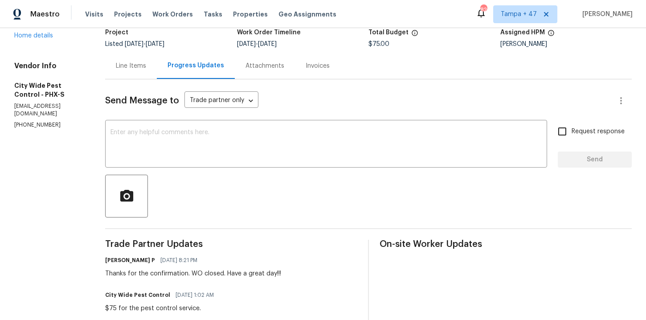
click at [139, 70] on div "Line Items" at bounding box center [131, 66] width 52 height 26
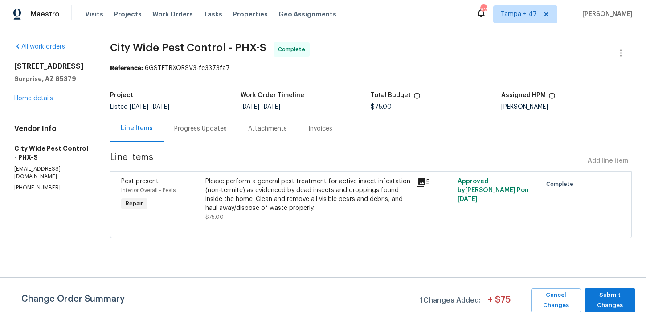
click at [216, 45] on span "City Wide Pest Control - PHX-S" at bounding box center [188, 47] width 156 height 11
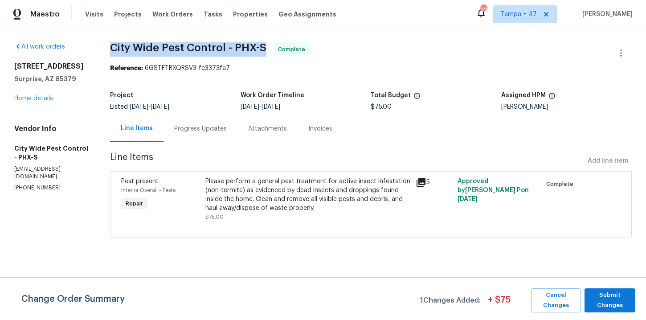
click at [216, 45] on span "City Wide Pest Control - PHX-S" at bounding box center [188, 47] width 156 height 11
copy span "City Wide Pest Control - PHX-S"
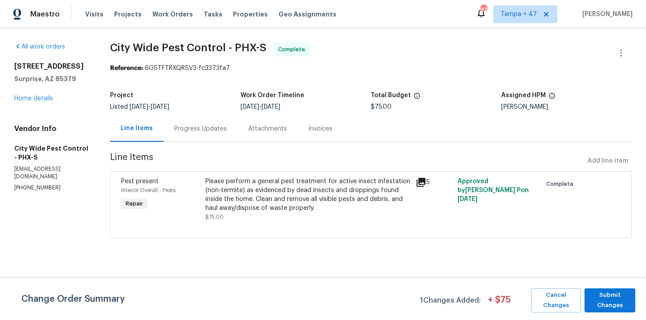
click at [311, 207] on div "Please perform a general pest treatment for active insect infestation (non-term…" at bounding box center [307, 195] width 205 height 36
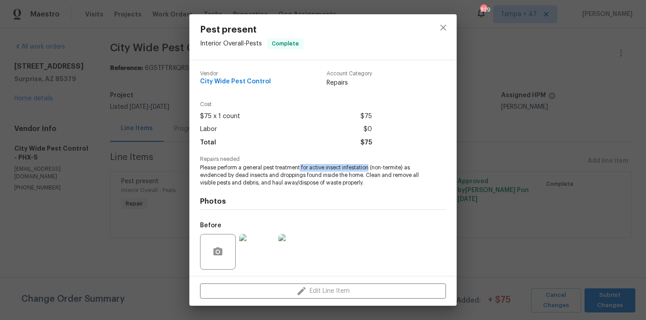
drag, startPoint x: 300, startPoint y: 167, endPoint x: 370, endPoint y: 169, distance: 69.5
click at [370, 169] on span "Please perform a general pest treatment for active insect infestation (non-term…" at bounding box center [310, 175] width 221 height 22
click at [254, 178] on span "Please perform a general pest treatment for active insect infestation (non-term…" at bounding box center [310, 175] width 221 height 22
drag, startPoint x: 233, startPoint y: 175, endPoint x: 361, endPoint y: 175, distance: 128.3
click at [361, 175] on span "Please perform a general pest treatment for active insect infestation (non-term…" at bounding box center [310, 175] width 221 height 22
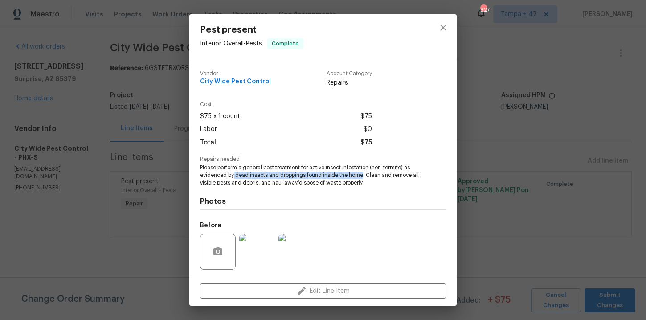
copy span "dead insects and droppings found inside the home"
click at [600, 76] on div "Pest present Interior Overall - Pests Complete Vendor City Wide Pest Control Ac…" at bounding box center [323, 160] width 646 height 320
